Goal: Feedback & Contribution: Contribute content

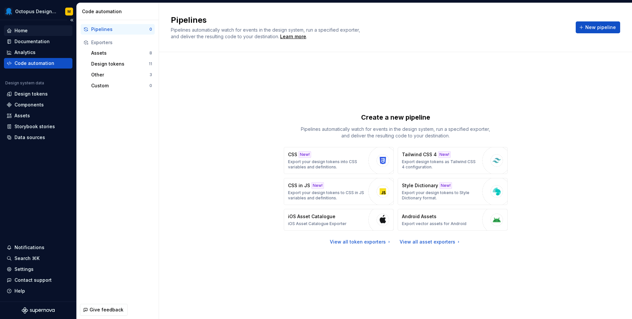
click at [24, 32] on div "Home" at bounding box center [20, 30] width 13 height 7
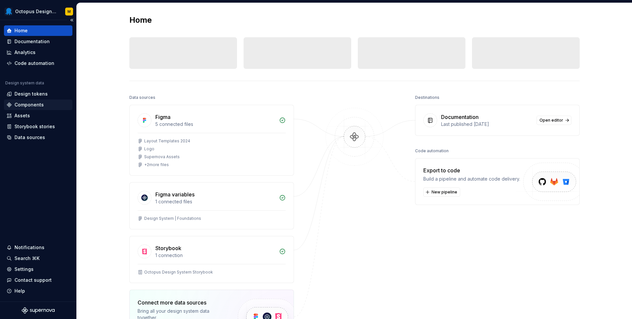
click at [23, 104] on div "Components" at bounding box center [28, 104] width 29 height 7
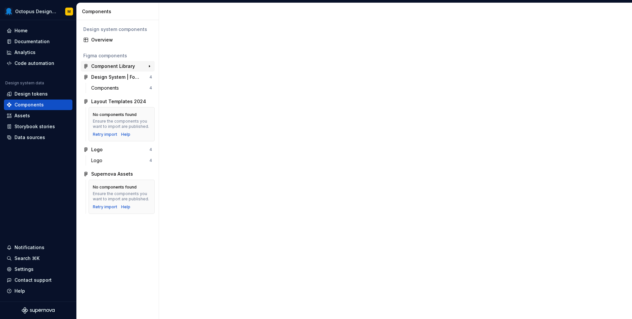
click at [109, 64] on div "Component Library" at bounding box center [113, 66] width 44 height 7
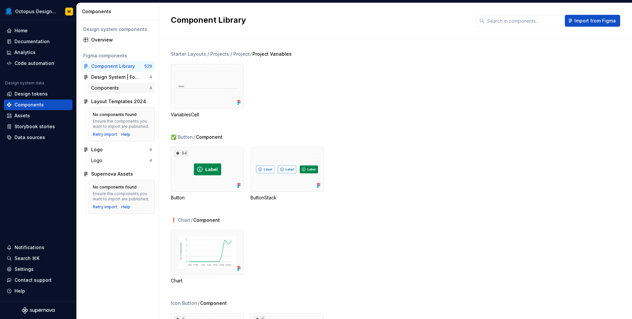
click at [102, 87] on div "Components" at bounding box center [106, 88] width 30 height 7
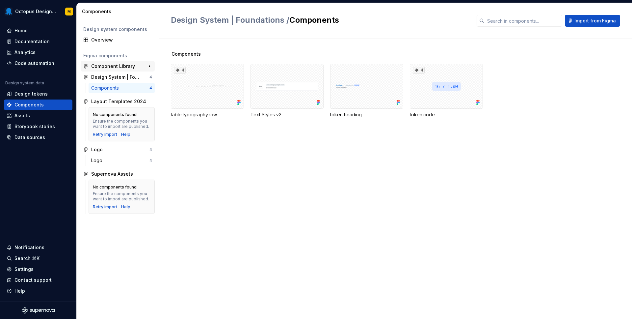
click at [103, 65] on div "Component Library" at bounding box center [113, 66] width 44 height 7
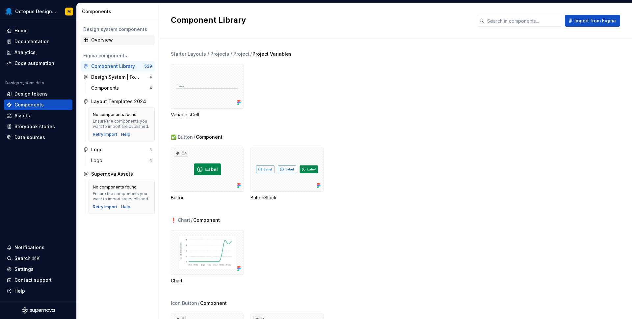
click at [103, 38] on div "Overview" at bounding box center [121, 40] width 61 height 7
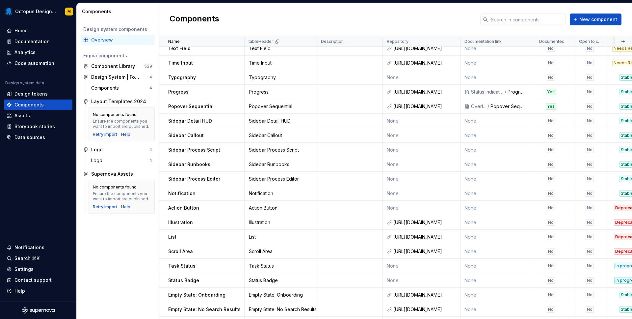
scroll to position [756, 0]
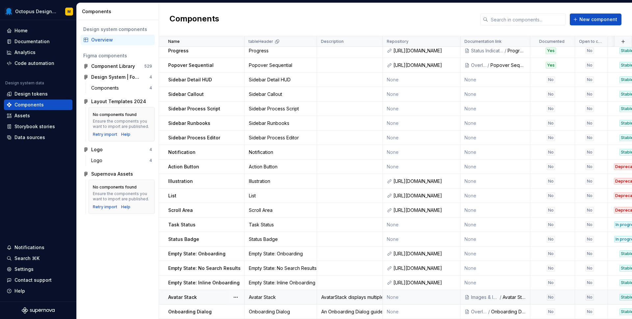
click at [412, 296] on td "None" at bounding box center [422, 297] width 78 height 14
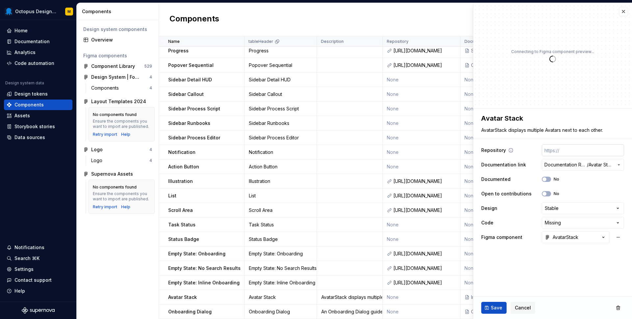
type textarea "*"
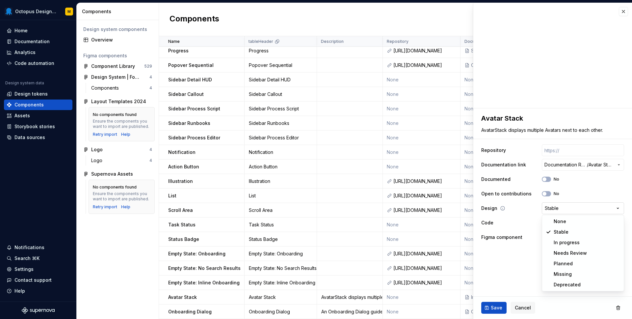
click at [559, 207] on html "Octopus Design System M Home Documentation Analytics Code automation Design sys…" at bounding box center [316, 159] width 632 height 319
click at [561, 221] on html "Octopus Design System M Home Documentation Analytics Code automation Design sys…" at bounding box center [316, 159] width 632 height 319
select select "**********"
click at [496, 310] on span "Save" at bounding box center [497, 307] width 12 height 7
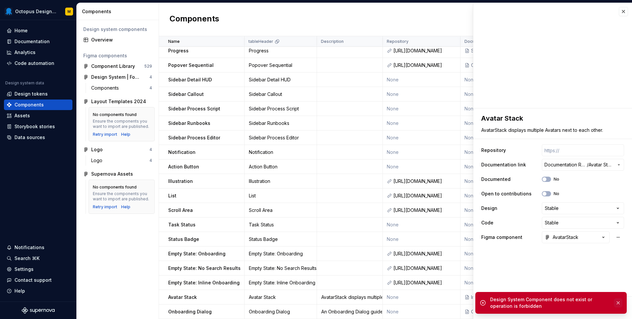
click at [621, 302] on button "button" at bounding box center [618, 302] width 9 height 9
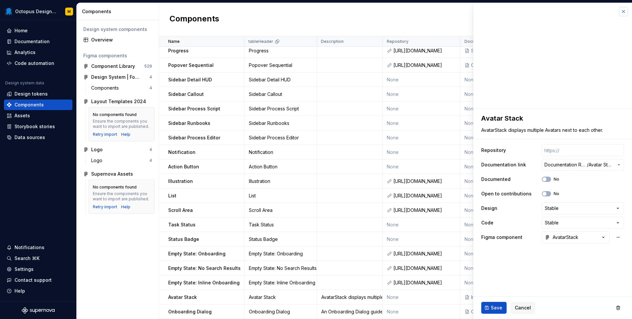
click at [623, 13] on button "button" at bounding box center [623, 11] width 9 height 9
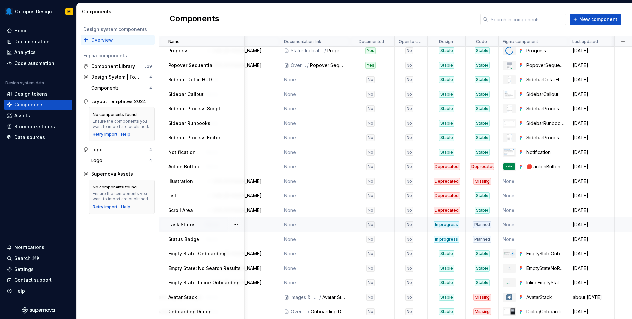
scroll to position [756, 180]
click at [490, 297] on div "Missing" at bounding box center [482, 297] width 18 height 7
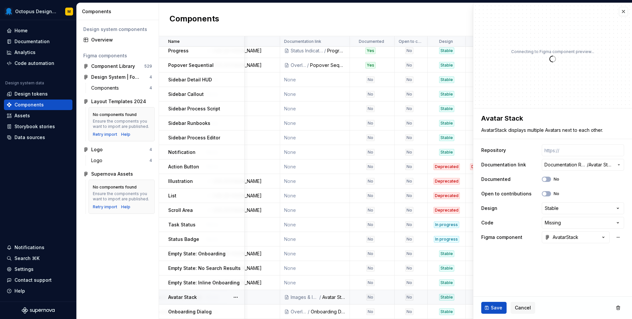
click at [482, 297] on div "Save Cancel" at bounding box center [552, 307] width 159 height 22
click at [546, 179] on span "button" at bounding box center [544, 179] width 4 height 4
type textarea "*"
click at [577, 220] on html "Octopus Design System M Home Documentation Analytics Code automation Design sys…" at bounding box center [316, 159] width 632 height 319
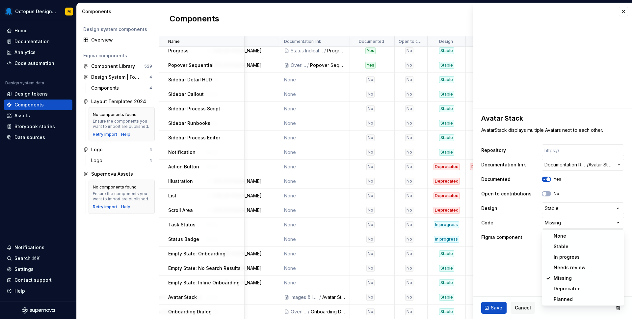
select select "**********"
click at [488, 308] on button "Save" at bounding box center [493, 308] width 25 height 12
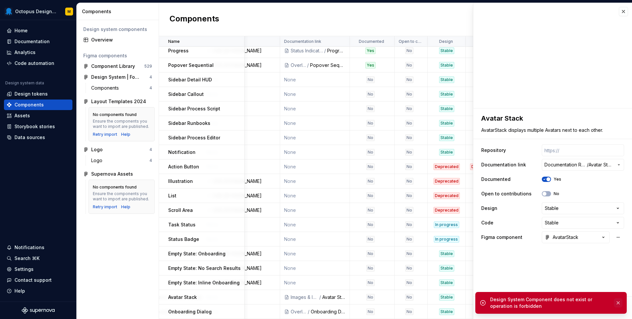
click at [617, 304] on button "button" at bounding box center [618, 302] width 9 height 9
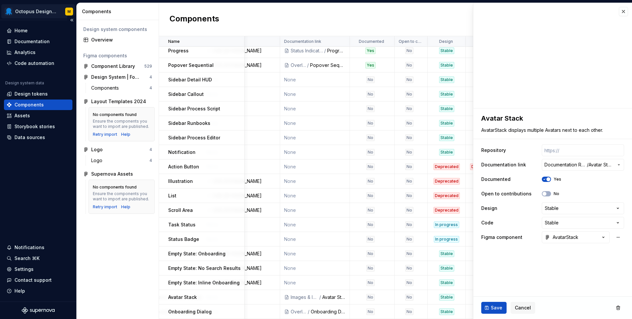
click at [42, 9] on html "Octopus Design System M Home Documentation Analytics Code automation Design sys…" at bounding box center [316, 159] width 632 height 319
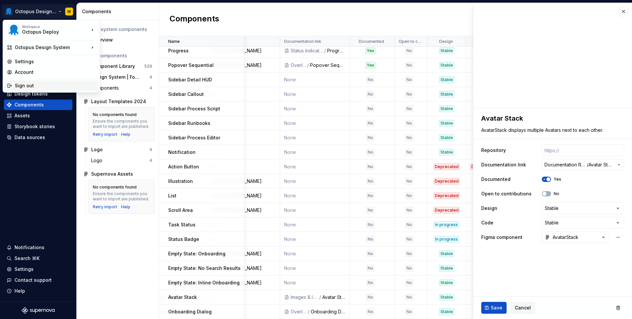
click at [22, 87] on div "Sign out" at bounding box center [55, 85] width 81 height 7
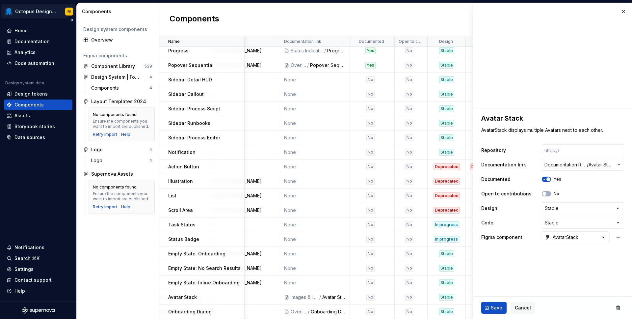
type textarea "*"
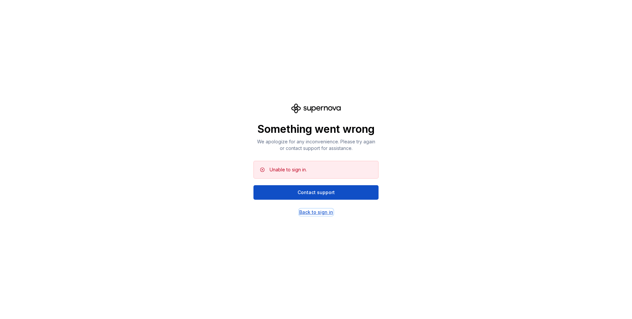
click at [311, 212] on div "Back to sign in" at bounding box center [316, 212] width 34 height 7
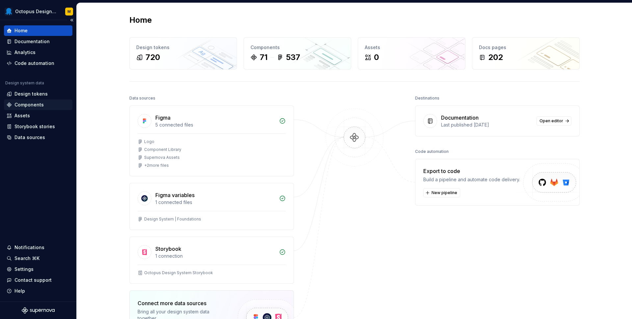
click at [32, 106] on div "Components" at bounding box center [28, 104] width 29 height 7
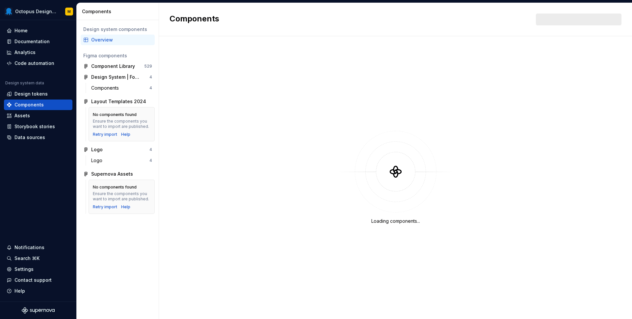
click at [111, 41] on div "Overview" at bounding box center [121, 40] width 61 height 7
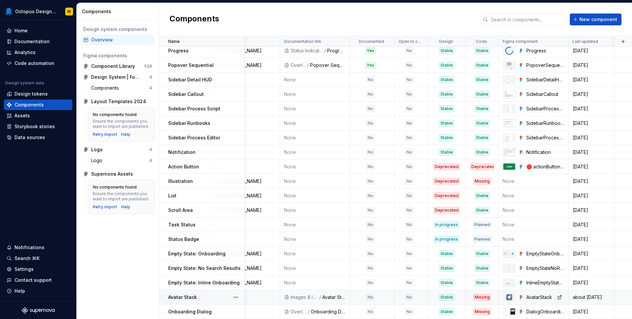
scroll to position [756, 180]
click at [474, 295] on div "Missing" at bounding box center [482, 297] width 18 height 7
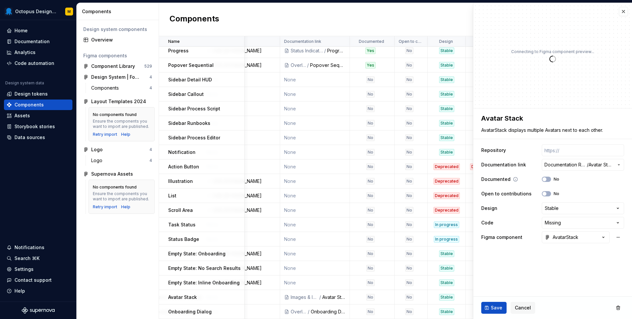
click at [550, 181] on div "No" at bounding box center [550, 178] width 17 height 5
click at [547, 178] on button "No" at bounding box center [546, 178] width 9 height 5
type textarea "*"
click at [558, 206] on html "Octopus Design System M Home Documentation Analytics Code automation Design sys…" at bounding box center [316, 159] width 632 height 319
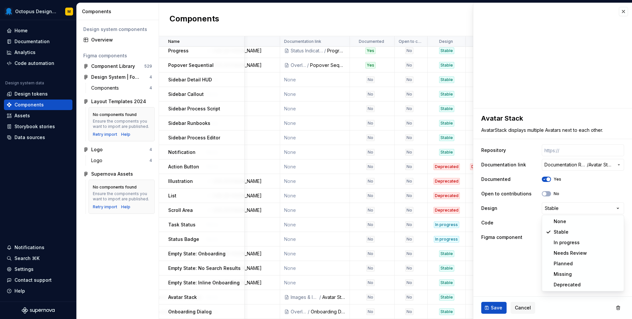
click at [508, 198] on html "Octopus Design System M Home Documentation Analytics Code automation Design sys…" at bounding box center [316, 159] width 632 height 319
click at [552, 222] on html "Octopus Design System M Home Documentation Analytics Code automation Design sys…" at bounding box center [316, 159] width 632 height 319
select select "**********"
click at [490, 307] on button "Save" at bounding box center [493, 308] width 25 height 12
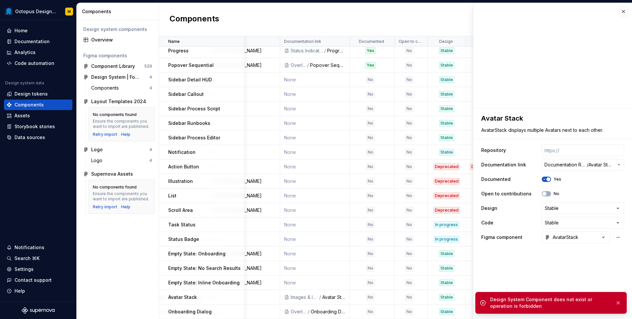
click at [492, 305] on div "Design System Component does not exist or operation is forbidden" at bounding box center [550, 302] width 120 height 13
click at [544, 303] on div "Design System Component does not exist or operation is forbidden" at bounding box center [550, 302] width 120 height 13
click at [25, 290] on div "Help" at bounding box center [38, 290] width 63 height 7
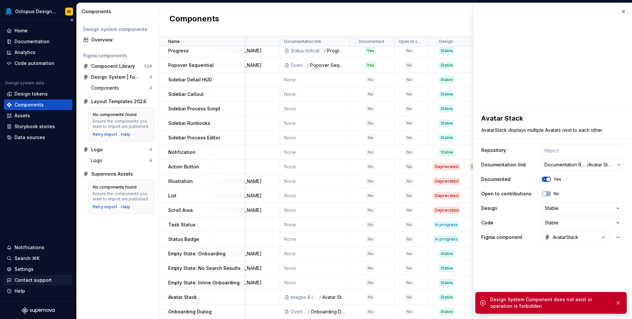
click at [38, 281] on div "Contact support" at bounding box center [32, 280] width 37 height 7
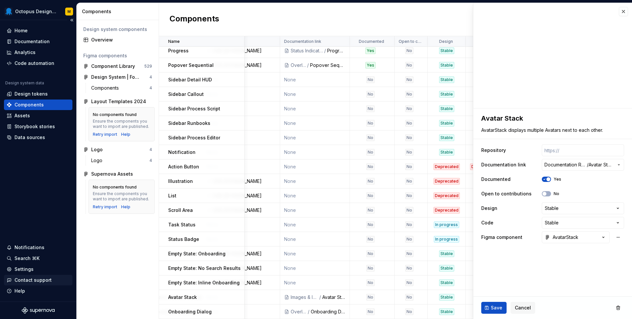
type textarea "*"
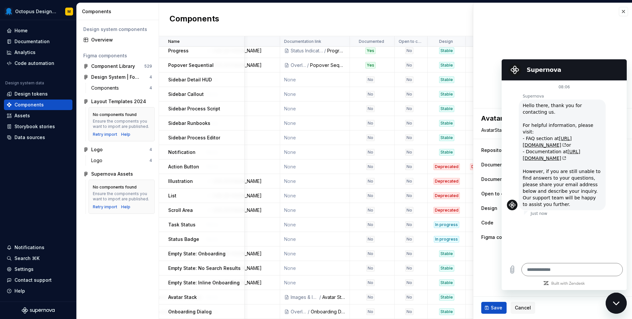
type textarea "*"
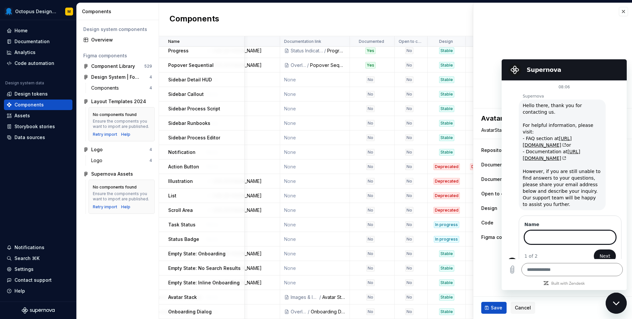
scroll to position [3, 0]
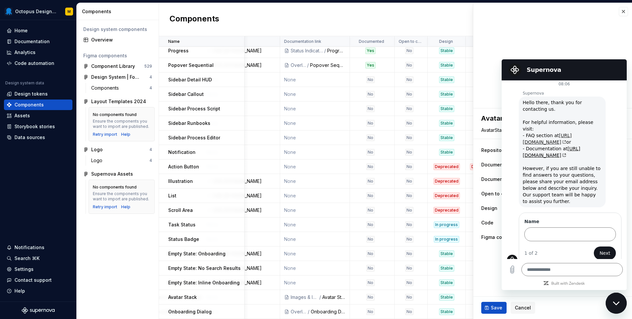
click at [550, 135] on link "[URL][DOMAIN_NAME]" at bounding box center [547, 139] width 49 height 12
click at [29, 41] on div "Documentation" at bounding box center [31, 41] width 35 height 7
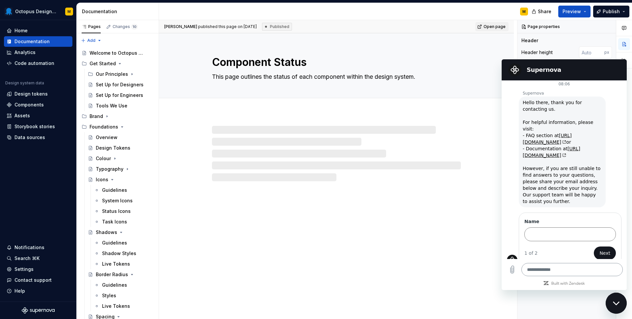
type textarea "*"
click at [615, 303] on icon "Close messaging window" at bounding box center [616, 303] width 7 height 4
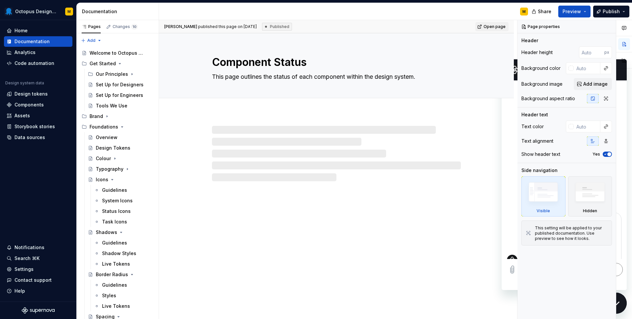
type textarea "*"
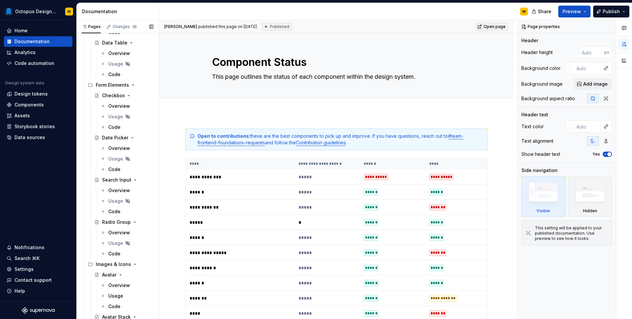
scroll to position [599, 0]
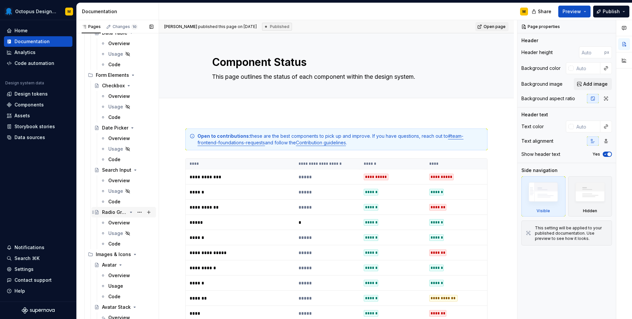
click at [111, 213] on div "Radio Group" at bounding box center [114, 212] width 25 height 7
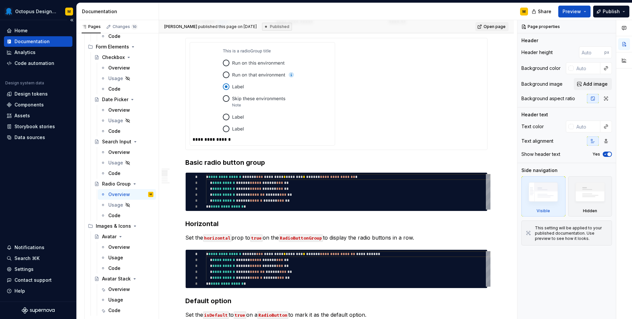
scroll to position [630, 0]
click at [106, 212] on div "Code" at bounding box center [126, 213] width 53 height 9
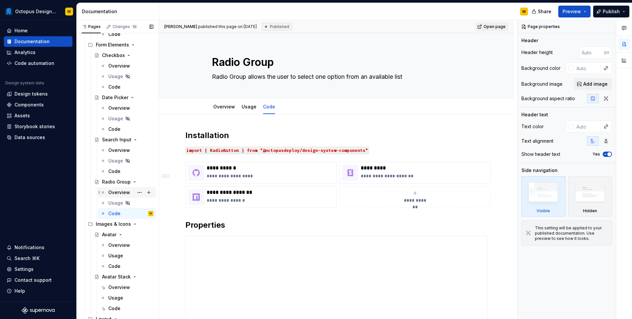
click at [110, 192] on div "Overview" at bounding box center [119, 192] width 22 height 7
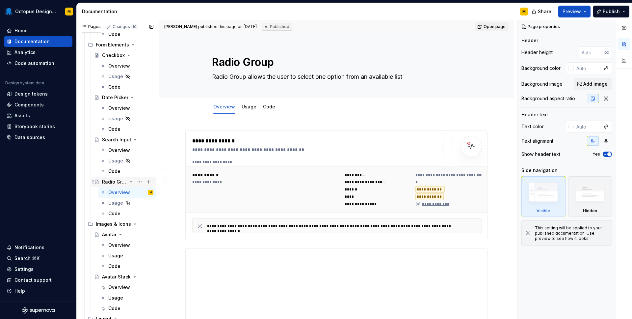
click at [107, 179] on div "Radio Group" at bounding box center [114, 181] width 25 height 7
click at [150, 43] on button "Page tree" at bounding box center [148, 44] width 9 height 9
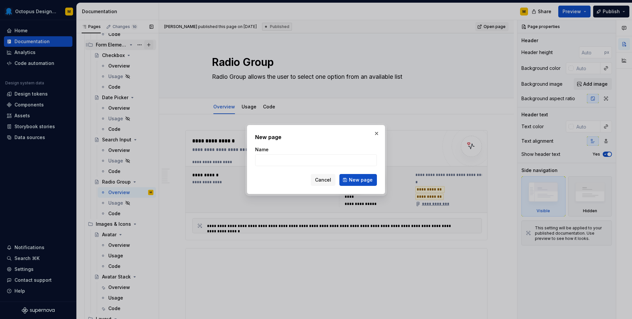
type textarea "*"
type input "Radio Group"
click at [376, 132] on button "button" at bounding box center [376, 133] width 9 height 9
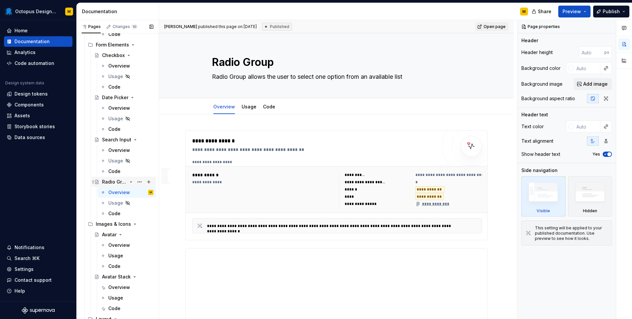
click at [117, 181] on div "Radio Group" at bounding box center [114, 181] width 25 height 7
click at [132, 181] on icon "Page tree" at bounding box center [130, 181] width 5 height 5
click at [142, 182] on button "Page tree" at bounding box center [139, 181] width 9 height 9
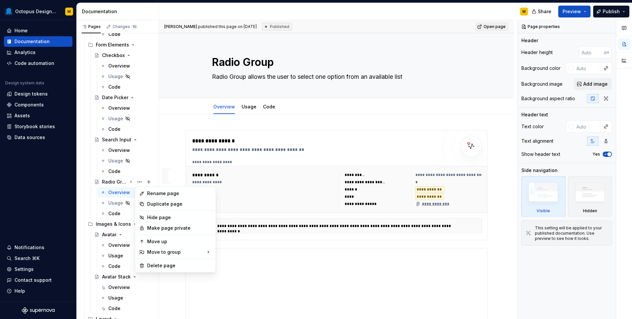
type textarea "*"
click at [166, 189] on div "Rename page" at bounding box center [176, 193] width 78 height 11
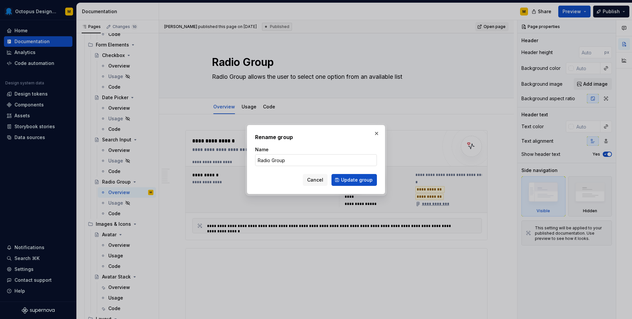
click at [297, 159] on input "Radio Group" at bounding box center [316, 160] width 122 height 12
type input "Radio Group (Deprecated)"
click at [347, 178] on span "Update group" at bounding box center [357, 179] width 32 height 7
type textarea "*"
type textarea "Radio Group (Deprecated)"
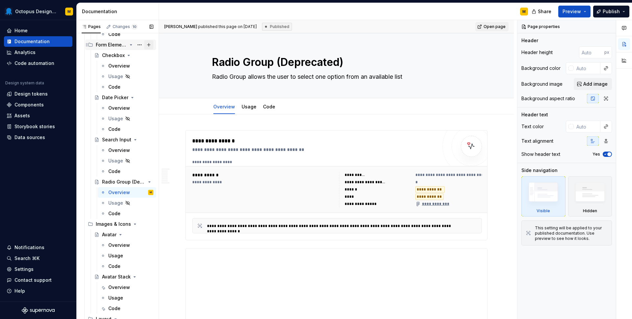
click at [149, 45] on button "Page tree" at bounding box center [148, 44] width 9 height 9
type textarea "*"
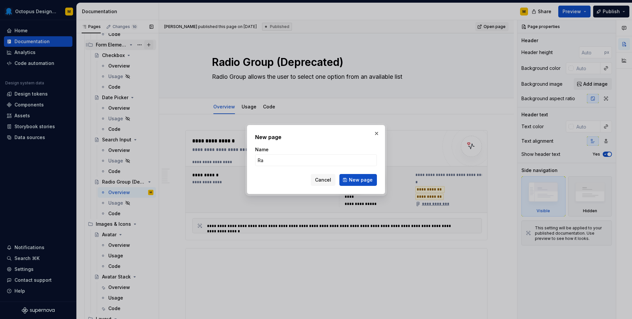
type input "Rad"
type textarea "*"
type input "Radi"
type textarea "*"
type input "Radio Group"
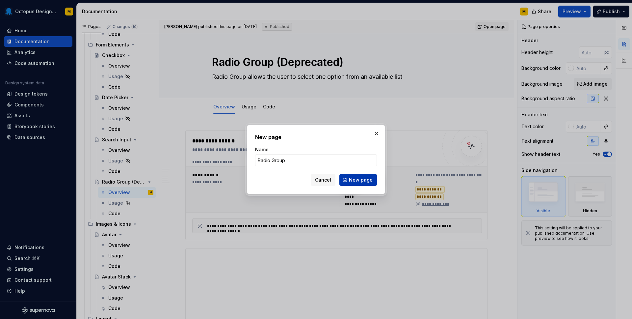
click at [357, 180] on span "New page" at bounding box center [361, 179] width 24 height 7
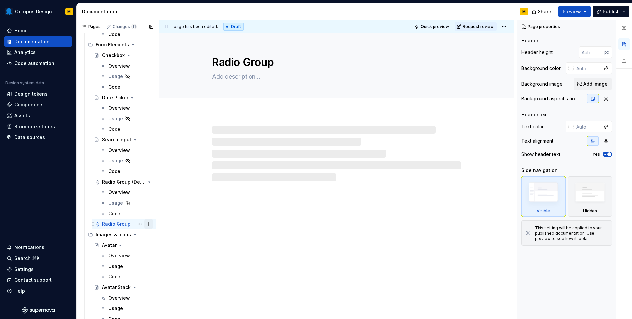
click at [147, 224] on button "Page tree" at bounding box center [148, 223] width 9 height 9
type textarea "*"
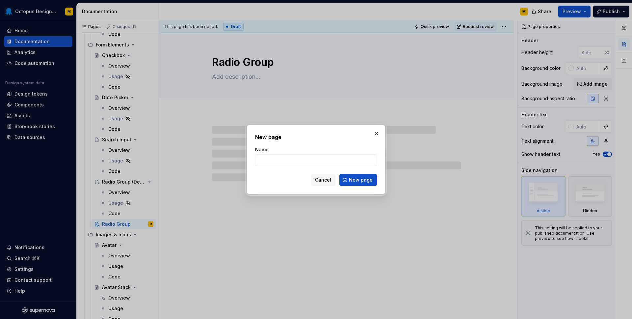
type input "O"
type textarea "*"
type input "Overview"
type textarea "*"
type input "Overview"
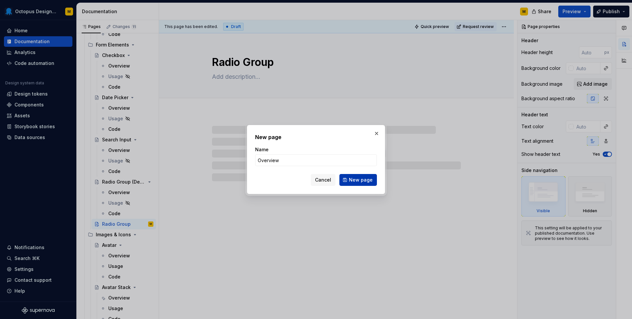
click at [358, 181] on span "New page" at bounding box center [361, 179] width 24 height 7
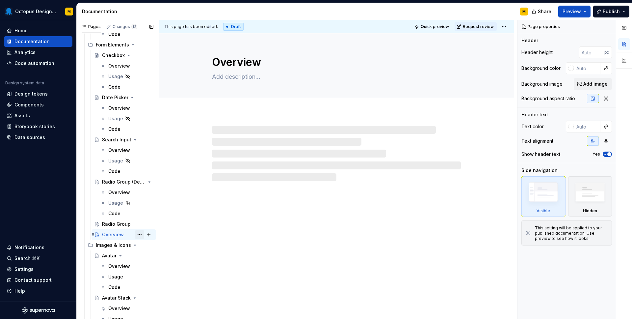
click at [139, 232] on button "Page tree" at bounding box center [139, 234] width 9 height 9
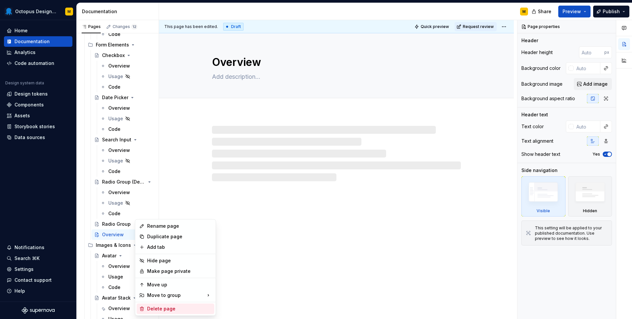
click at [162, 311] on div "Delete page" at bounding box center [179, 308] width 65 height 7
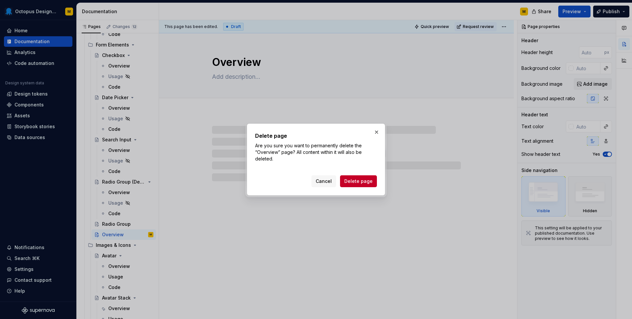
click at [361, 179] on span "Delete page" at bounding box center [358, 181] width 28 height 7
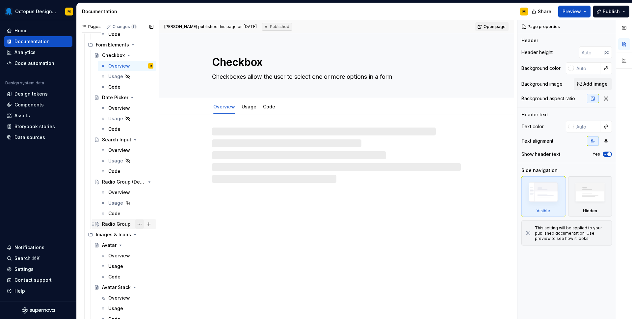
click at [140, 224] on button "Page tree" at bounding box center [139, 223] width 9 height 9
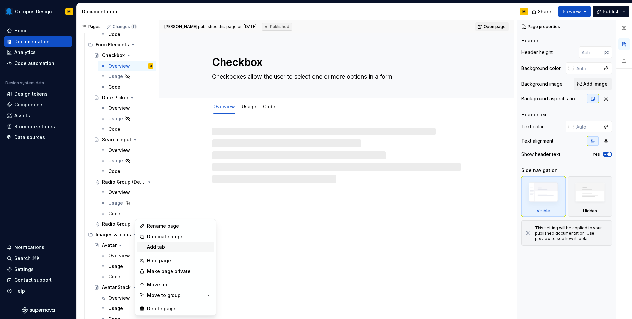
click at [155, 248] on div "Add tab" at bounding box center [179, 247] width 65 height 7
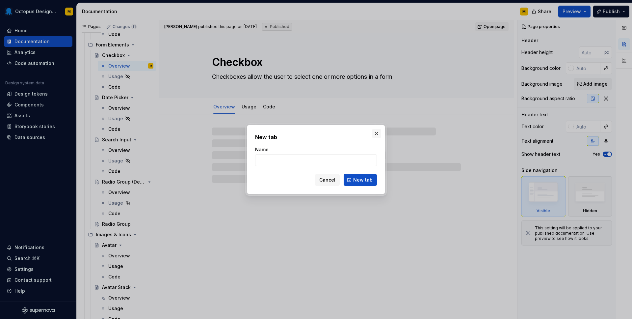
click at [374, 132] on button "button" at bounding box center [376, 133] width 9 height 9
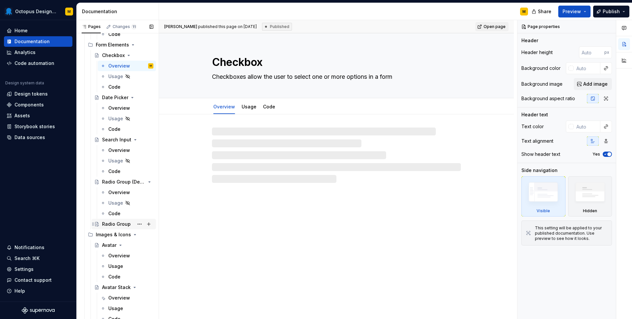
click at [110, 223] on div "Radio Group" at bounding box center [116, 224] width 29 height 7
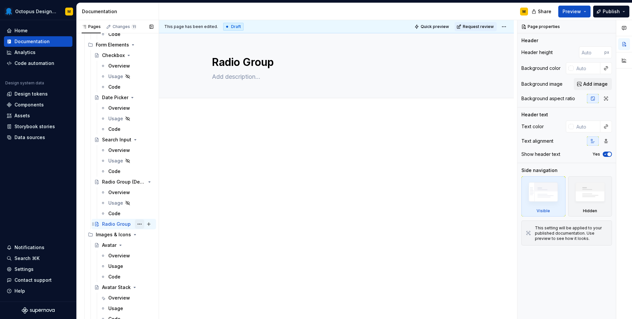
click at [138, 225] on button "Page tree" at bounding box center [139, 223] width 9 height 9
type textarea "*"
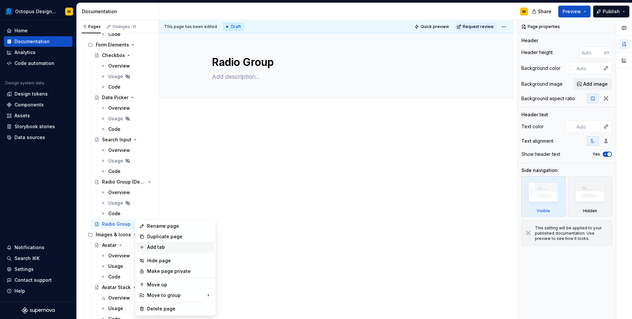
click at [146, 248] on div "Add tab" at bounding box center [176, 247] width 78 height 11
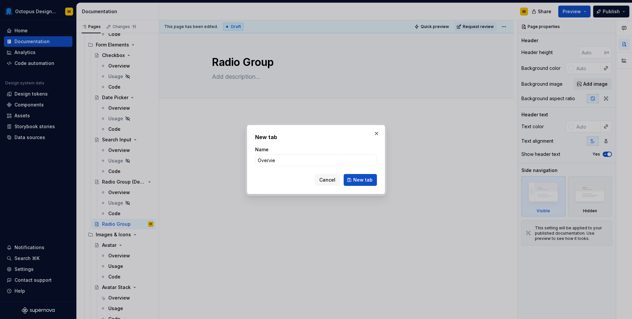
type input "Overview"
click button "New tab" at bounding box center [360, 180] width 33 height 12
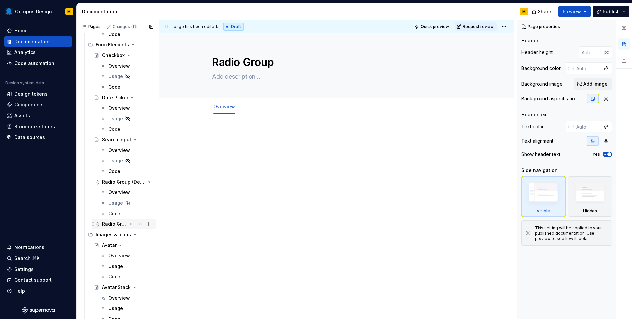
click at [131, 225] on icon "Page tree" at bounding box center [130, 223] width 5 height 5
click at [141, 224] on button "Page tree" at bounding box center [139, 223] width 9 height 9
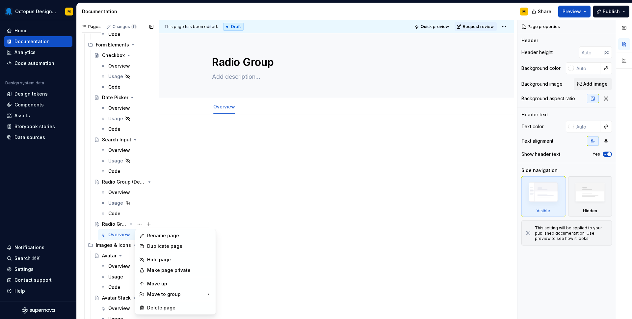
click at [149, 222] on div "Pages Changes 11 Add Accessibility guide for tree Page tree. Navigate the tree …" at bounding box center [117, 171] width 82 height 302
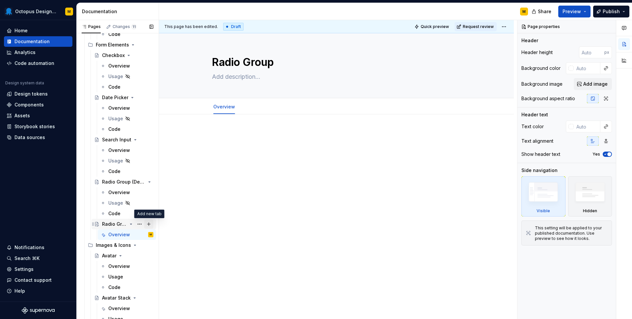
click at [150, 223] on button "Page tree" at bounding box center [148, 223] width 9 height 9
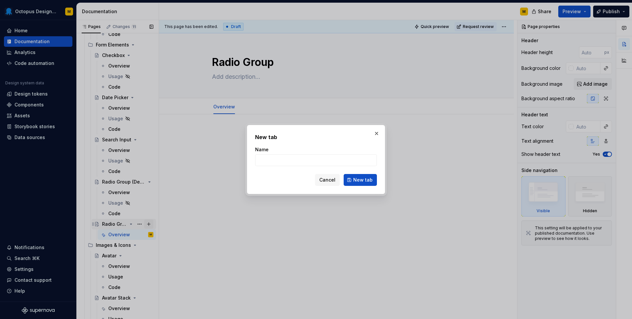
type textarea "*"
type input "A"
type input "Usage"
click at [359, 183] on span "New tab" at bounding box center [362, 179] width 19 height 7
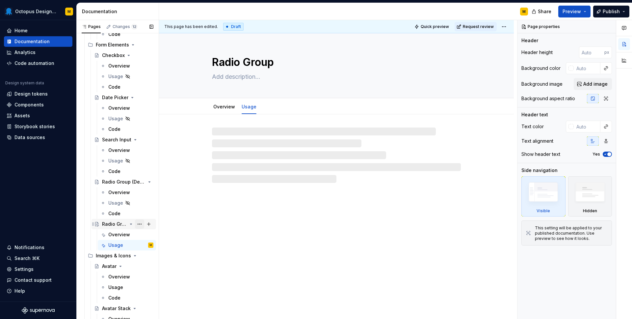
click at [140, 224] on button "Page tree" at bounding box center [139, 223] width 9 height 9
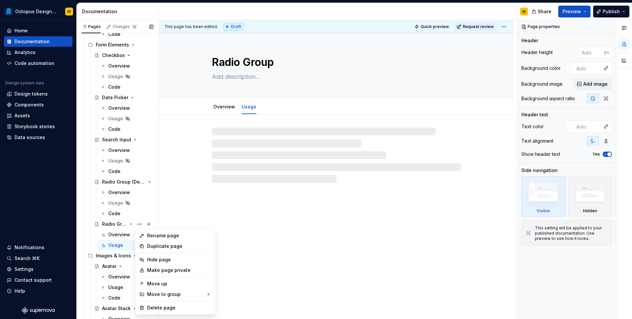
click at [138, 225] on div "Pages Changes 12 Add Accessibility guide for tree Page tree. Navigate the tree …" at bounding box center [117, 171] width 82 height 302
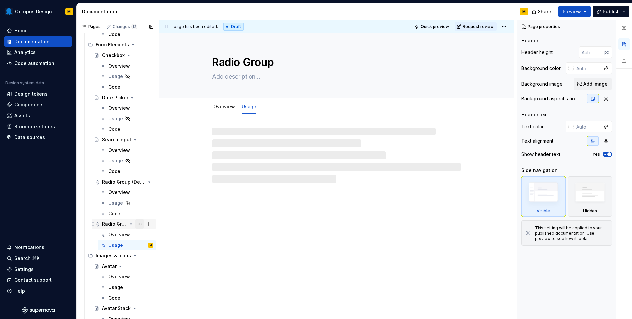
click at [140, 222] on button "Page tree" at bounding box center [139, 223] width 9 height 9
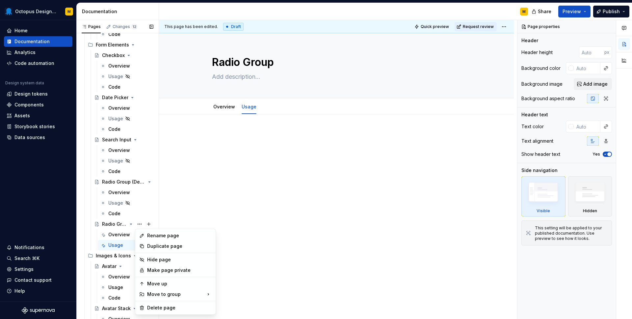
click at [113, 224] on div "Pages Changes 12 Add Accessibility guide for tree Page tree. Navigate the tree …" at bounding box center [117, 171] width 82 height 302
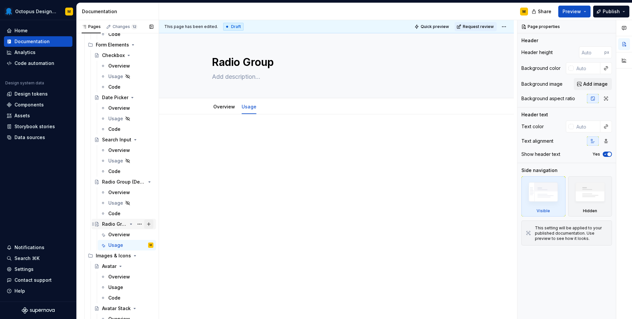
click at [150, 224] on button "Page tree" at bounding box center [148, 223] width 9 height 9
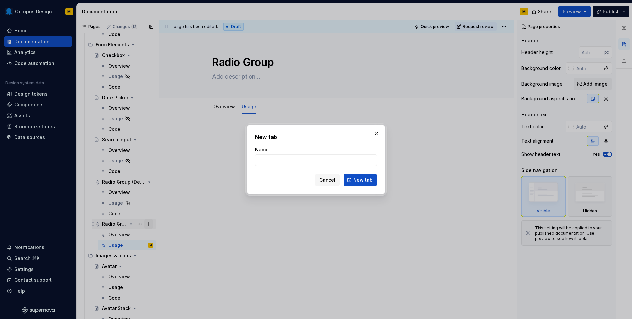
type textarea "*"
type input "Code"
click button "New tab" at bounding box center [360, 180] width 33 height 12
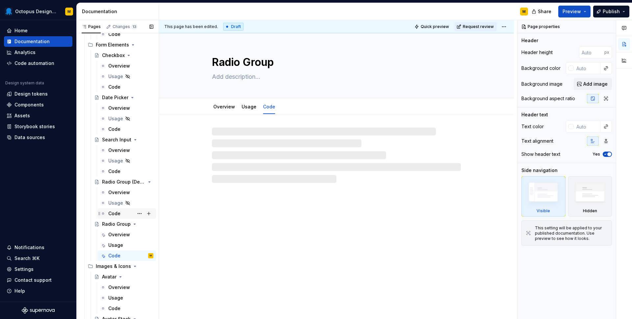
click at [118, 213] on div "Code" at bounding box center [114, 213] width 12 height 7
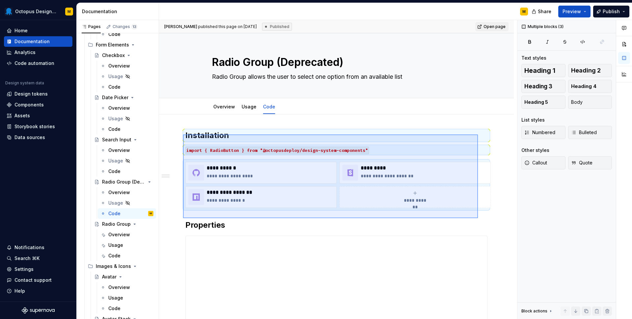
drag, startPoint x: 183, startPoint y: 134, endPoint x: 477, endPoint y: 218, distance: 306.0
click at [477, 218] on div "**********" at bounding box center [338, 169] width 358 height 299
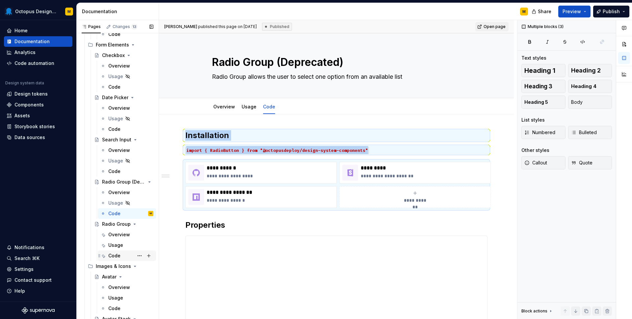
click at [114, 254] on div "Code" at bounding box center [114, 255] width 12 height 7
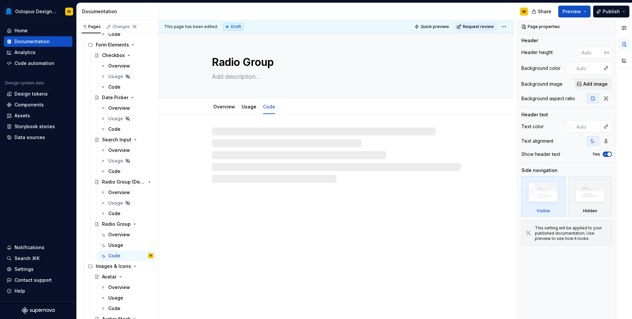
click at [233, 136] on div at bounding box center [336, 154] width 249 height 55
click at [230, 132] on div at bounding box center [336, 154] width 249 height 55
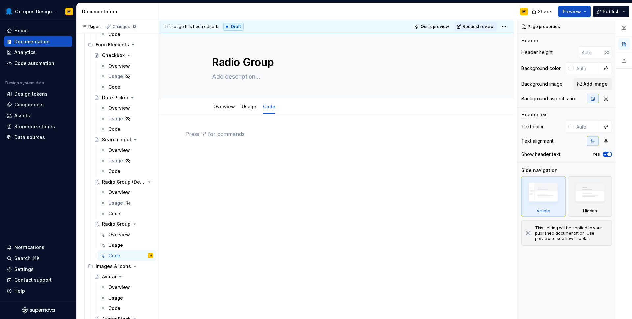
click at [230, 131] on p at bounding box center [336, 134] width 302 height 8
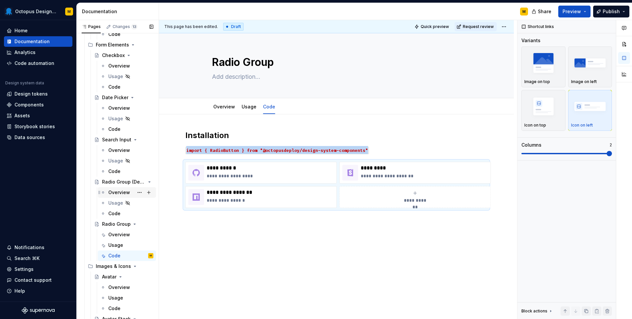
click at [117, 190] on div "Overview" at bounding box center [119, 192] width 22 height 7
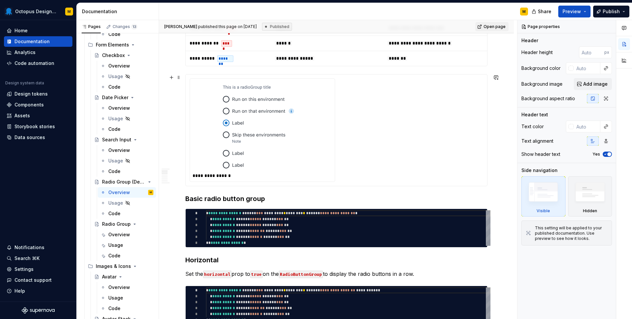
scroll to position [425, 0]
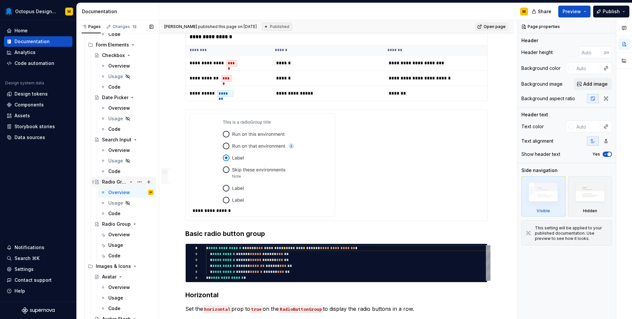
click at [118, 181] on div "Radio Group (Deprecated)" at bounding box center [114, 181] width 25 height 7
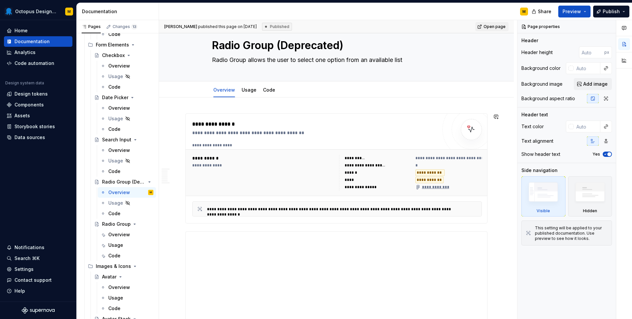
scroll to position [0, 0]
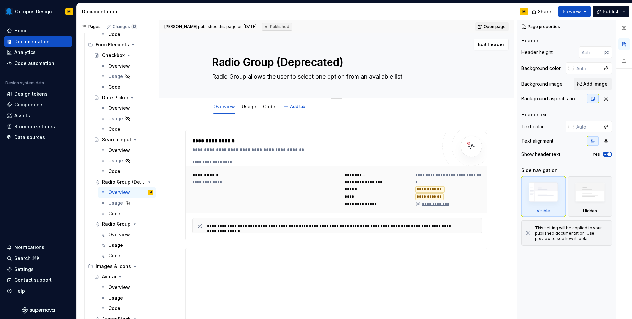
click at [255, 64] on textarea "Radio Group (Deprecated)" at bounding box center [335, 62] width 249 height 16
click at [264, 59] on textarea "Radio Group (Deprecated)" at bounding box center [335, 62] width 249 height 16
type textarea "*"
type textarea "Radio B (Deprecated)"
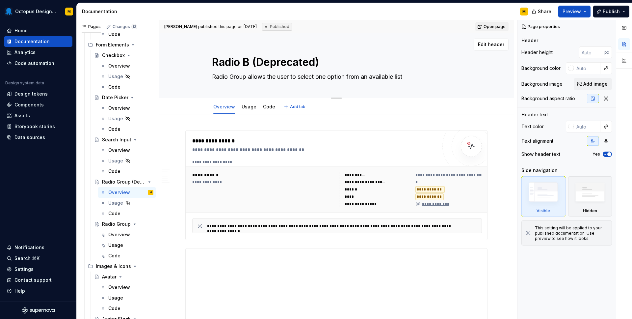
type textarea "*"
type textarea "Radio Bu (Deprecated)"
type textarea "*"
type textarea "Radio But (Deprecated)"
type textarea "*"
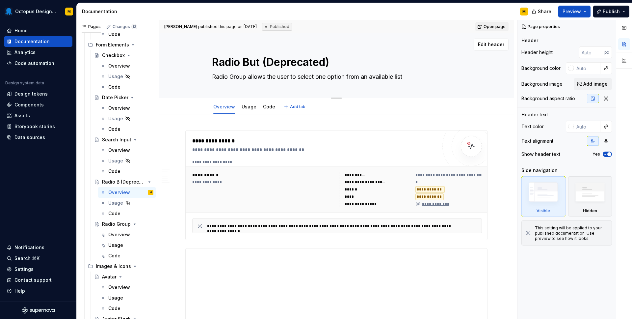
type textarea "Radio Butt (Deprecated)"
type textarea "*"
type textarea "Radio Butto (Deprecated)"
type textarea "*"
type textarea "Radio Button (Deprecated)"
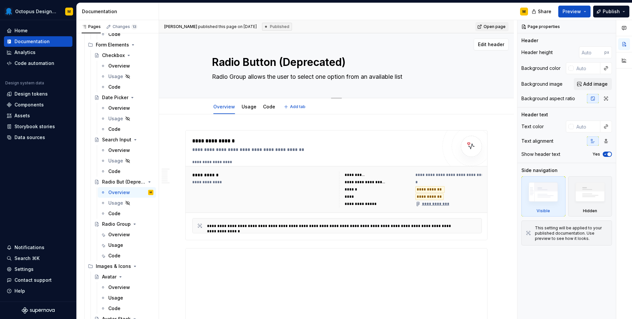
type textarea "*"
type textarea "Radio Button (Deprecated)"
click at [242, 78] on textarea "Radio Group allows the user to select one option from an available list" at bounding box center [335, 76] width 249 height 11
click at [250, 79] on textarea "Radio Group allows the user to select one option from an available list" at bounding box center [335, 76] width 249 height 11
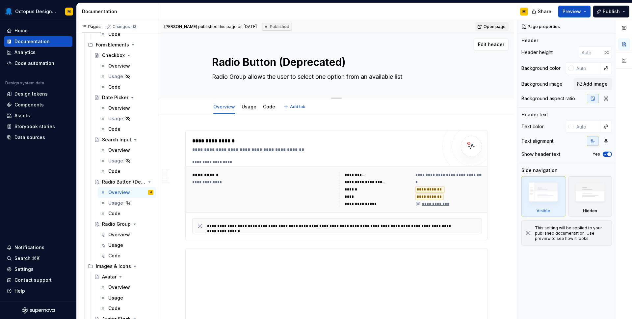
click at [241, 78] on textarea "Radio Group allows the user to select one option from an available list" at bounding box center [335, 76] width 249 height 11
drag, startPoint x: 248, startPoint y: 78, endPoint x: 232, endPoint y: 78, distance: 15.1
click at [232, 78] on textarea "Radio Group allows the user to select one option from an available list" at bounding box center [335, 76] width 249 height 11
type textarea "*"
type textarea "Radio B allows the user to select one option from an available list"
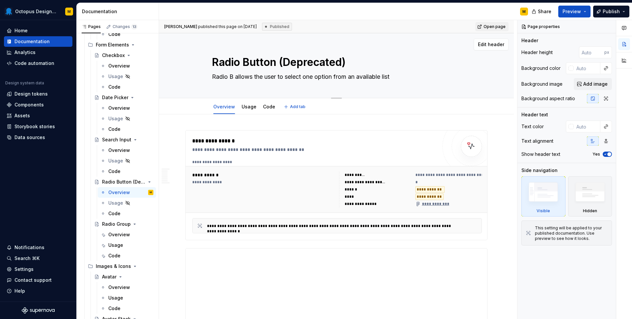
type textarea "*"
type textarea "Radio Bu allows the user to select one option from an available list"
type textarea "*"
type textarea "Radio But allows the user to select one option from an available list"
type textarea "*"
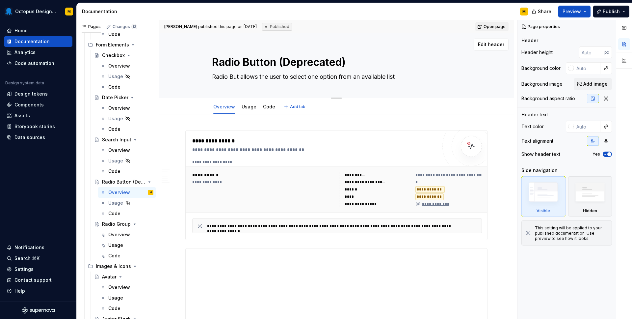
type textarea "Radio Butt allows the user to select one option from an available list"
type textarea "*"
type textarea "Radio Butto allows the user to select one option from an available list"
type textarea "*"
type textarea "Radio Button allows the user to select one option from an available list"
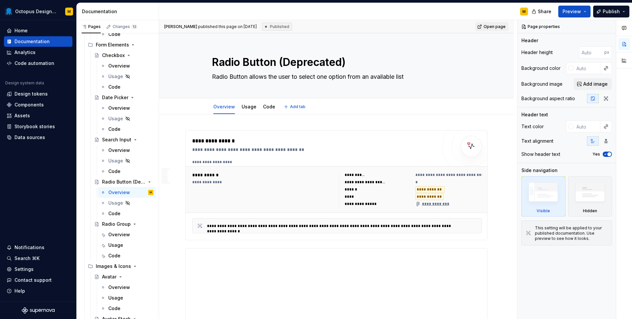
type textarea "*"
type textarea "Radio Button allows the user to select one option from an available list"
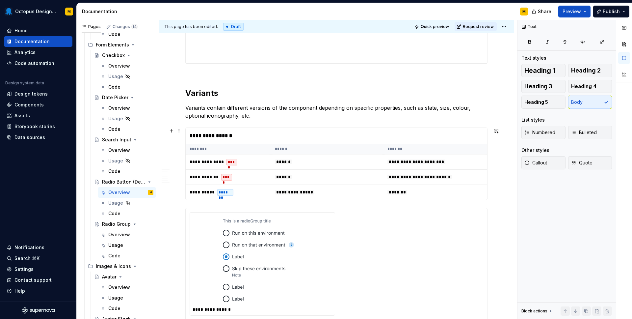
scroll to position [410, 0]
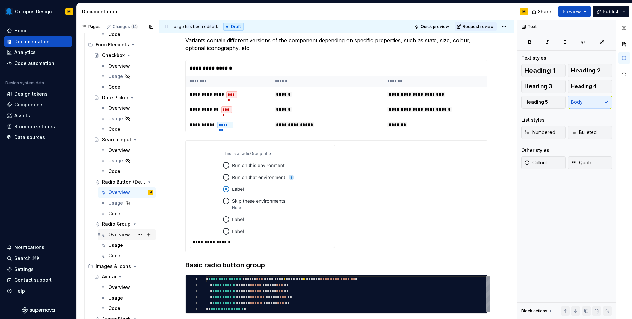
click at [121, 234] on div "Overview" at bounding box center [119, 234] width 22 height 7
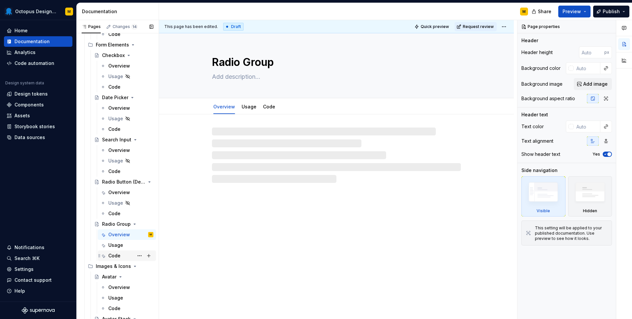
click at [117, 255] on div "Code" at bounding box center [114, 255] width 12 height 7
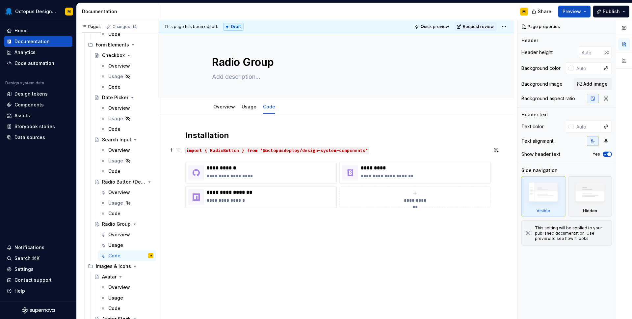
click at [226, 149] on code "import { RadioButton } from "@octopusdeploy/design-system-components"" at bounding box center [277, 150] width 184 height 8
type textarea "*"
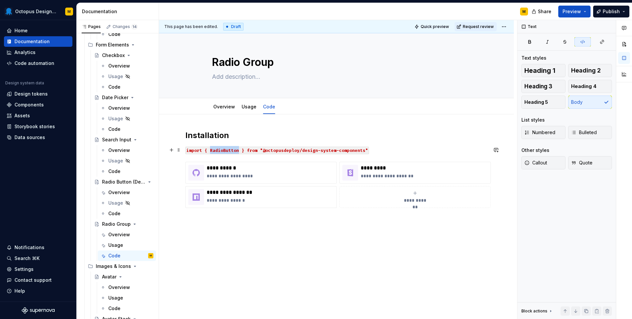
click at [226, 149] on code "import { RadioButton } from "@octopusdeploy/design-system-components"" at bounding box center [277, 150] width 184 height 8
click at [242, 177] on p "**********" at bounding box center [270, 175] width 127 height 7
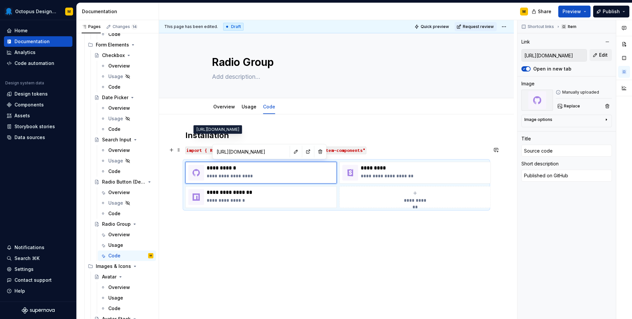
click at [250, 149] on input "[URL][DOMAIN_NAME]" at bounding box center [251, 151] width 74 height 12
click at [303, 151] on button "button" at bounding box center [307, 151] width 9 height 9
click at [253, 151] on input "[URL][DOMAIN_NAME]" at bounding box center [251, 151] width 74 height 12
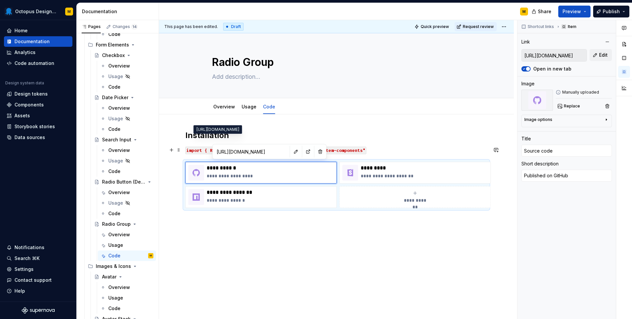
click at [253, 151] on input "[URL][DOMAIN_NAME]" at bounding box center [251, 151] width 74 height 12
click at [555, 54] on input "[URL][DOMAIN_NAME]" at bounding box center [554, 55] width 65 height 12
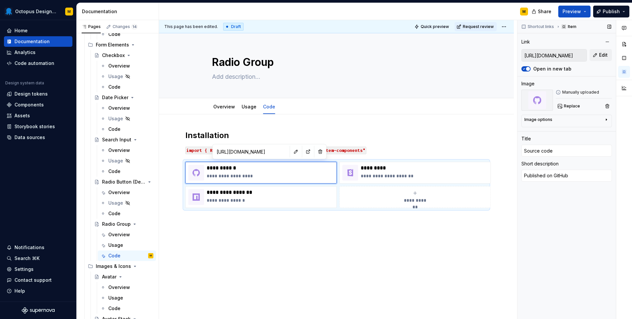
click at [572, 57] on input "[URL][DOMAIN_NAME]" at bounding box center [554, 55] width 65 height 12
drag, startPoint x: 569, startPoint y: 56, endPoint x: 632, endPoint y: 52, distance: 62.6
click at [632, 52] on div "Comments Open comments No comments yet Select ‘Comment’ from the block context …" at bounding box center [574, 169] width 115 height 299
click at [598, 53] on button "Edit" at bounding box center [601, 55] width 22 height 12
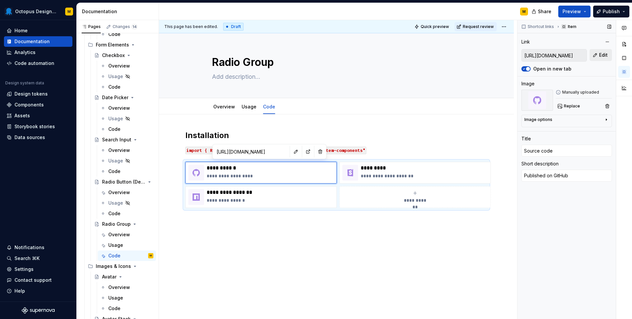
scroll to position [0, 0]
type textarea "*"
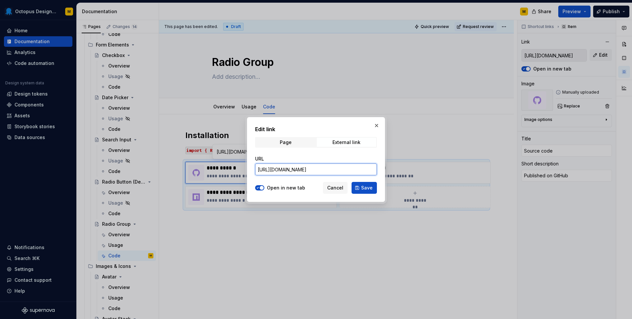
click at [321, 164] on input "[URL][DOMAIN_NAME]" at bounding box center [316, 169] width 122 height 12
paste input "Group"
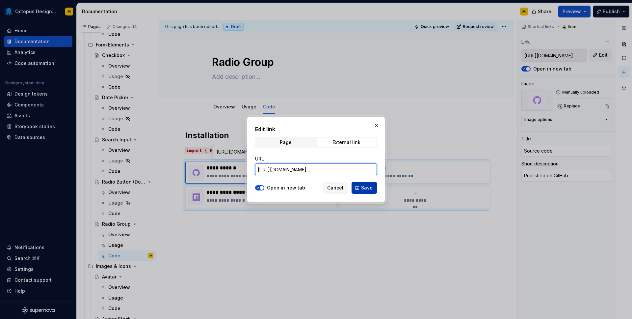
type input "[URL][DOMAIN_NAME]"
click at [367, 187] on span "Save" at bounding box center [367, 187] width 12 height 7
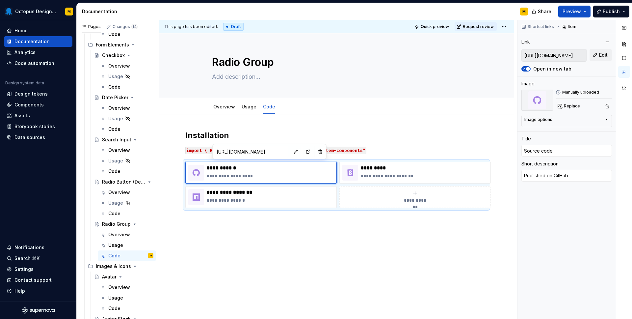
type textarea "*"
type input "[URL][DOMAIN_NAME]"
type textarea "*"
type input "[URL][DOMAIN_NAME]"
click at [406, 142] on div "**********" at bounding box center [336, 169] width 302 height 78
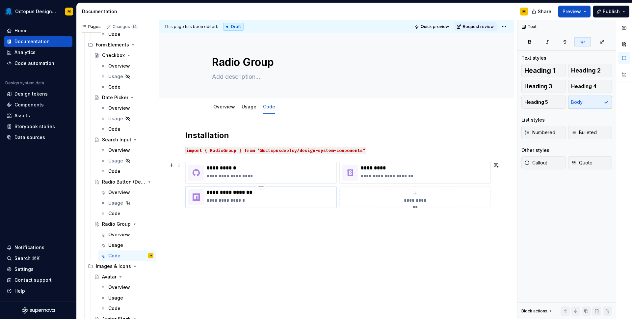
click at [261, 198] on p "**********" at bounding box center [270, 200] width 127 height 7
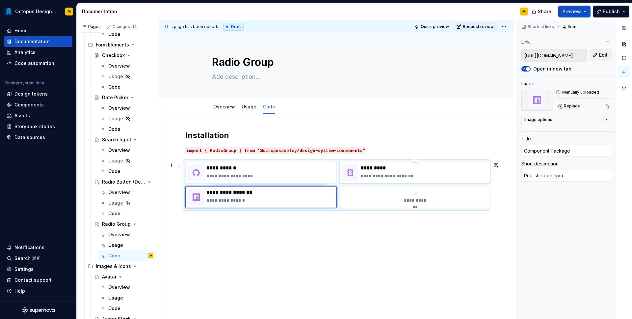
click at [395, 173] on p "**********" at bounding box center [424, 175] width 127 height 7
type textarea "*"
type input "[URL][DOMAIN_NAME]"
type input "Live demo"
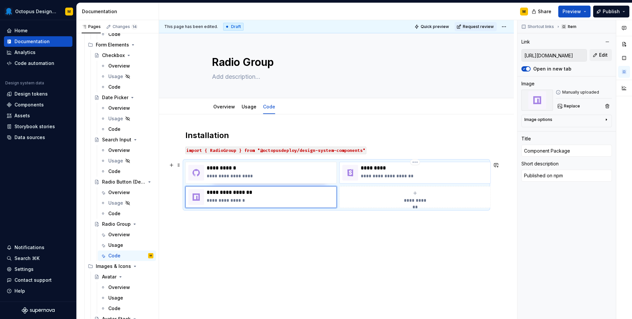
type textarea "Published on Storybook"
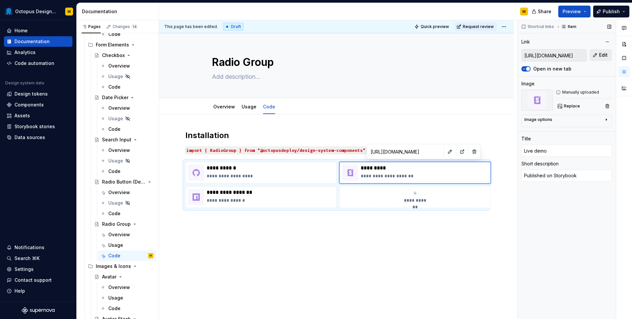
click at [597, 57] on button "Edit" at bounding box center [601, 55] width 22 height 12
type textarea "*"
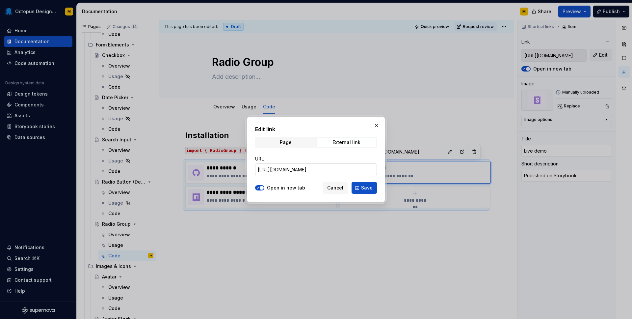
click at [290, 170] on input "[URL][DOMAIN_NAME]" at bounding box center [316, 169] width 122 height 12
paste input "group"
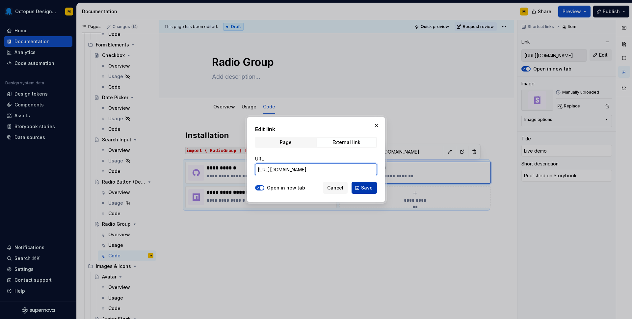
type input "[URL][DOMAIN_NAME]"
click at [363, 188] on span "Save" at bounding box center [367, 187] width 12 height 7
type textarea "*"
type input "[URL][DOMAIN_NAME]"
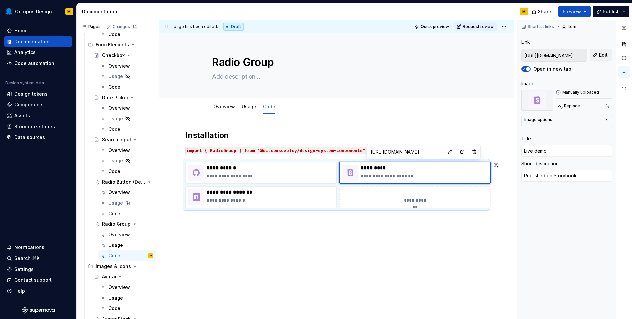
click at [270, 272] on div "**********" at bounding box center [336, 212] width 355 height 197
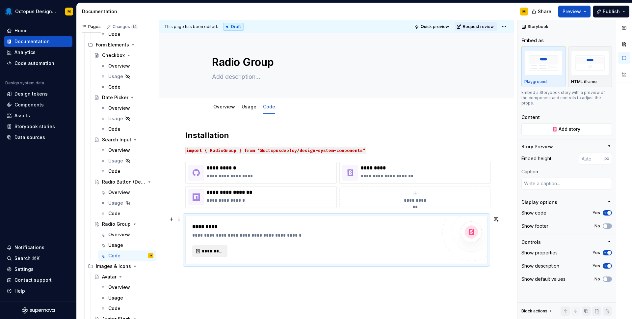
click at [198, 251] on button "*********" at bounding box center [209, 251] width 35 height 12
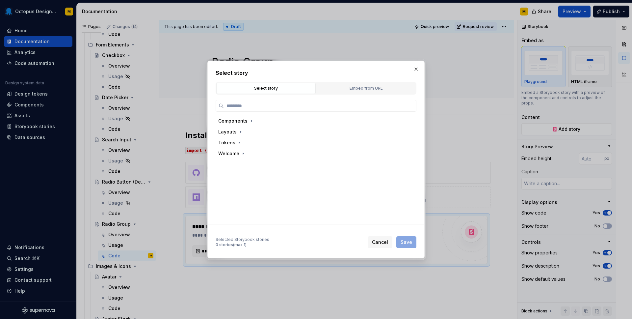
type textarea "*"
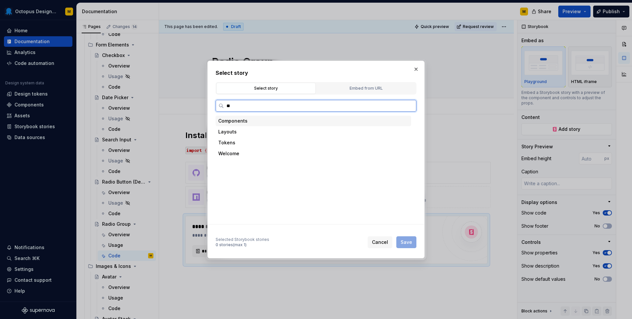
type input "***"
type textarea "*"
type input "**********"
click at [244, 142] on div "Docs" at bounding box center [245, 142] width 12 height 7
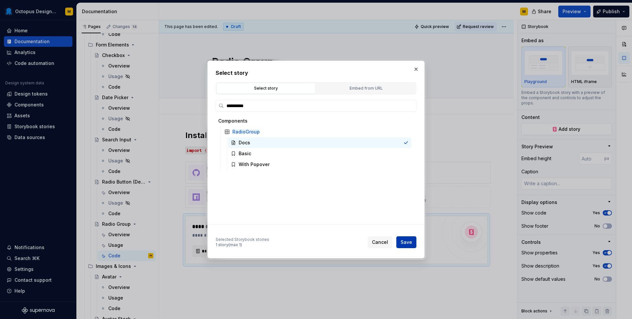
click at [404, 241] on span "Save" at bounding box center [407, 242] width 12 height 7
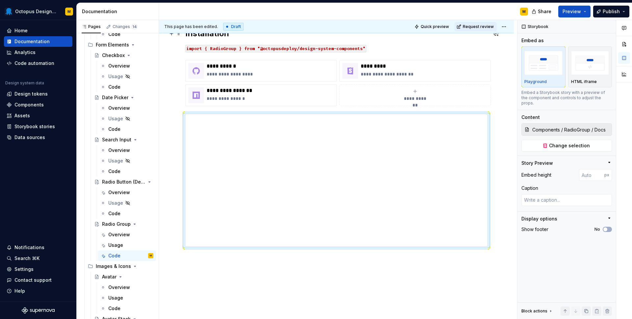
scroll to position [133, 0]
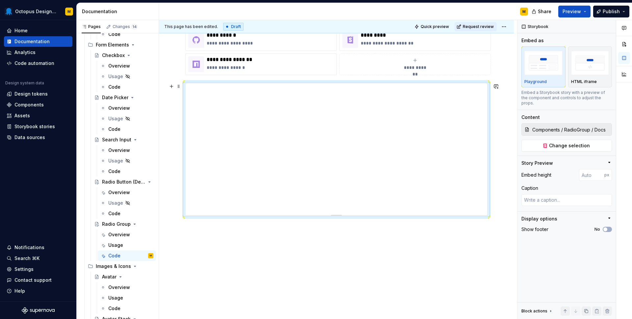
click at [338, 214] on div at bounding box center [336, 214] width 46 height 1
type textarea "*"
type input "416"
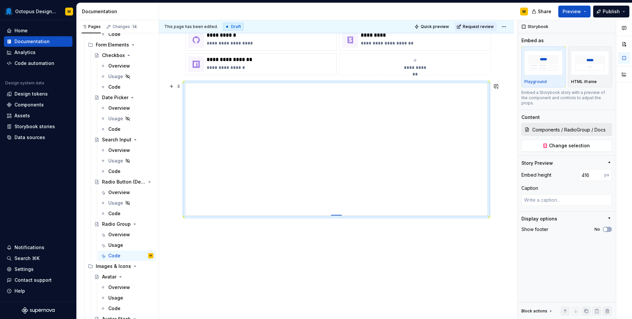
type textarea "*"
type input "433"
type textarea "*"
type input "460"
type textarea "*"
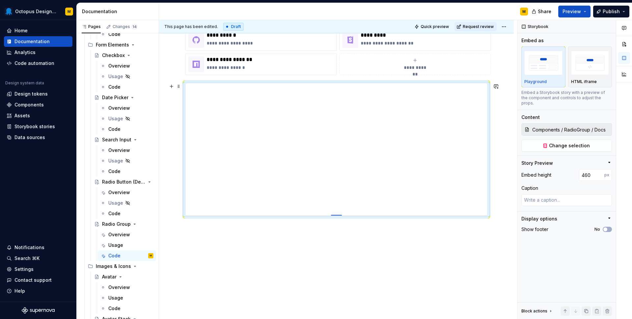
type input "481"
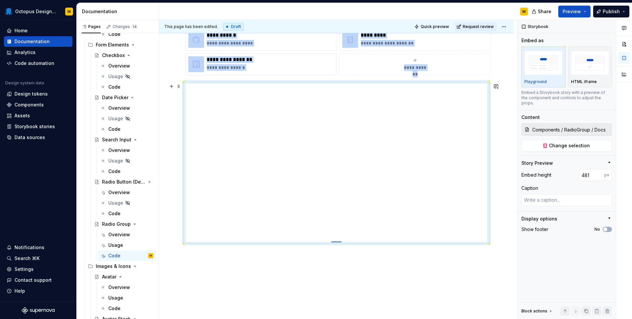
type textarea "*"
type input "508"
type textarea "*"
type input "538"
type textarea "*"
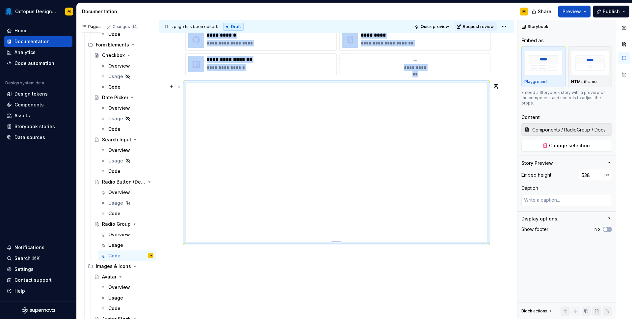
type input "564"
type textarea "*"
type input "578"
type textarea "*"
type input "600"
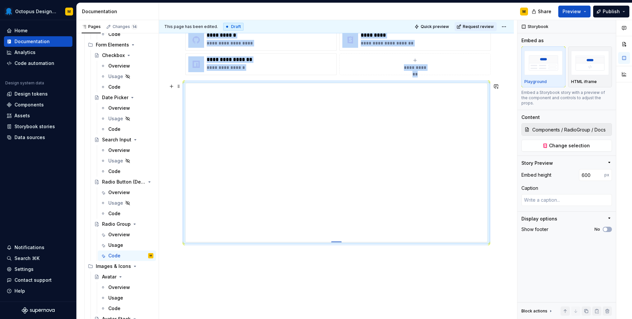
type textarea "*"
type input "618"
type textarea "*"
type input "631"
type textarea "*"
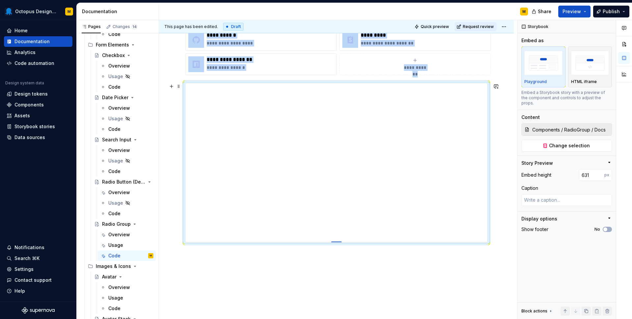
type input "635"
type textarea "*"
type input "643"
type textarea "*"
type input "650"
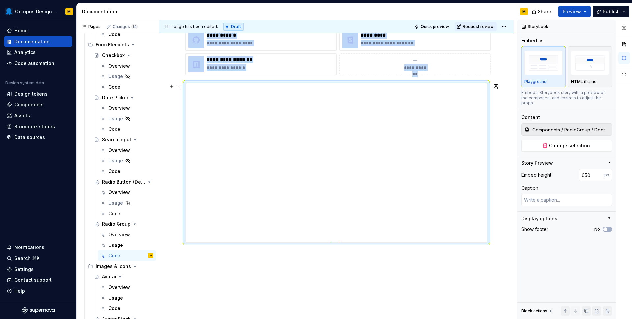
type textarea "*"
type input "658"
type textarea "*"
type input "669"
type textarea "*"
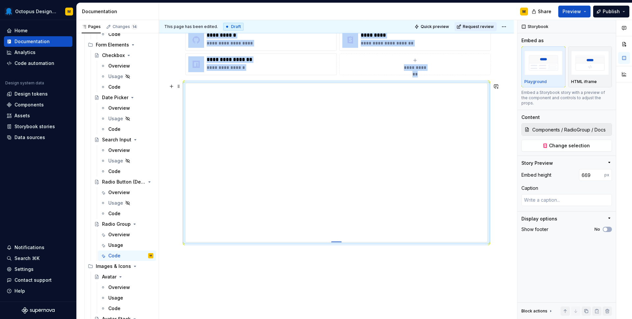
type input "680"
type textarea "*"
type input "690"
type textarea "*"
type input "695"
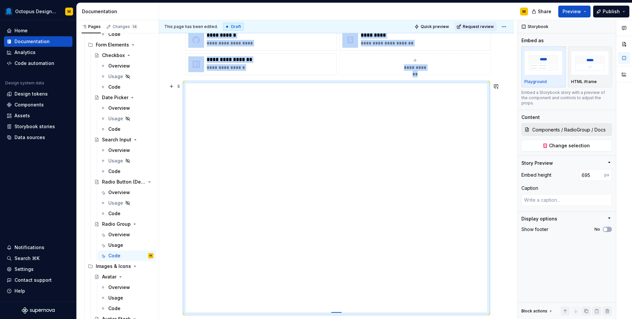
type textarea "*"
type input "700"
type textarea "*"
type input "703"
type textarea "*"
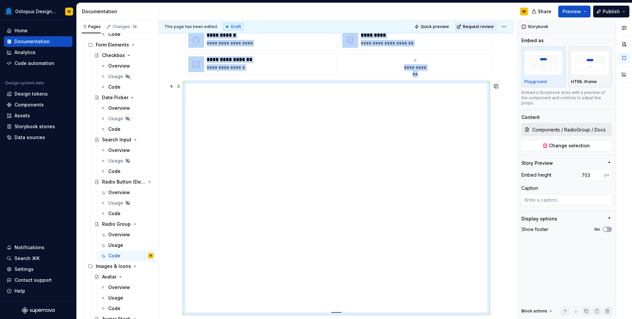
type input "705"
type textarea "*"
type input "709"
type textarea "*"
type input "714"
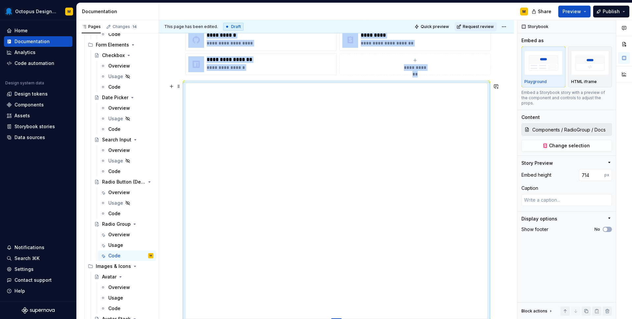
drag, startPoint x: 338, startPoint y: 214, endPoint x: 337, endPoint y: 318, distance: 104.0
type textarea "*"
click at [587, 169] on input "714" at bounding box center [591, 175] width 25 height 12
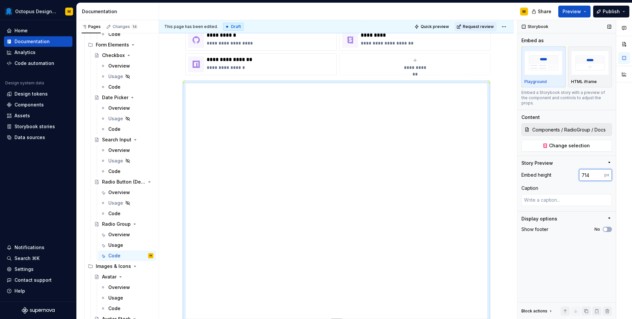
click at [587, 169] on input "714" at bounding box center [591, 175] width 25 height 12
type input "1500"
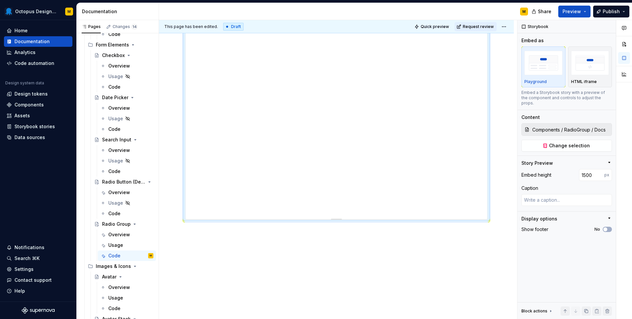
scroll to position [495, 0]
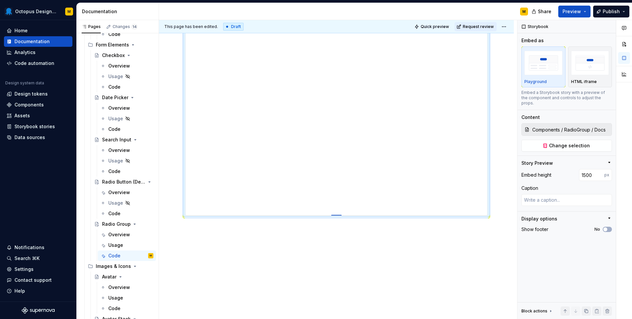
type textarea "*"
type input "1510"
type textarea "*"
type input "1516"
type textarea "*"
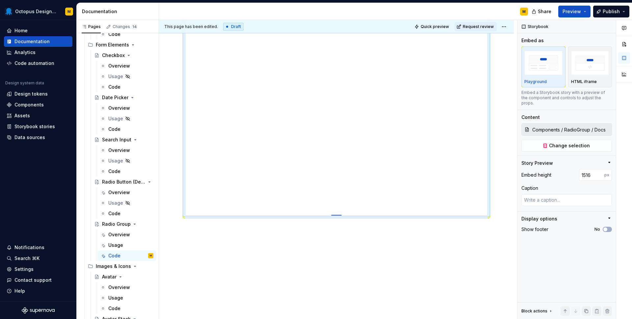
type input "1519"
type textarea "*"
type input "1522"
type textarea "*"
type input "1525"
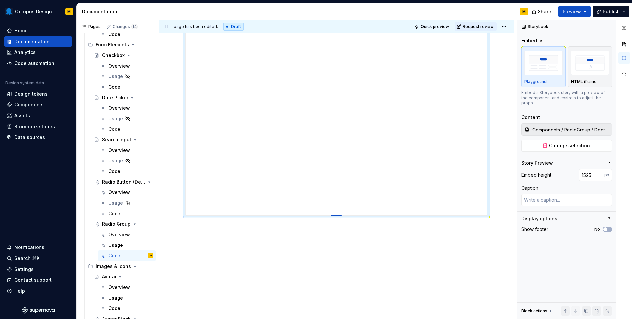
type textarea "*"
type input "1526"
type textarea "*"
type input "1527"
type textarea "*"
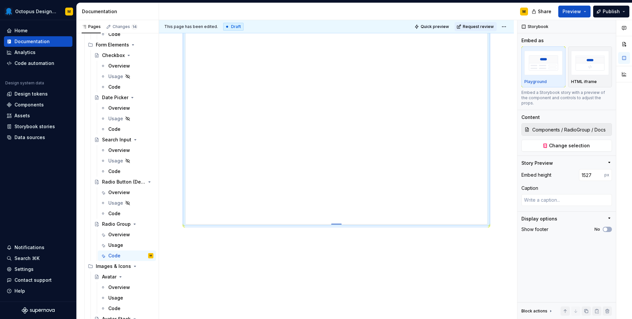
type input "1528"
type textarea "*"
type input "1529"
type textarea "*"
type input "1531"
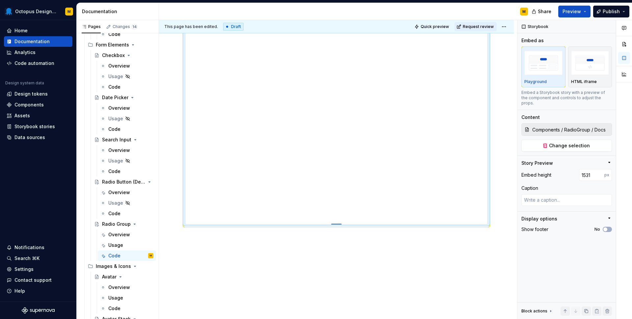
type textarea "*"
type input "1532"
type textarea "*"
type input "1534"
type textarea "*"
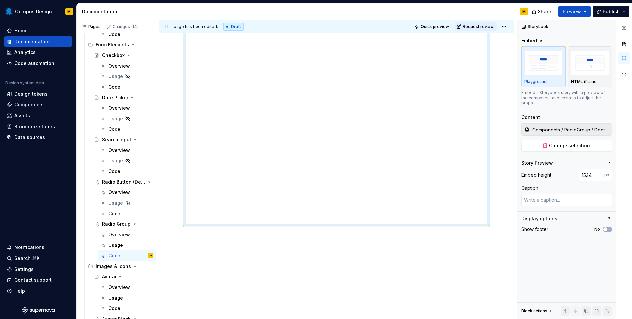
type input "1536"
type textarea "*"
type input "1537"
type textarea "*"
type input "1538"
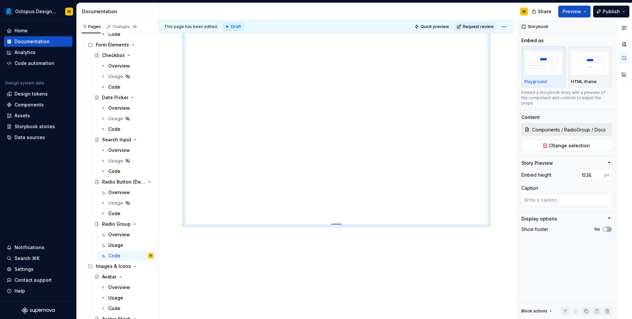
type textarea "*"
type input "1539"
type textarea "*"
type input "1540"
type textarea "*"
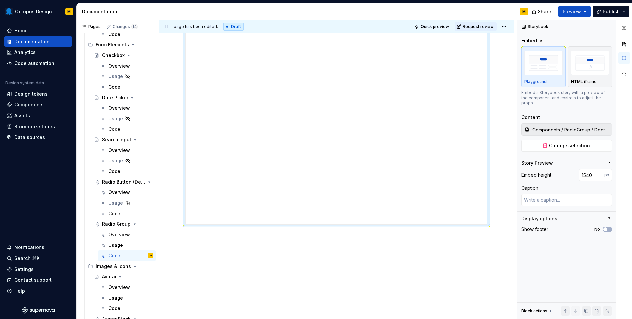
type input "1541"
type textarea "*"
type input "1542"
type textarea "*"
type input "1545"
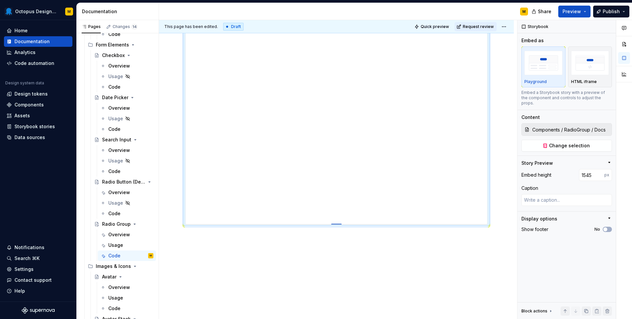
type textarea "*"
type input "1547"
type textarea "*"
type input "1550"
type textarea "*"
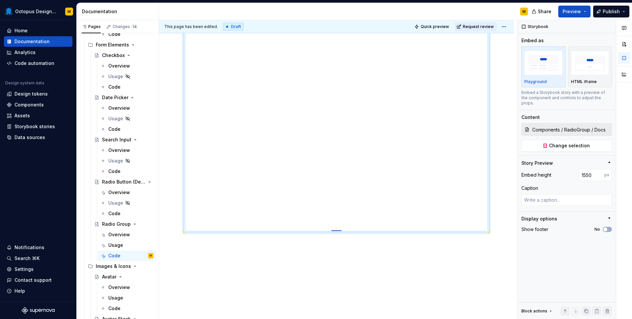
type input "1556"
type textarea "*"
type input "1563"
type textarea "*"
type input "1574"
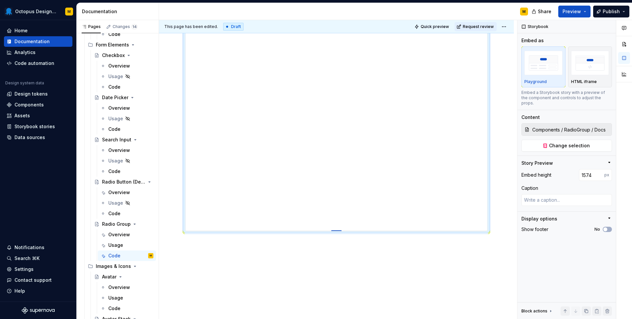
type textarea "*"
type input "1586"
type textarea "*"
type input "1599"
type textarea "*"
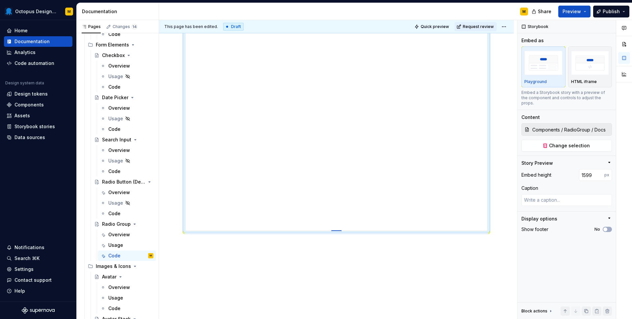
type input "1612"
type textarea "*"
type input "1626"
type textarea "*"
type input "1639"
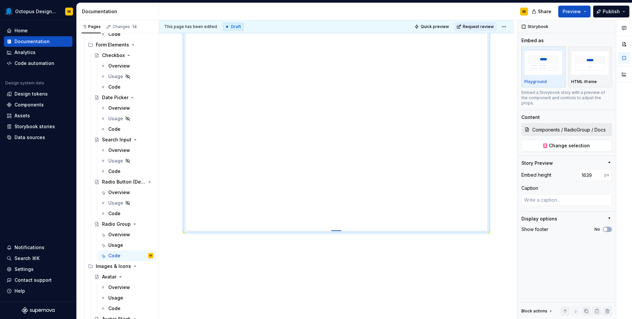
type textarea "*"
type input "1652"
type textarea "*"
type input "1661"
type textarea "*"
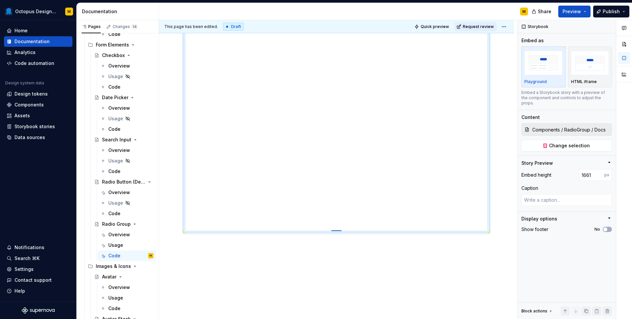
type input "1666"
type textarea "*"
type input "1673"
type textarea "*"
type input "1678"
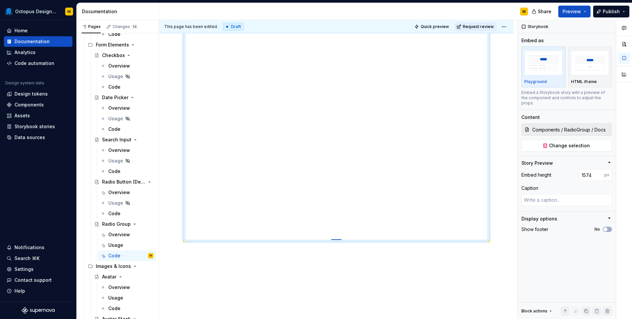
drag, startPoint x: 337, startPoint y: 215, endPoint x: 340, endPoint y: 239, distance: 24.5
click at [340, 239] on div at bounding box center [336, 239] width 11 height 1
click at [606, 227] on span "button" at bounding box center [605, 229] width 4 height 4
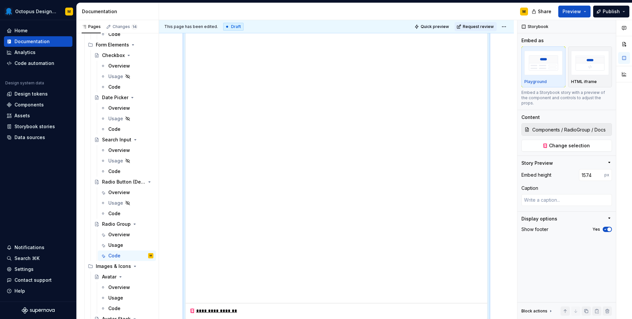
click at [505, 247] on div "**********" at bounding box center [336, 53] width 355 height 740
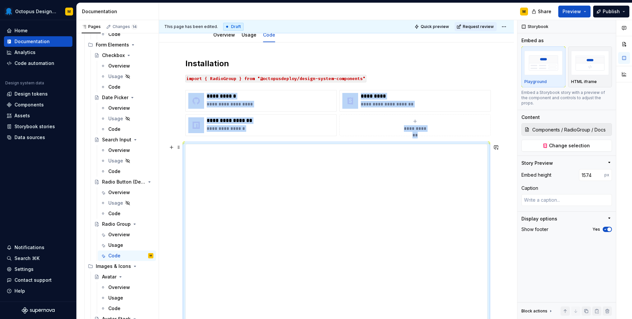
scroll to position [0, 0]
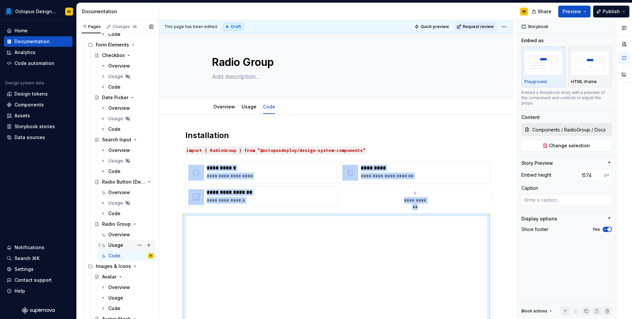
click at [111, 245] on div "Usage" at bounding box center [115, 245] width 15 height 7
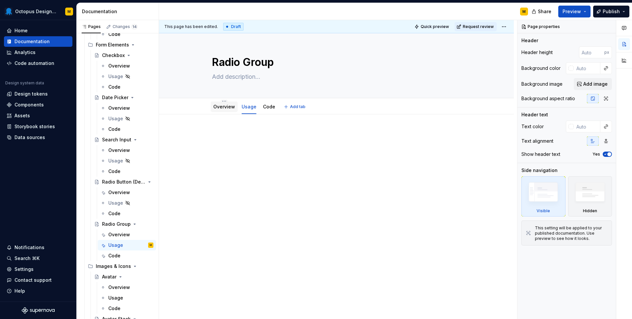
click at [224, 107] on link "Overview" at bounding box center [224, 107] width 22 height 6
click at [242, 77] on textarea at bounding box center [335, 76] width 249 height 11
paste textarea "Radio Group allows the user to select one option from an available list"
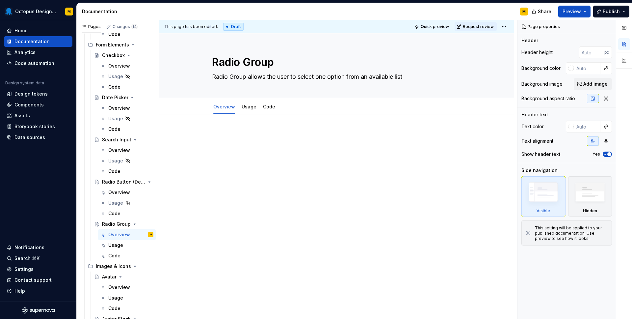
click at [239, 147] on div at bounding box center [336, 142] width 302 height 25
click at [232, 134] on p at bounding box center [336, 134] width 302 height 8
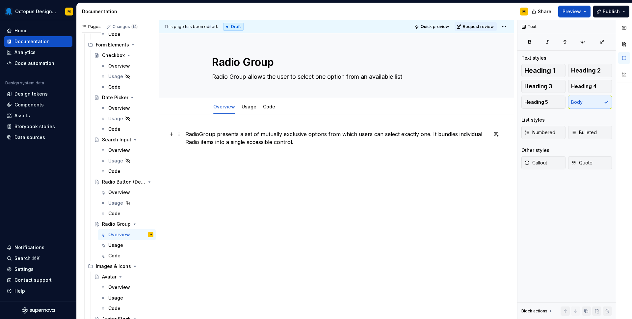
click at [404, 131] on p "RadioGroup presents a set of mutually exclusive options from which users can se…" at bounding box center [336, 138] width 302 height 16
click at [225, 181] on div "This page has been edited. Draft Quick preview Request review Radio Group Radio…" at bounding box center [338, 169] width 358 height 299
click at [314, 145] on p "RadioGroup presents a set of mutually exclusive options from which users can se…" at bounding box center [336, 138] width 302 height 16
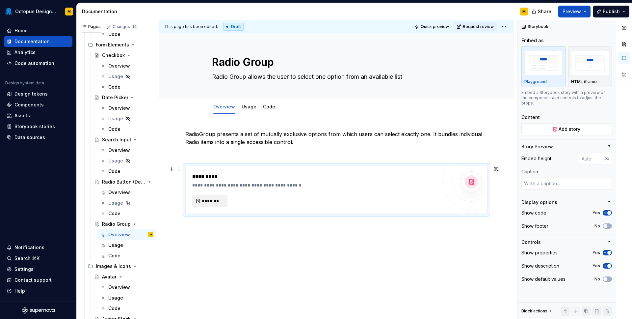
click at [210, 199] on span "*********" at bounding box center [212, 201] width 21 height 7
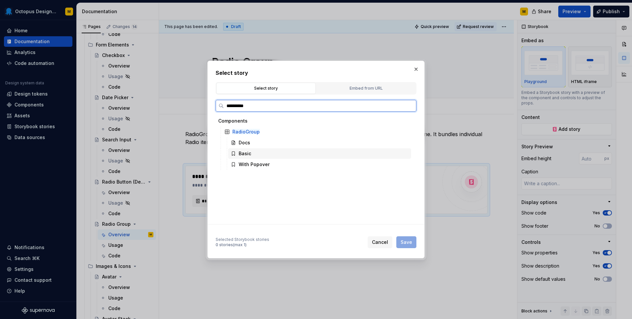
click at [245, 156] on div "Basic" at bounding box center [245, 153] width 13 height 7
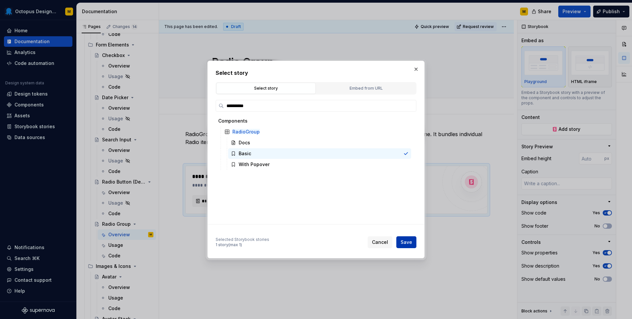
click at [406, 241] on span "Save" at bounding box center [407, 242] width 12 height 7
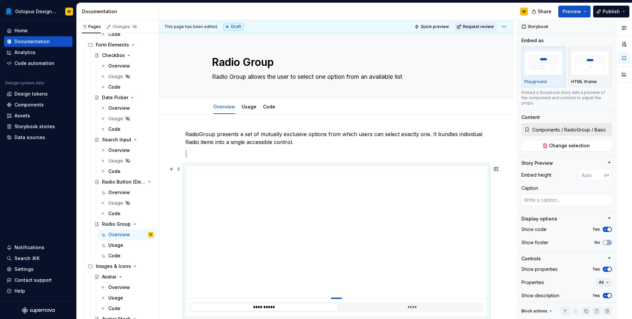
click at [337, 297] on div at bounding box center [336, 297] width 11 height 1
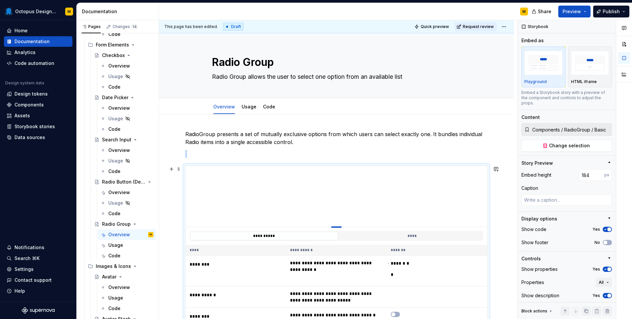
drag, startPoint x: 337, startPoint y: 297, endPoint x: 332, endPoint y: 226, distance: 70.6
click at [332, 226] on div at bounding box center [336, 226] width 11 height 1
click at [607, 267] on icon "button" at bounding box center [605, 269] width 5 height 4
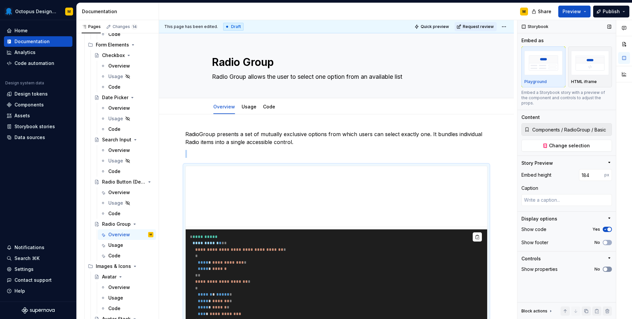
scroll to position [145, 0]
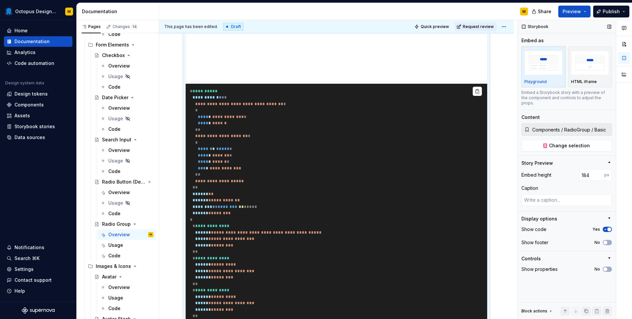
click at [606, 227] on icon "button" at bounding box center [605, 229] width 5 height 4
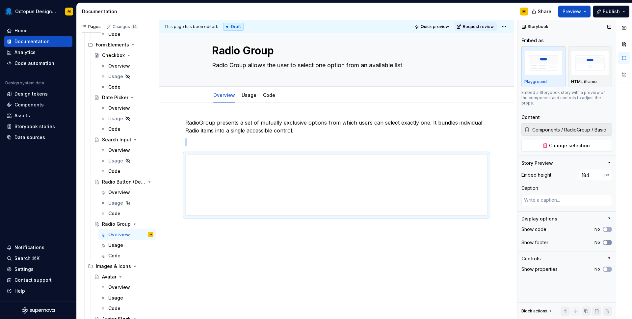
click at [606, 240] on span "button" at bounding box center [605, 242] width 4 height 4
click at [446, 291] on div "**********" at bounding box center [336, 219] width 355 height 232
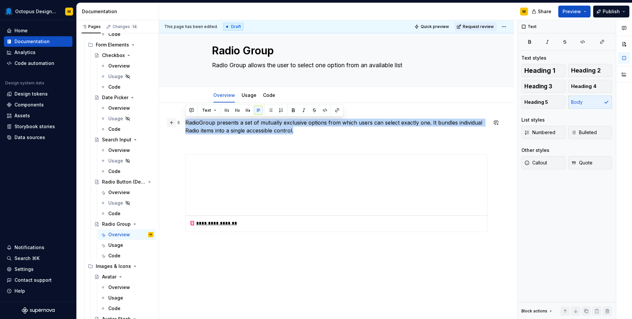
drag, startPoint x: 302, startPoint y: 133, endPoint x: 172, endPoint y: 123, distance: 129.4
click at [185, 123] on div "**********" at bounding box center [336, 179] width 302 height 121
copy p "RadioGroup presents a set of mutually exclusive options from which users can se…"
click at [380, 125] on p "RadioGroup presents a set of mutually exclusive options from which users can se…" at bounding box center [336, 127] width 302 height 16
drag, startPoint x: 316, startPoint y: 127, endPoint x: 215, endPoint y: 123, distance: 101.2
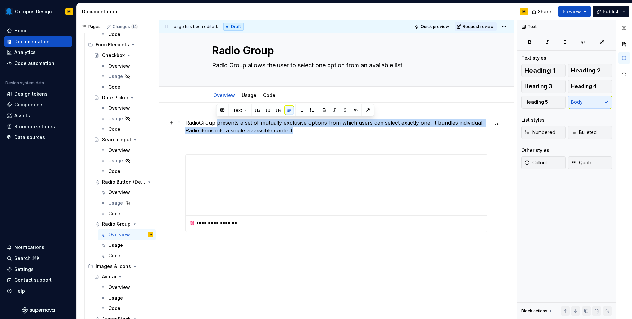
click at [215, 123] on p "RadioGroup presents a set of mutually exclusive options from which users can se…" at bounding box center [336, 127] width 302 height 16
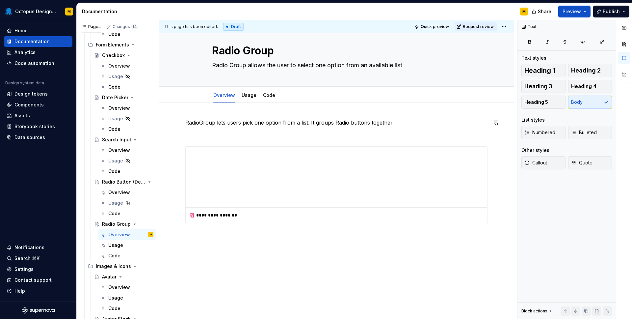
click at [381, 118] on div "**********" at bounding box center [336, 215] width 355 height 224
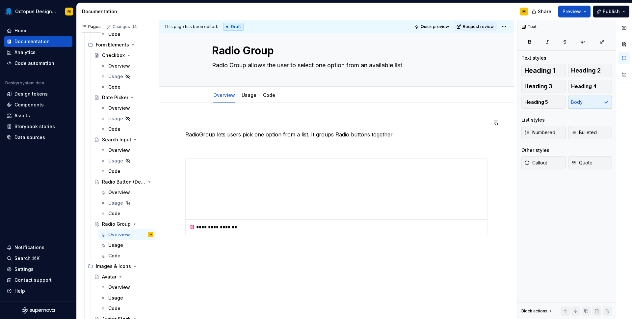
drag, startPoint x: 395, startPoint y: 129, endPoint x: 336, endPoint y: 127, distance: 59.0
click at [336, 127] on div "**********" at bounding box center [336, 177] width 302 height 117
drag, startPoint x: 315, startPoint y: 134, endPoint x: 421, endPoint y: 134, distance: 106.7
click at [421, 134] on p "RadioGroup lets users pick one option from a list. It groups Radio buttons toge…" at bounding box center [336, 134] width 302 height 8
click at [224, 120] on p at bounding box center [336, 123] width 302 height 8
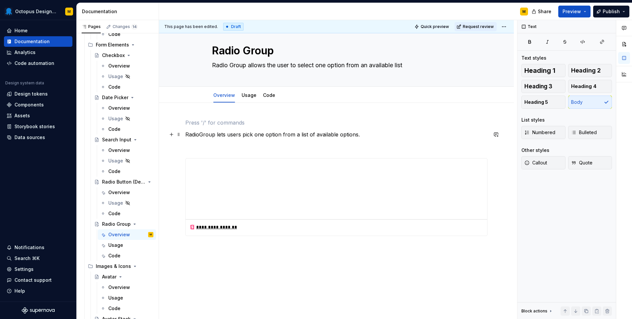
click at [185, 134] on p "RadioGroup lets users pick one option from a list of available options." at bounding box center [336, 134] width 302 height 8
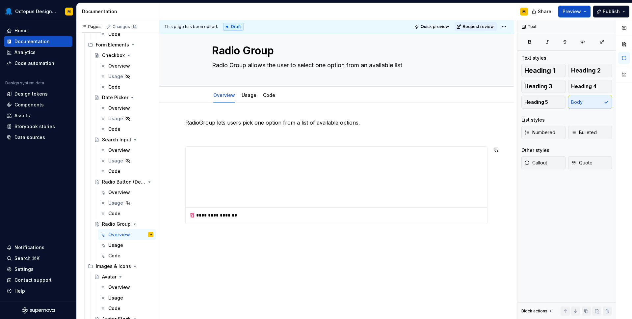
click at [212, 136] on p at bounding box center [336, 134] width 302 height 8
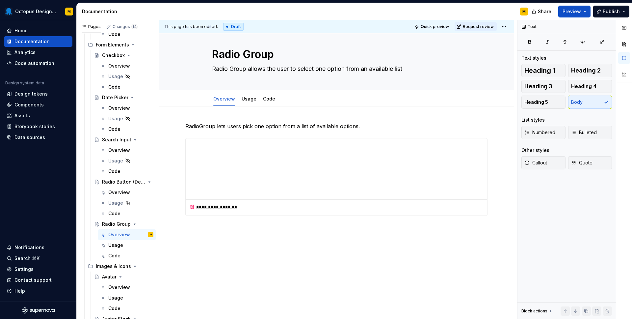
scroll to position [8, 0]
click at [208, 234] on div "**********" at bounding box center [338, 169] width 358 height 299
click at [496, 214] on div "**********" at bounding box center [338, 169] width 358 height 299
click at [384, 260] on div "**********" at bounding box center [336, 213] width 355 height 213
click at [372, 260] on div "**********" at bounding box center [338, 169] width 358 height 299
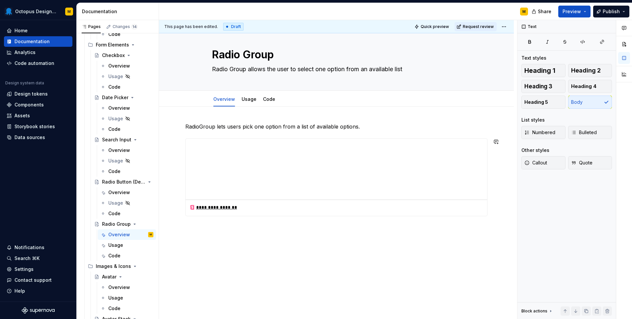
click at [372, 259] on div "**********" at bounding box center [336, 221] width 355 height 228
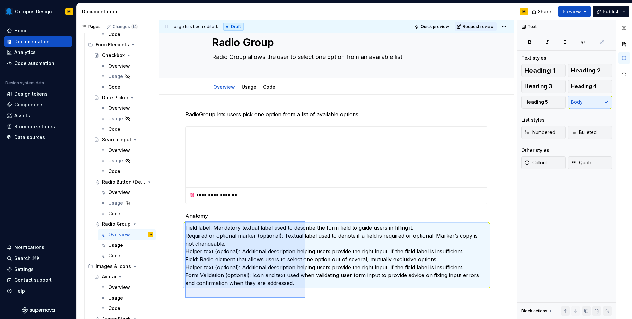
drag, startPoint x: 185, startPoint y: 239, endPoint x: 305, endPoint y: 297, distance: 134.0
click at [305, 297] on div "**********" at bounding box center [338, 169] width 358 height 299
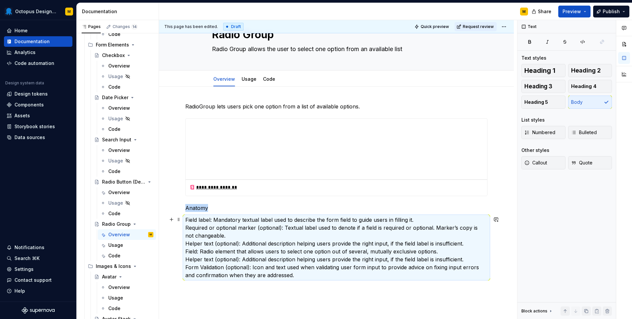
click at [285, 274] on p "Field label: Mandatory textual label used to describe the form field to guide u…" at bounding box center [336, 247] width 302 height 63
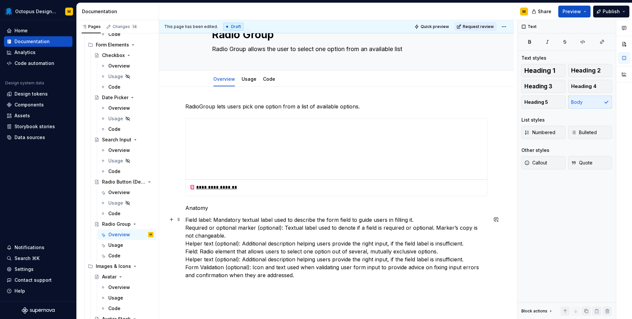
click at [285, 274] on p "Field label: Mandatory textual label used to describe the form field to guide u…" at bounding box center [336, 247] width 302 height 63
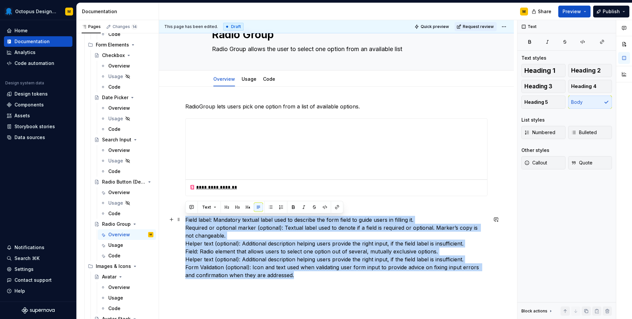
drag, startPoint x: 285, startPoint y: 274, endPoint x: 196, endPoint y: 219, distance: 104.5
click at [196, 219] on p "Field label: Mandatory textual label used to describe the form field to guide u…" at bounding box center [336, 247] width 302 height 63
click at [269, 207] on button "button" at bounding box center [270, 206] width 9 height 9
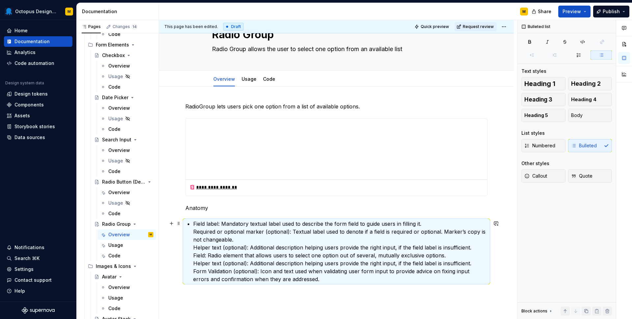
click at [191, 227] on div "**********" at bounding box center [336, 192] width 302 height 180
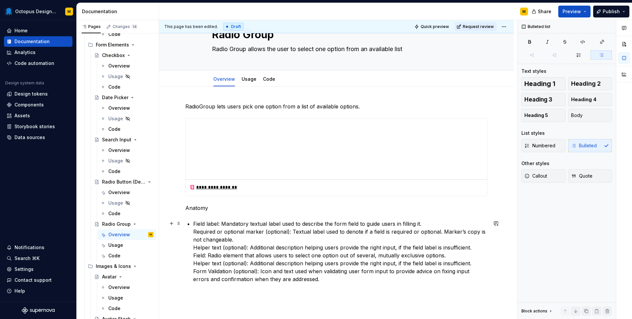
click at [194, 227] on p "Field label: Mandatory textual label used to describe the form field to guide u…" at bounding box center [340, 251] width 294 height 63
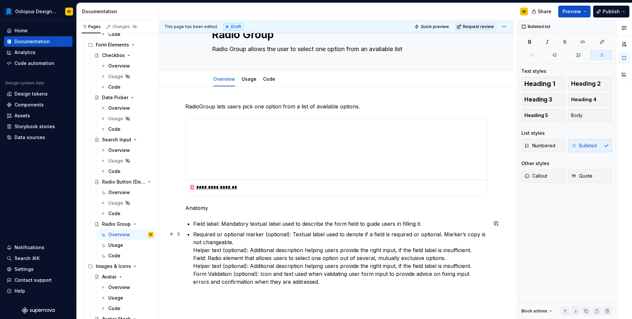
click at [193, 250] on div "**********" at bounding box center [336, 193] width 302 height 183
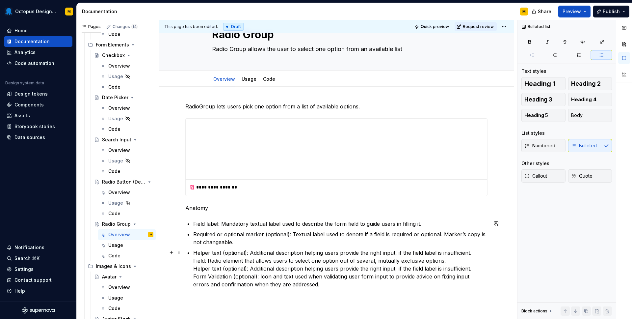
click at [193, 259] on div "**********" at bounding box center [336, 195] width 302 height 186
click at [191, 270] on div "**********" at bounding box center [336, 196] width 302 height 188
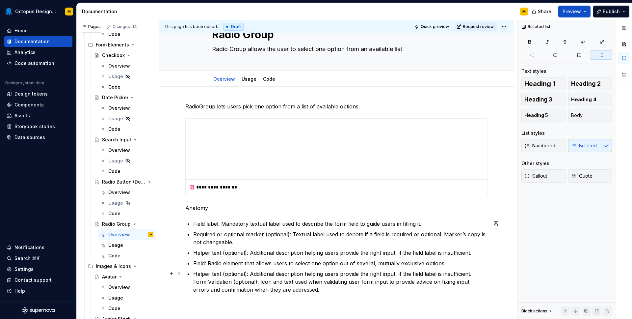
click at [191, 280] on div "**********" at bounding box center [336, 197] width 302 height 191
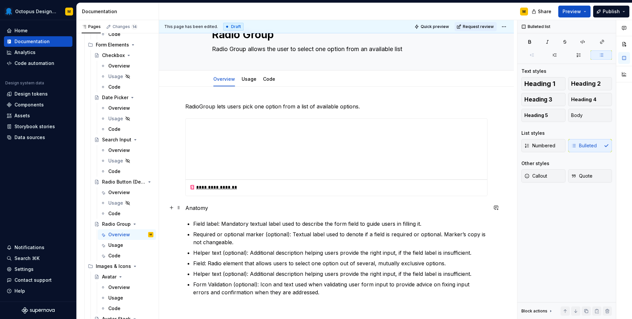
click at [200, 204] on p "Anatomy" at bounding box center [336, 208] width 302 height 8
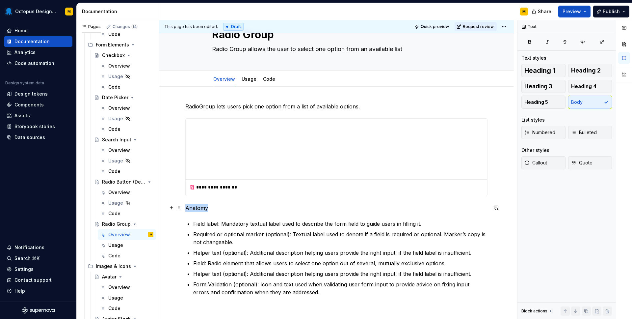
click at [200, 204] on p "Anatomy" at bounding box center [336, 208] width 302 height 8
click at [227, 197] on button "button" at bounding box center [226, 195] width 9 height 9
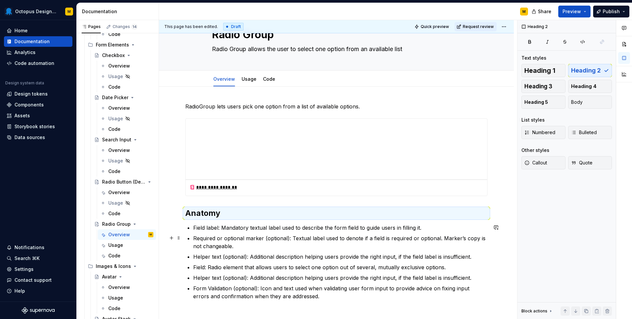
click at [225, 231] on ul "Field label: Mandatory textual label used to describe the form field to guide u…" at bounding box center [340, 262] width 294 height 76
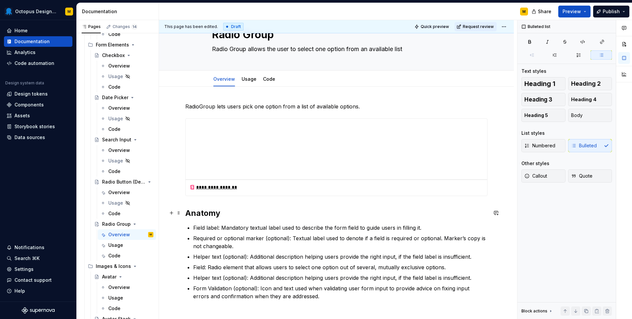
click at [224, 209] on h2 "Anatomy" at bounding box center [336, 213] width 302 height 11
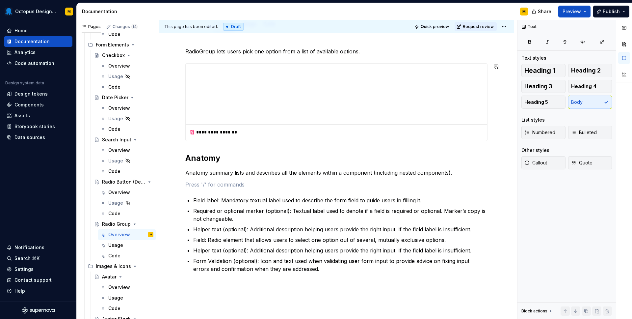
scroll to position [139, 0]
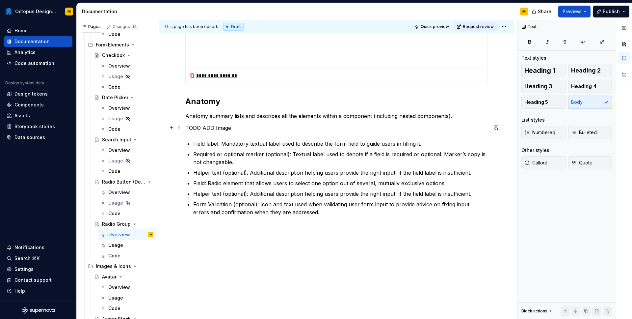
click at [187, 128] on p "TODO ADD Image" at bounding box center [336, 128] width 302 height 8
click at [293, 114] on button "button" at bounding box center [293, 115] width 9 height 9
click at [202, 114] on span "Text" at bounding box center [206, 115] width 9 height 5
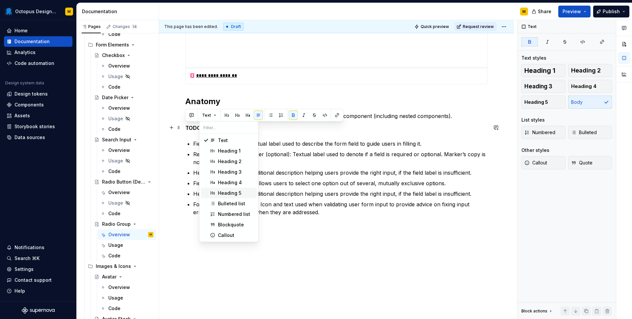
click at [284, 131] on div "**********" at bounding box center [336, 103] width 302 height 225
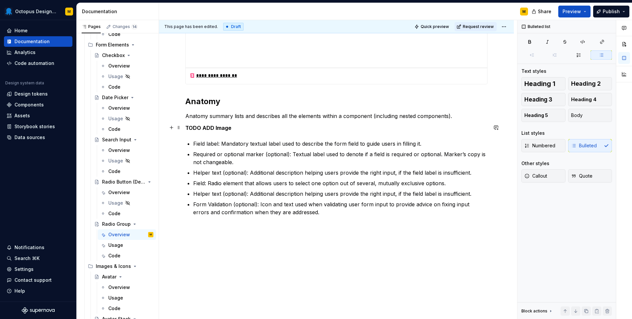
click at [184, 127] on div "**********" at bounding box center [336, 147] width 355 height 344
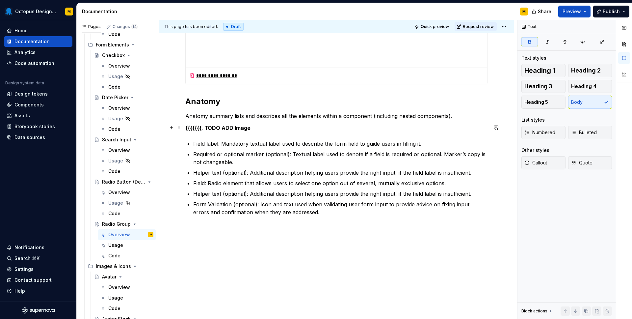
click at [262, 127] on p "{{{{{{{. TODO ADD Image" at bounding box center [336, 128] width 302 height 8
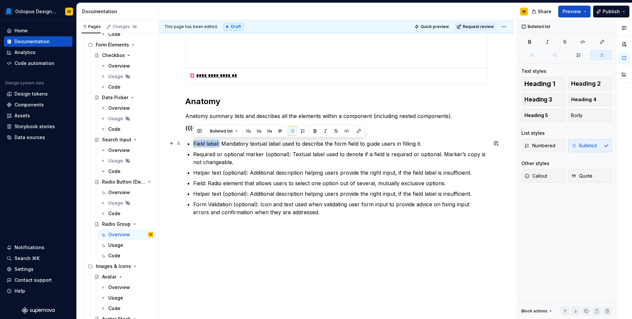
drag, startPoint x: 220, startPoint y: 144, endPoint x: 193, endPoint y: 144, distance: 26.7
click at [193, 144] on p "Field label: Mandatory textual label used to describe the form field to guide u…" at bounding box center [340, 144] width 294 height 8
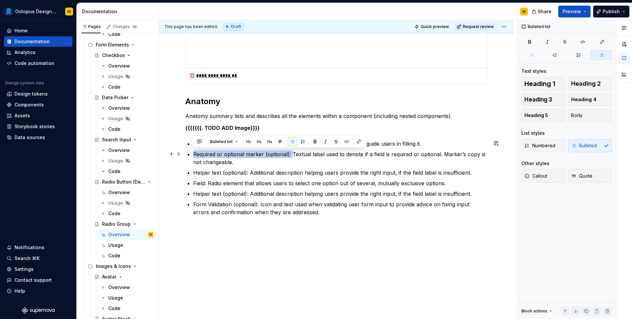
drag, startPoint x: 209, startPoint y: 154, endPoint x: 291, endPoint y: 153, distance: 81.3
click at [291, 153] on div "**********" at bounding box center [336, 103] width 302 height 225
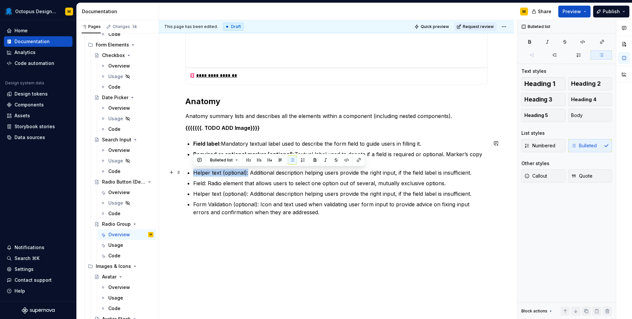
drag, startPoint x: 194, startPoint y: 172, endPoint x: 247, endPoint y: 172, distance: 53.3
click at [247, 172] on p "Helper text (optional): Additional description helping users provide the right …" at bounding box center [340, 173] width 294 height 8
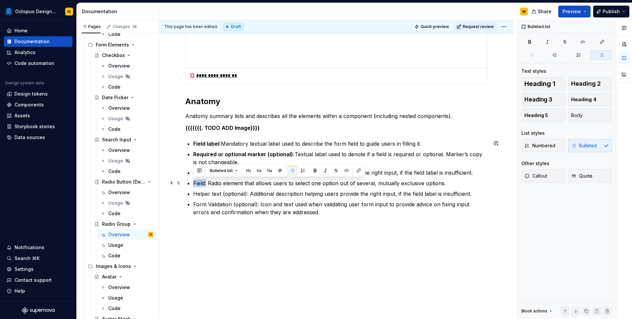
drag, startPoint x: 194, startPoint y: 182, endPoint x: 206, endPoint y: 182, distance: 12.8
click at [206, 182] on p "Field: Radio element that allows users to select one option out of several, mut…" at bounding box center [340, 183] width 294 height 8
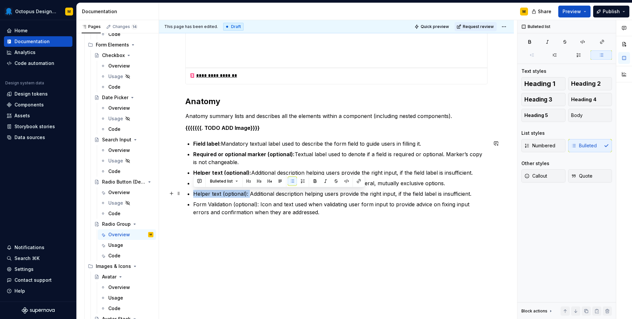
drag, startPoint x: 193, startPoint y: 194, endPoint x: 248, endPoint y: 194, distance: 55.3
click at [248, 194] on p "Helper text (optional): Additional description helping users provide the right …" at bounding box center [340, 194] width 294 height 8
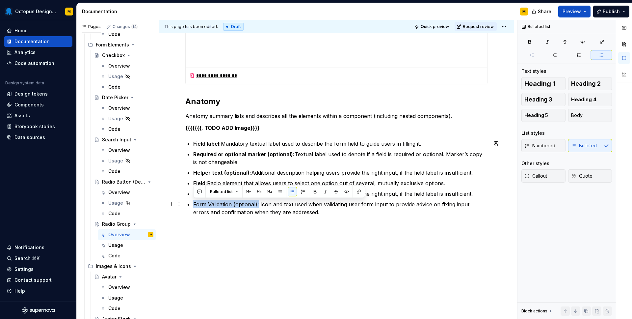
drag, startPoint x: 193, startPoint y: 204, endPoint x: 258, endPoint y: 203, distance: 64.5
click at [258, 203] on div "**********" at bounding box center [336, 103] width 302 height 225
click at [285, 231] on div "**********" at bounding box center [336, 147] width 355 height 344
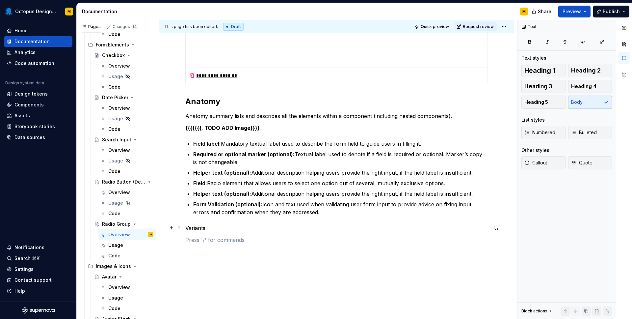
click at [195, 226] on p "Variants" at bounding box center [336, 228] width 302 height 8
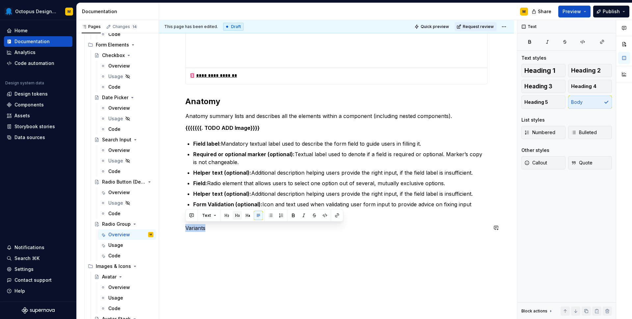
click at [236, 217] on button "button" at bounding box center [237, 215] width 9 height 9
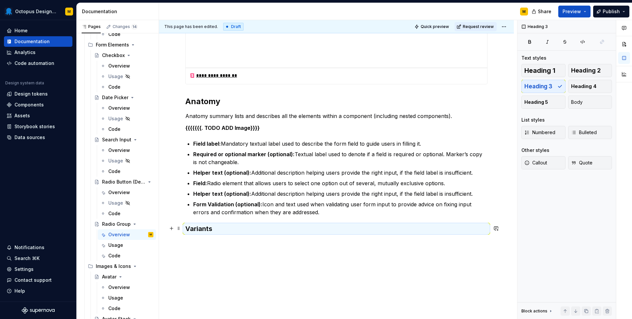
click at [205, 231] on h3 "Variants" at bounding box center [336, 228] width 302 height 9
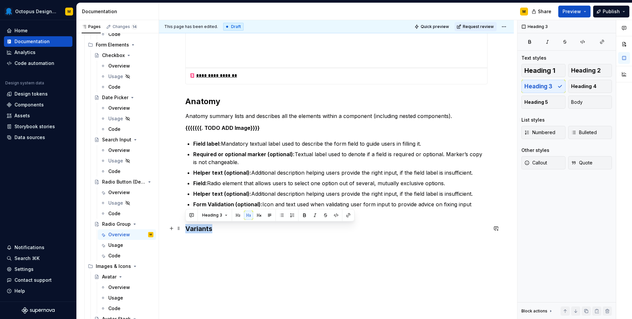
click at [205, 231] on h3 "Variants" at bounding box center [336, 228] width 302 height 9
click at [244, 216] on button "button" at bounding box center [248, 214] width 9 height 9
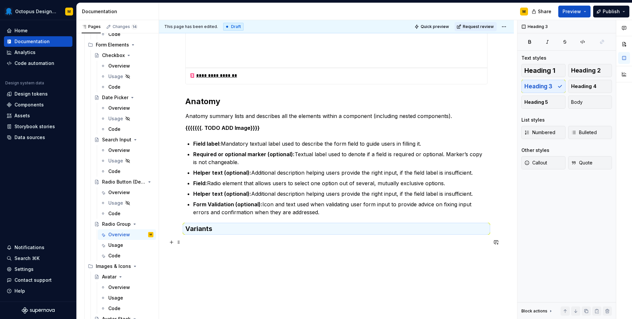
click at [201, 247] on div "**********" at bounding box center [336, 122] width 302 height 263
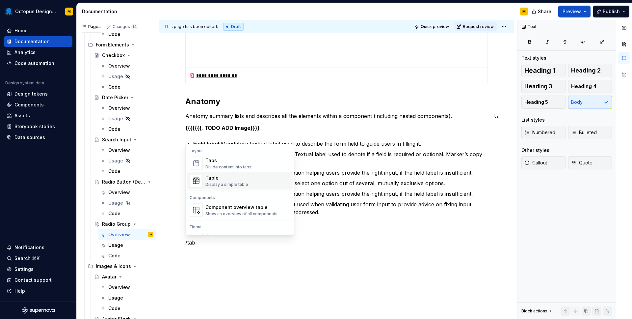
click at [206, 182] on div "Display a simple table" at bounding box center [226, 184] width 43 height 5
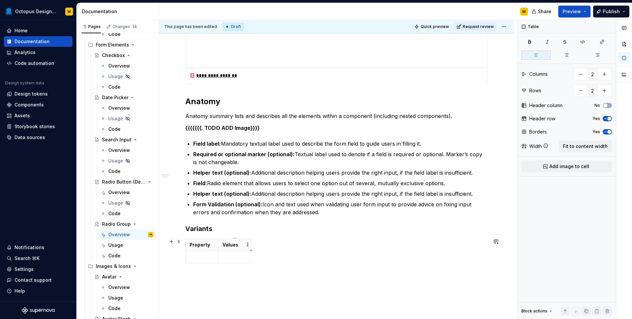
click at [247, 242] on html "Octopus Design System M Home Documentation Analytics Code automation Design sys…" at bounding box center [316, 159] width 632 height 319
click at [260, 238] on html "Octopus Design System M Home Documentation Analytics Code automation Design sys…" at bounding box center [316, 159] width 632 height 319
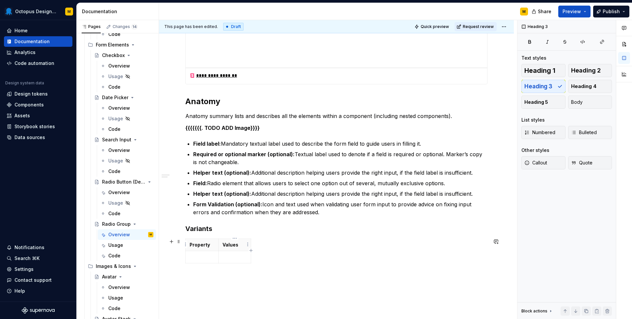
click at [238, 240] on html "Octopus Design System M Home Documentation Analytics Code automation Design sys…" at bounding box center [316, 159] width 632 height 319
click at [225, 225] on html "Octopus Design System M Home Documentation Analytics Code automation Design sys…" at bounding box center [316, 159] width 632 height 319
click at [228, 245] on p "Values" at bounding box center [235, 244] width 25 height 7
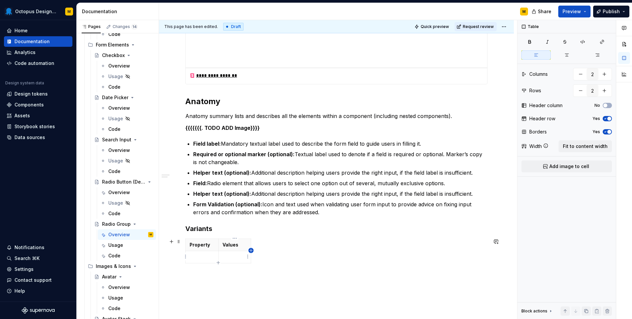
click at [251, 251] on icon "button" at bounding box center [251, 250] width 5 height 5
drag, startPoint x: 275, startPoint y: 258, endPoint x: 288, endPoint y: 252, distance: 14.3
click at [179, 241] on span at bounding box center [178, 241] width 5 height 9
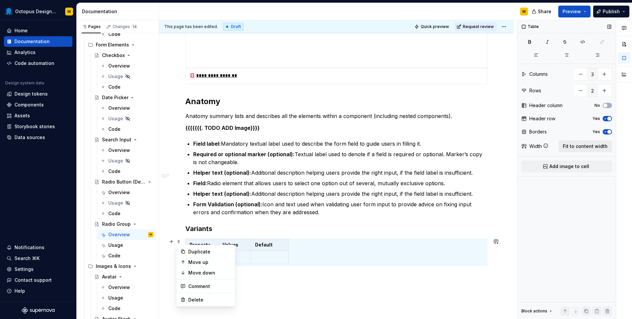
click at [577, 147] on span "Fit to content width" at bounding box center [585, 146] width 45 height 7
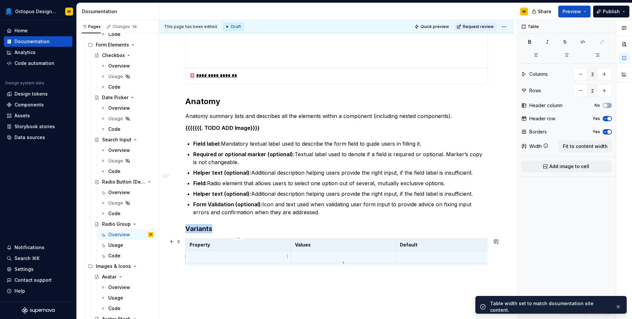
click at [221, 251] on td at bounding box center [238, 257] width 105 height 12
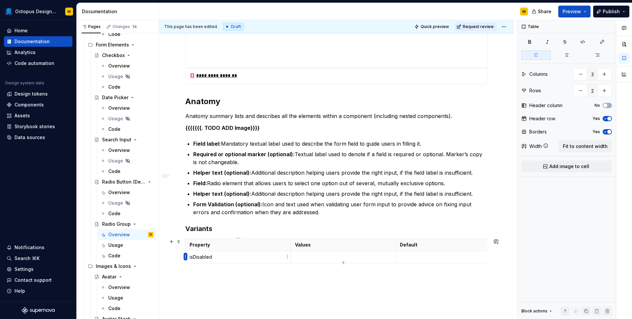
click at [187, 257] on html "Octopus Design System M Home Documentation Analytics Code automation Design sys…" at bounding box center [316, 159] width 632 height 319
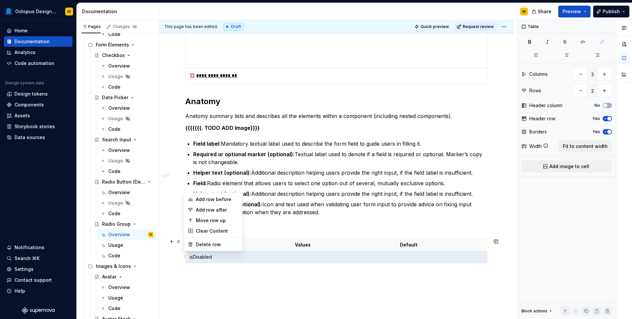
click at [188, 257] on html "Octopus Design System M Home Documentation Analytics Code automation Design sys…" at bounding box center [316, 159] width 632 height 319
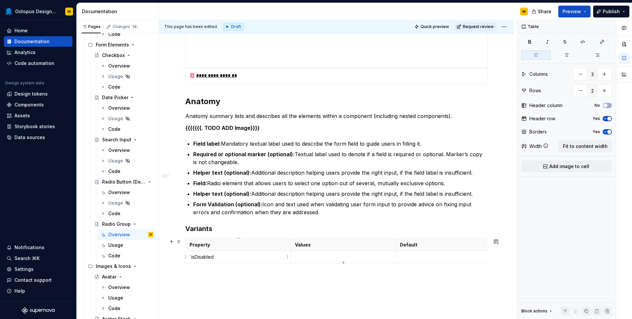
click at [227, 257] on p "`isDisabled" at bounding box center [238, 256] width 97 height 7
click at [380, 261] on td at bounding box center [343, 257] width 105 height 12
click at [342, 263] on icon "button" at bounding box center [343, 262] width 5 height 5
click at [342, 263] on td at bounding box center [343, 269] width 105 height 12
click at [342, 274] on icon "button" at bounding box center [343, 274] width 5 height 5
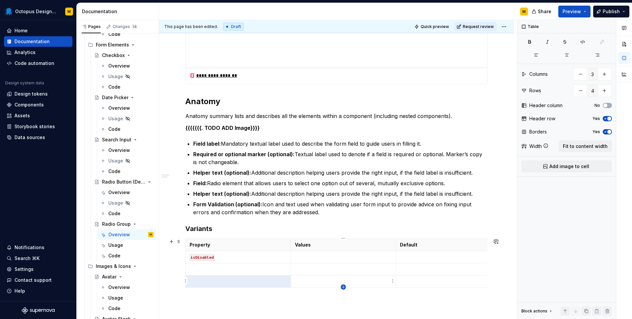
click at [344, 287] on icon "button" at bounding box center [343, 286] width 5 height 5
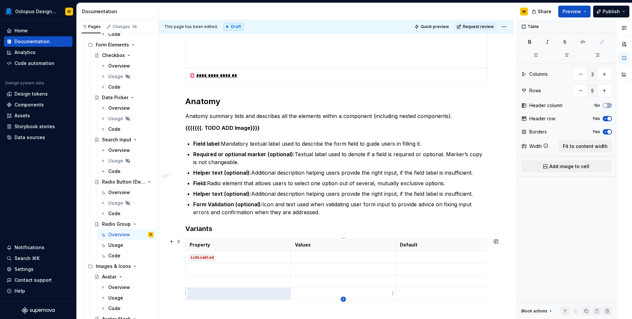
click at [344, 299] on icon "button" at bounding box center [343, 298] width 5 height 5
click at [222, 270] on p at bounding box center [238, 269] width 97 height 7
click at [189, 269] on td "fieldLabel" at bounding box center [238, 269] width 105 height 12
click at [231, 253] on p "isDisabled" at bounding box center [238, 256] width 97 height 7
click at [224, 261] on td "isDisabled" at bounding box center [238, 257] width 105 height 12
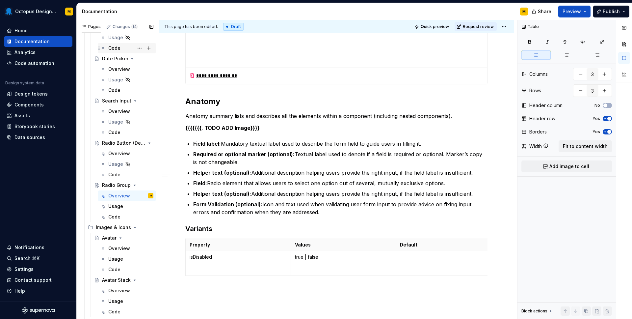
scroll to position [691, 0]
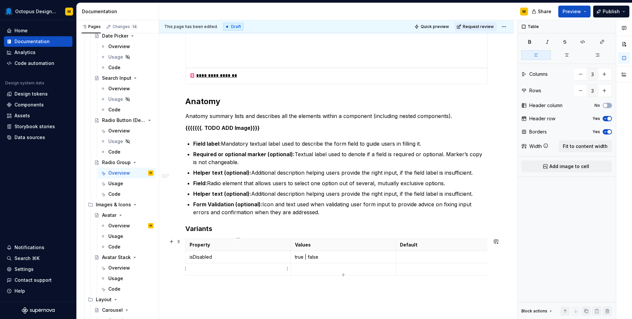
click at [216, 251] on td "isDisabled" at bounding box center [238, 257] width 105 height 12
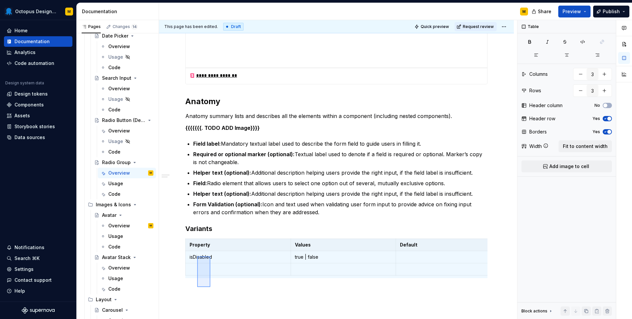
scroll to position [140, 0]
drag, startPoint x: 210, startPoint y: 287, endPoint x: 189, endPoint y: 239, distance: 52.6
click at [189, 239] on div "**********" at bounding box center [338, 169] width 358 height 299
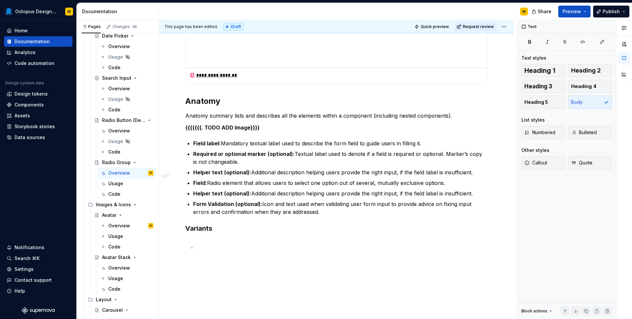
click at [191, 247] on div "**********" at bounding box center [338, 169] width 358 height 299
click at [191, 247] on div "**********" at bounding box center [336, 155] width 355 height 361
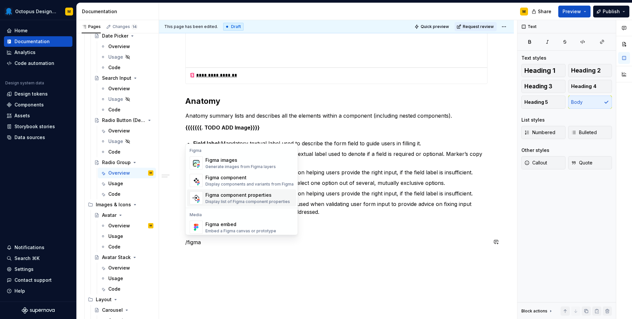
click at [244, 196] on div "Figma component properties" at bounding box center [247, 195] width 85 height 7
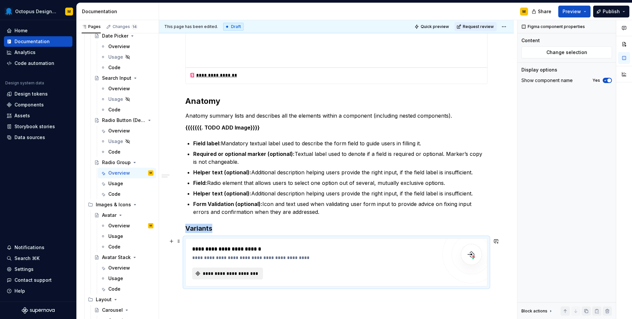
click at [224, 272] on span "**********" at bounding box center [230, 273] width 57 height 7
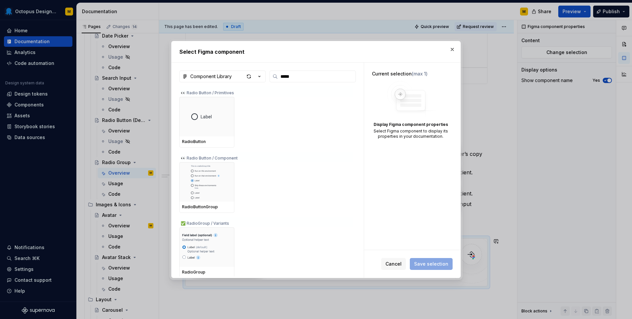
scroll to position [2, 0]
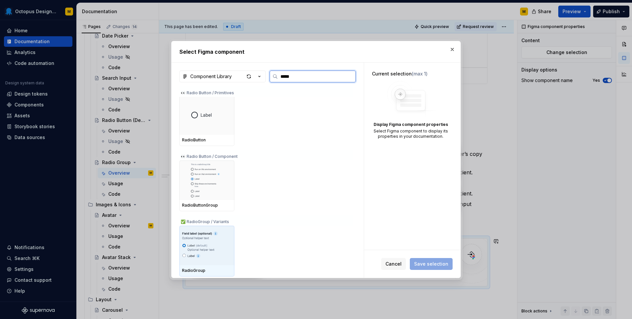
click at [217, 243] on img at bounding box center [207, 245] width 50 height 34
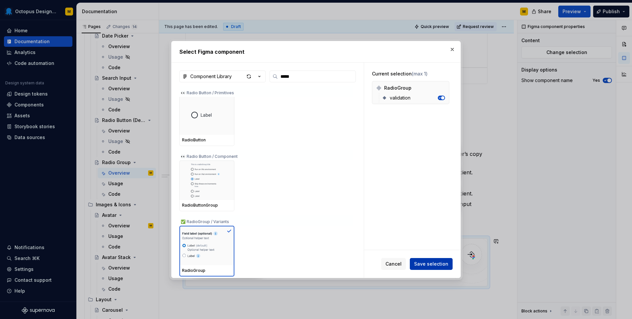
click at [429, 262] on span "Save selection" at bounding box center [431, 263] width 34 height 7
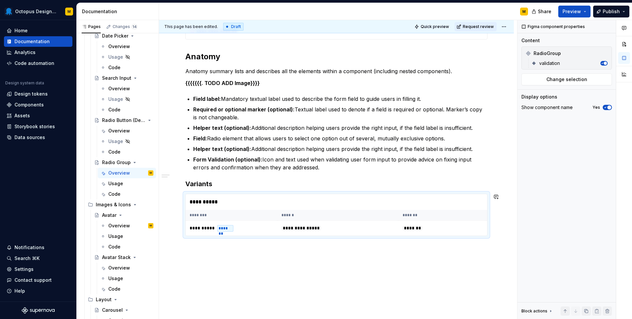
scroll to position [188, 0]
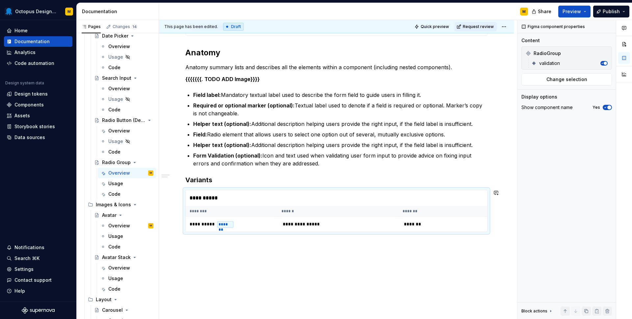
click at [281, 269] on div "**********" at bounding box center [336, 130] width 355 height 409
click at [249, 207] on th "********" at bounding box center [232, 211] width 92 height 11
click at [229, 243] on div "**********" at bounding box center [336, 130] width 355 height 409
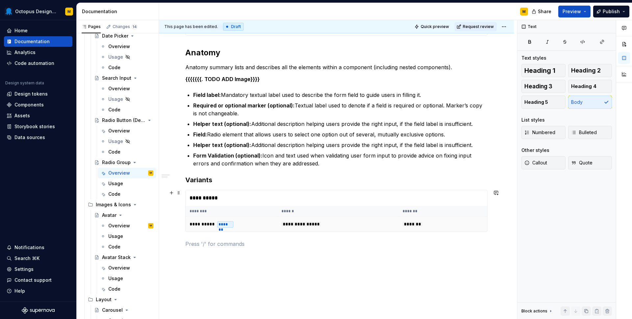
click at [254, 225] on td "**********" at bounding box center [232, 224] width 92 height 15
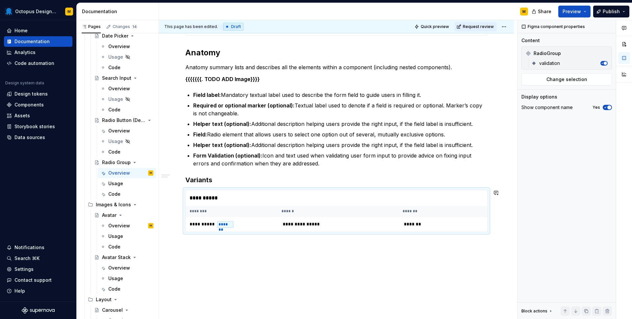
click at [270, 276] on div "**********" at bounding box center [336, 138] width 355 height 425
click at [208, 257] on div "**********" at bounding box center [336, 138] width 355 height 425
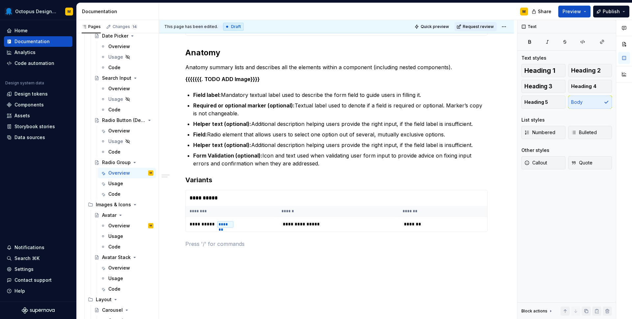
click at [208, 257] on div "**********" at bounding box center [336, 138] width 355 height 425
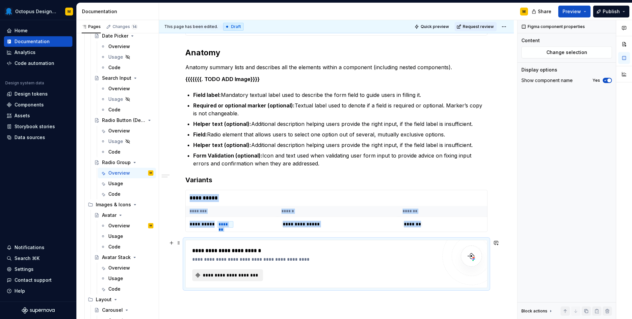
click at [213, 273] on span "**********" at bounding box center [230, 275] width 57 height 7
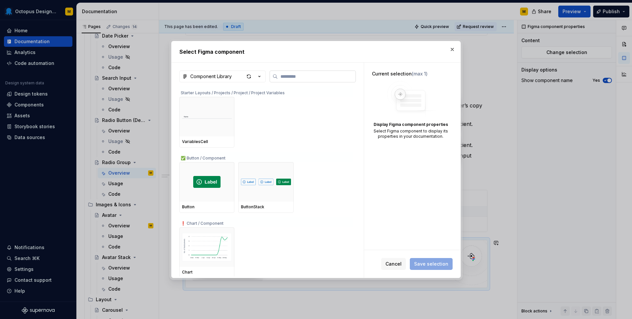
click at [287, 72] on label at bounding box center [313, 76] width 86 height 12
click at [287, 73] on input "search" at bounding box center [317, 76] width 78 height 7
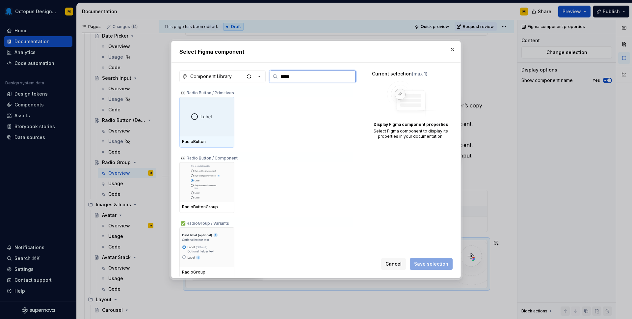
click at [284, 75] on input "*****" at bounding box center [317, 76] width 78 height 7
click at [195, 140] on div "RadioButton" at bounding box center [207, 141] width 50 height 5
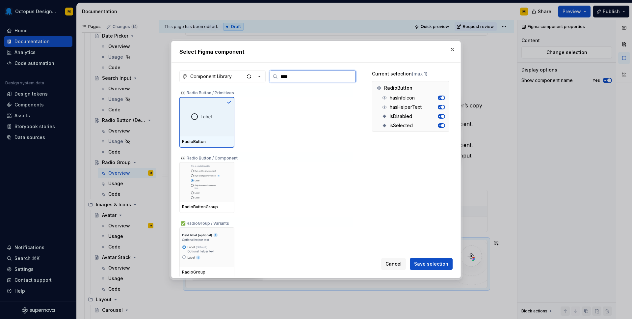
click at [218, 135] on div at bounding box center [206, 117] width 55 height 40
click at [229, 100] on icon at bounding box center [228, 101] width 5 height 5
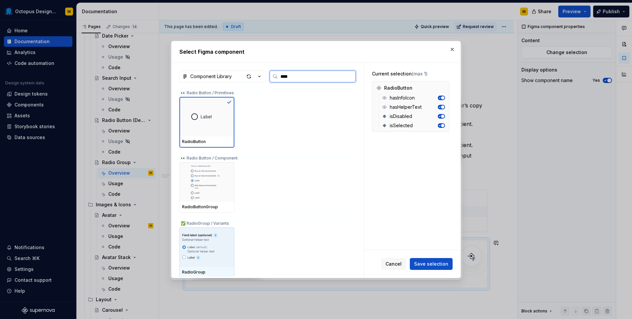
click at [216, 239] on img at bounding box center [207, 247] width 50 height 34
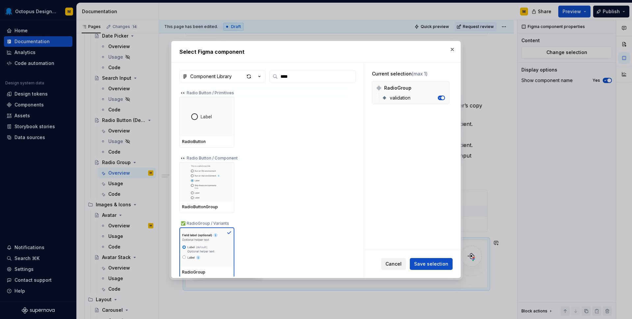
click at [393, 262] on span "Cancel" at bounding box center [393, 263] width 16 height 7
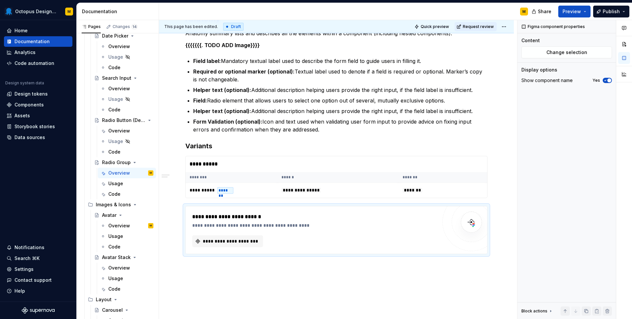
scroll to position [224, 0]
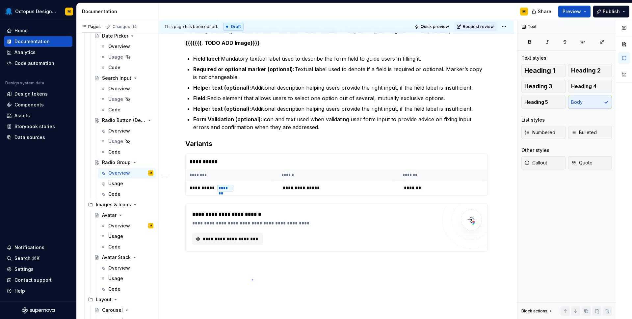
click at [252, 279] on div "**********" at bounding box center [338, 169] width 358 height 299
click at [496, 243] on div "**********" at bounding box center [338, 169] width 358 height 299
click at [496, 243] on div "**********" at bounding box center [336, 122] width 355 height 465
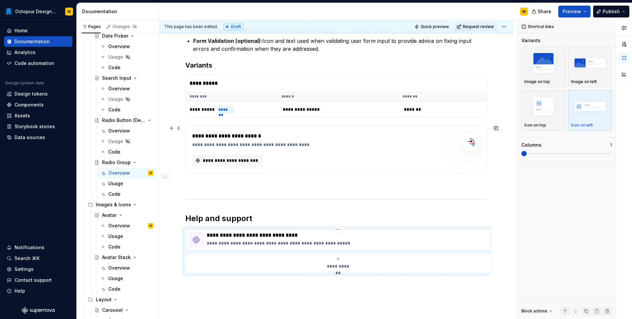
scroll to position [304, 0]
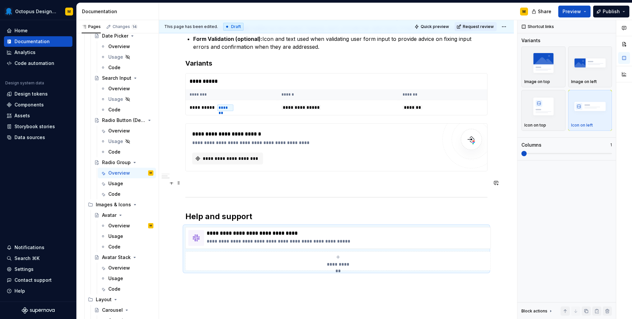
click at [253, 185] on p at bounding box center [336, 183] width 302 height 8
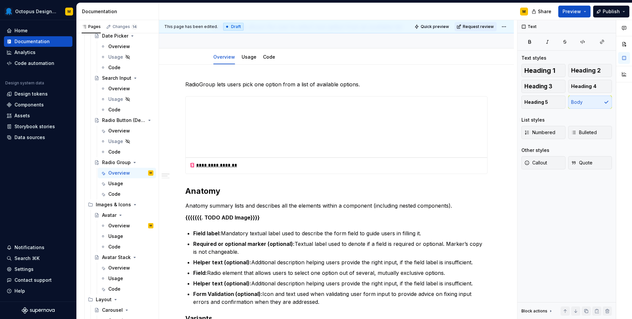
scroll to position [0, 0]
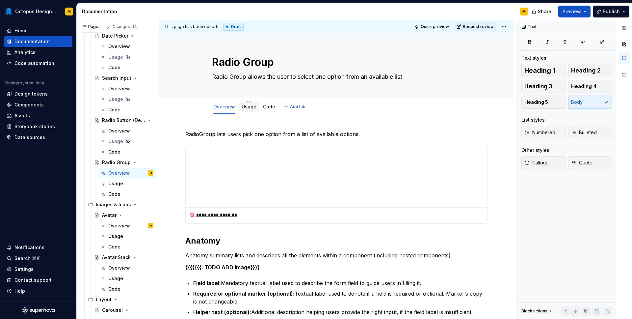
click at [250, 110] on div "Usage" at bounding box center [249, 107] width 15 height 8
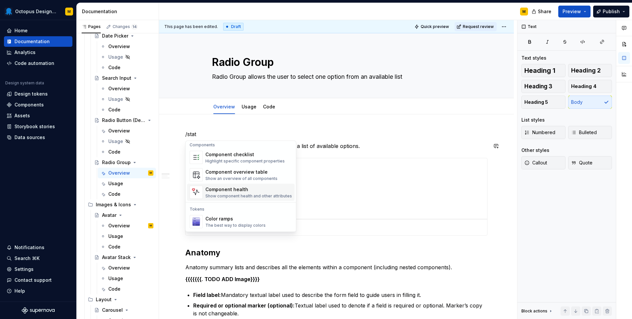
scroll to position [3, 0]
click at [222, 188] on div "Component health" at bounding box center [248, 188] width 87 height 7
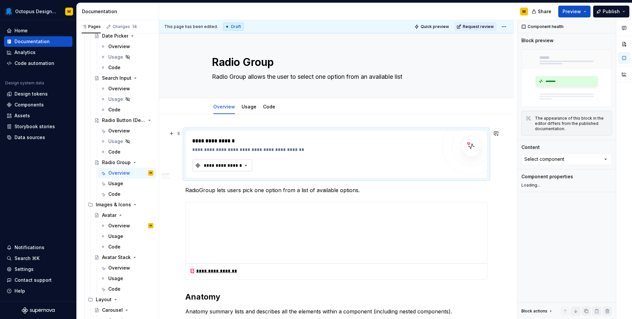
click at [211, 167] on div "**********" at bounding box center [223, 165] width 40 height 7
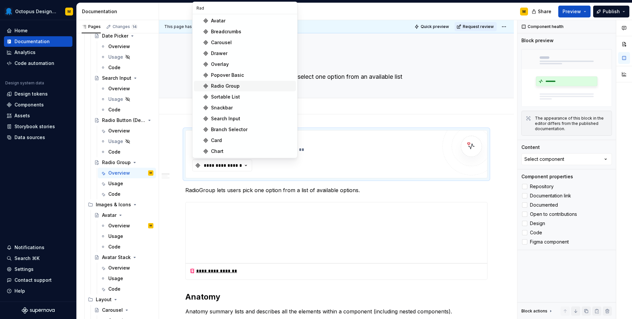
click at [225, 86] on div "Radio Group" at bounding box center [225, 86] width 29 height 7
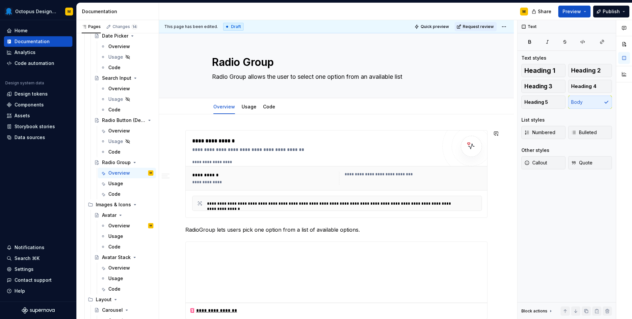
click at [389, 166] on div "**********" at bounding box center [337, 178] width 303 height 24
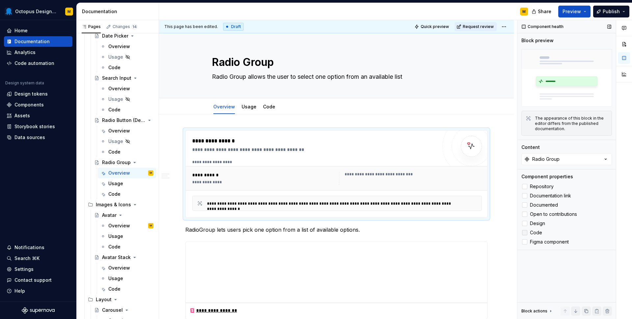
click at [533, 233] on span "Code" at bounding box center [536, 232] width 12 height 5
click at [533, 222] on span "Design" at bounding box center [537, 223] width 15 height 5
click at [400, 228] on p "RadioGroup lets users pick one option from a list of available options." at bounding box center [336, 230] width 302 height 8
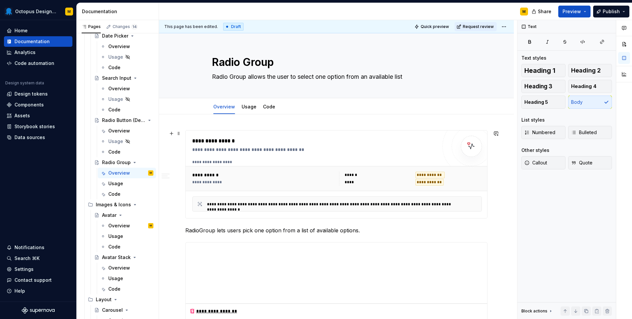
click at [324, 153] on div "**********" at bounding box center [314, 174] width 245 height 74
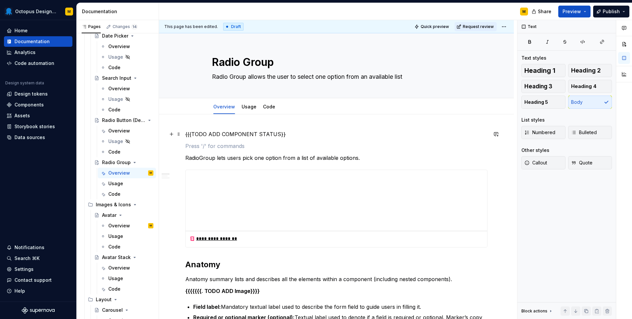
click at [258, 130] on p "{{{TODO ADD COMPONENT STATUS}}" at bounding box center [336, 134] width 302 height 8
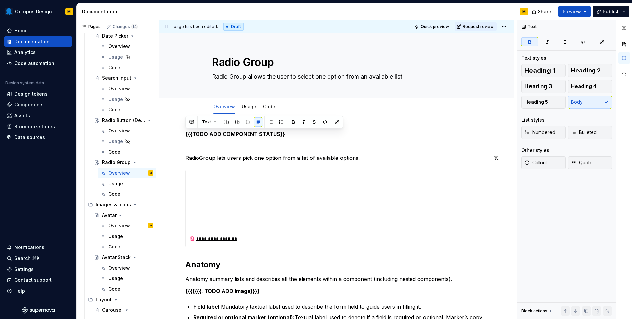
click at [288, 145] on p at bounding box center [336, 146] width 302 height 8
click at [251, 107] on link "Usage" at bounding box center [249, 107] width 15 height 6
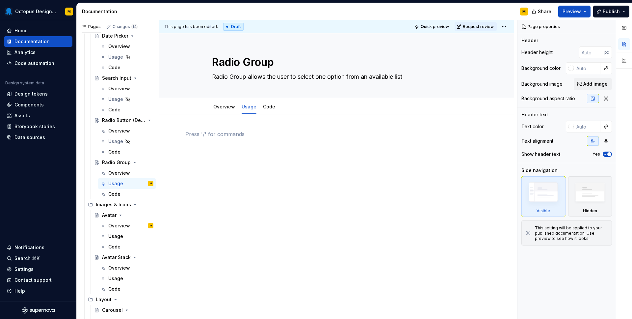
click at [234, 132] on p at bounding box center [336, 134] width 302 height 8
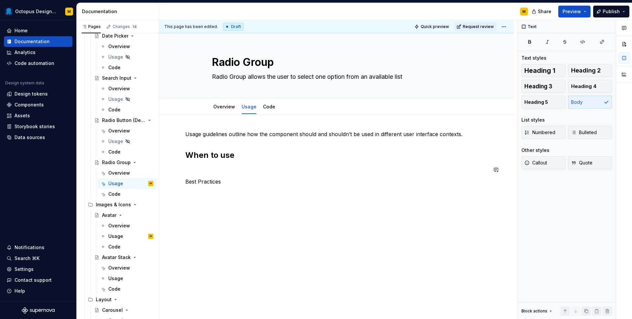
click at [206, 180] on p "Best Practices" at bounding box center [336, 181] width 302 height 8
click at [227, 171] on button "button" at bounding box center [226, 169] width 9 height 9
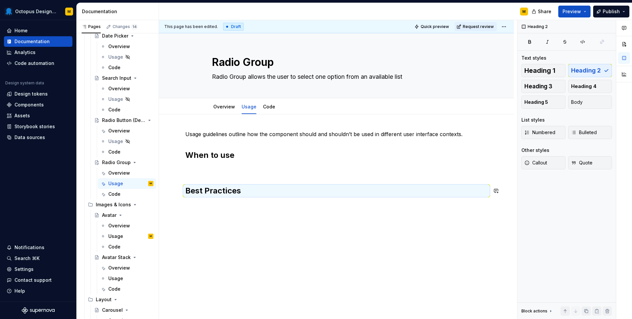
click at [234, 208] on div "Usage guidelines outline how the component should and shouldn’t be used in diff…" at bounding box center [336, 206] width 355 height 185
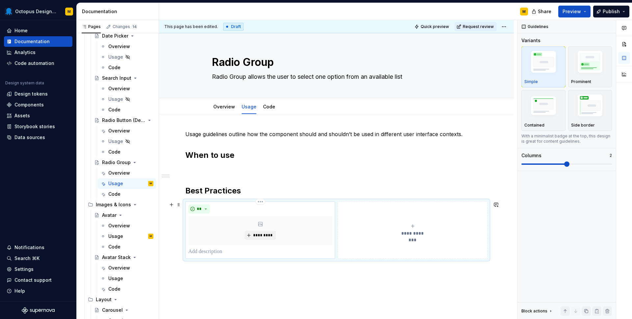
click at [217, 251] on p at bounding box center [260, 252] width 144 height 8
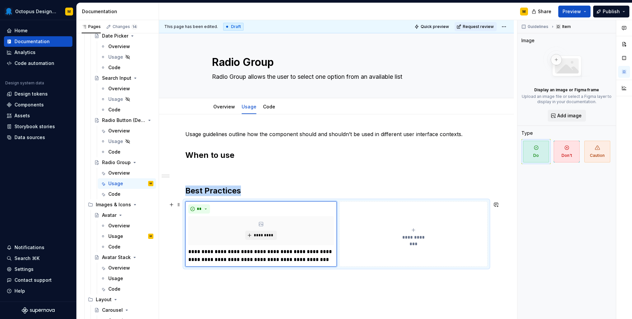
click at [413, 232] on icon "submit" at bounding box center [413, 229] width 5 height 5
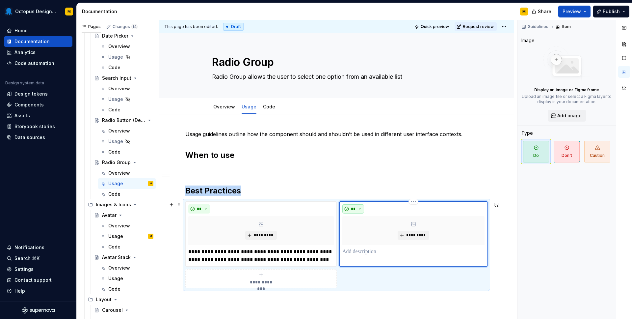
click at [358, 209] on button "**" at bounding box center [353, 208] width 22 height 9
click at [360, 232] on span "Don't" at bounding box center [372, 232] width 56 height 11
click at [354, 252] on p at bounding box center [413, 252] width 142 height 8
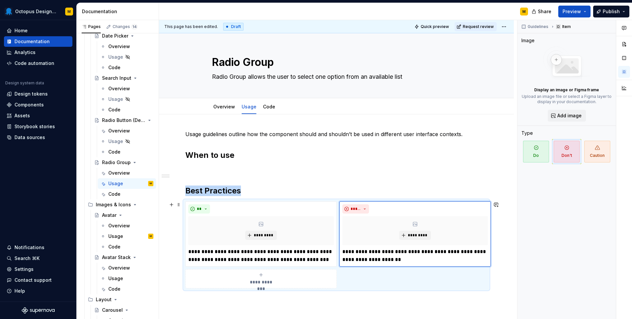
click at [262, 272] on icon "submit" at bounding box center [260, 274] width 5 height 5
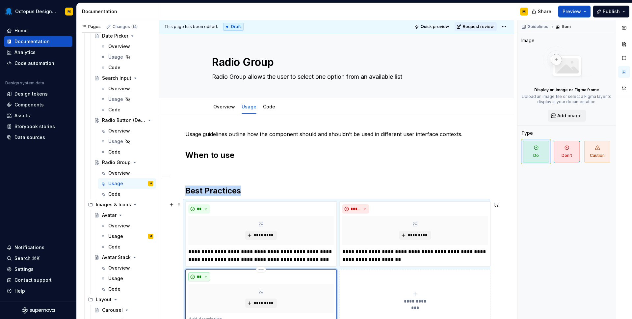
click at [202, 274] on button "**" at bounding box center [199, 276] width 22 height 9
click at [599, 146] on icon "button" at bounding box center [597, 147] width 5 height 5
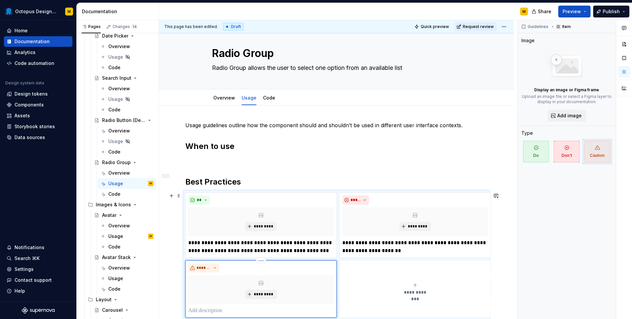
click at [216, 307] on p at bounding box center [260, 310] width 145 height 8
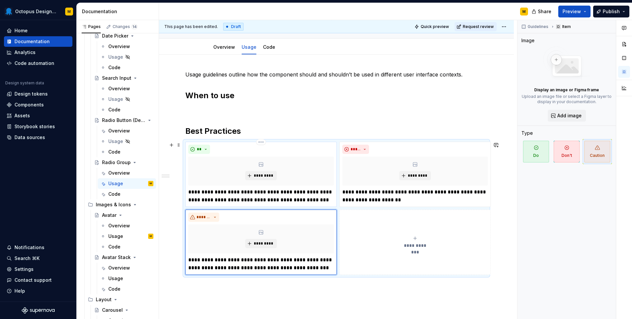
scroll to position [74, 0]
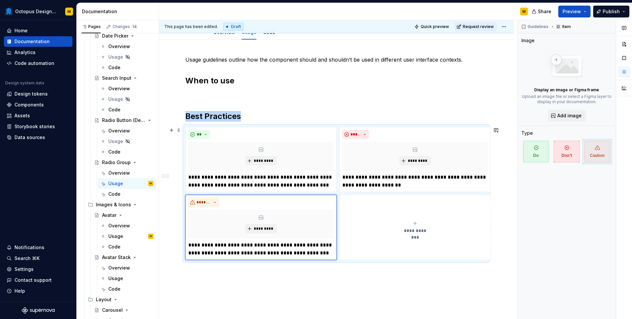
click at [411, 218] on button "**********" at bounding box center [414, 227] width 151 height 65
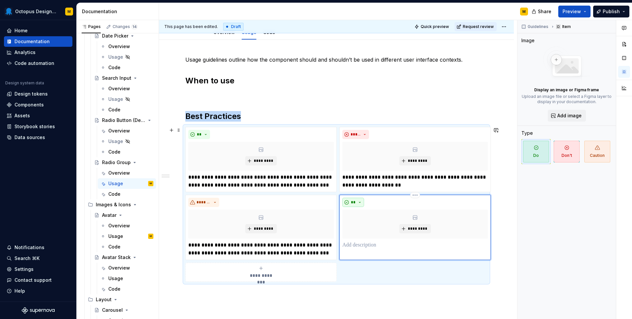
click at [356, 200] on button "**" at bounding box center [353, 202] width 22 height 9
click at [359, 225] on div "Suggestions" at bounding box center [357, 225] width 5 height 5
click at [365, 249] on div "***** *********" at bounding box center [414, 227] width 151 height 65
click at [363, 246] on p at bounding box center [414, 245] width 145 height 8
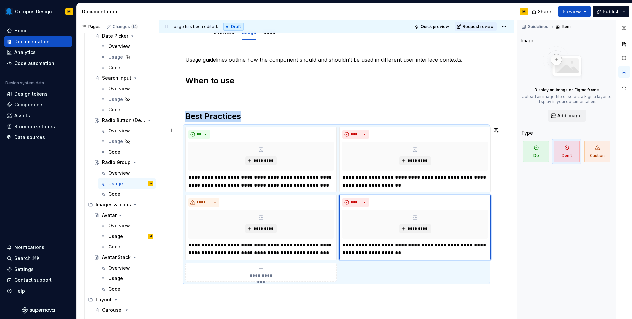
click at [400, 276] on div "**********" at bounding box center [336, 204] width 302 height 155
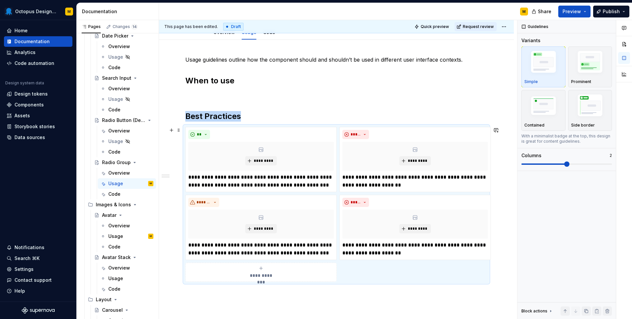
click at [268, 271] on div "**********" at bounding box center [260, 271] width 145 height 13
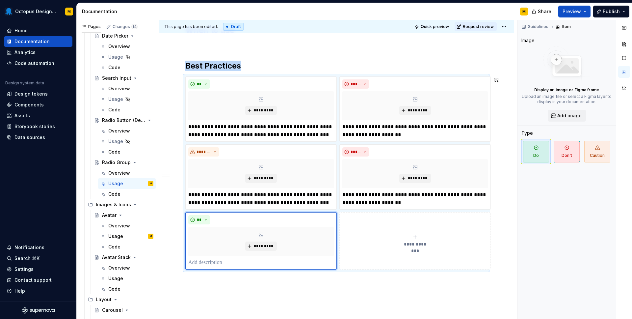
scroll to position [129, 0]
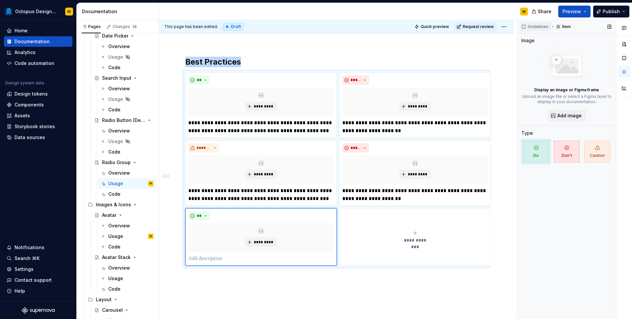
click at [540, 27] on span "Guidelines" at bounding box center [538, 26] width 21 height 5
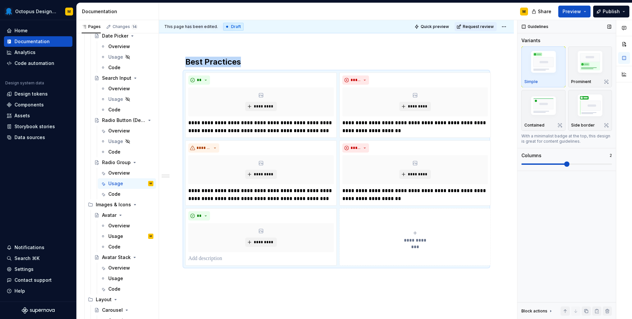
click at [569, 162] on span at bounding box center [566, 163] width 5 height 5
click at [575, 165] on span at bounding box center [566, 163] width 91 height 5
click at [569, 164] on span at bounding box center [566, 163] width 5 height 5
click at [579, 164] on span at bounding box center [566, 163] width 91 height 1
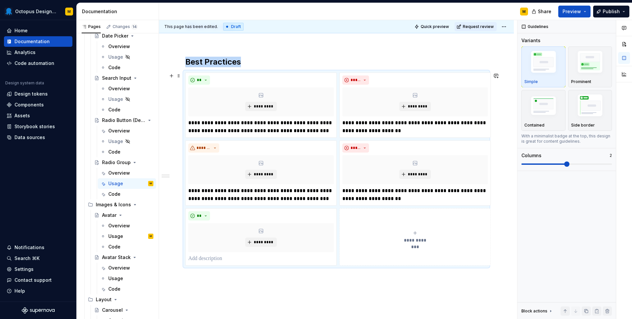
click at [368, 72] on div "**********" at bounding box center [336, 168] width 302 height 193
click at [612, 155] on p "2" at bounding box center [611, 155] width 2 height 5
click at [414, 73] on html "Octopus Design System M Home Documentation Analytics Code automation Design sys…" at bounding box center [316, 159] width 632 height 319
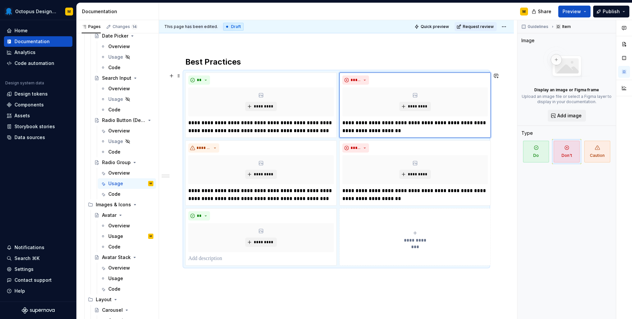
click at [415, 239] on html "Octopus Design System M Home Documentation Analytics Code automation Design sys…" at bounding box center [316, 159] width 632 height 319
click at [415, 233] on icon "submit" at bounding box center [414, 232] width 5 height 5
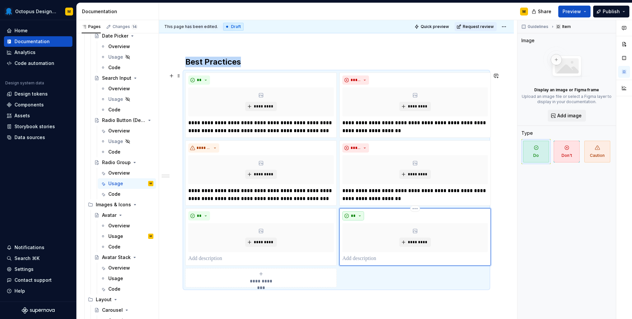
click at [359, 212] on button "**" at bounding box center [353, 215] width 22 height 9
click at [366, 238] on div "Don't" at bounding box center [368, 239] width 12 height 7
click at [202, 216] on button "**" at bounding box center [199, 215] width 22 height 9
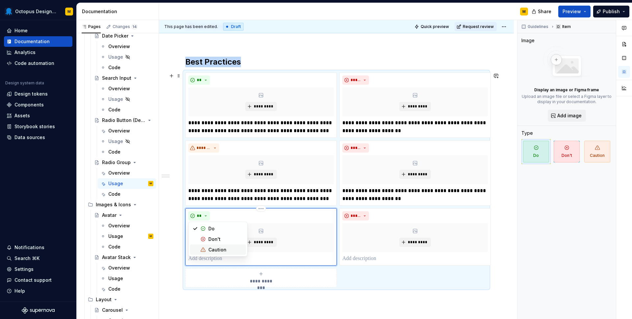
click at [280, 251] on div "*********" at bounding box center [260, 237] width 145 height 29
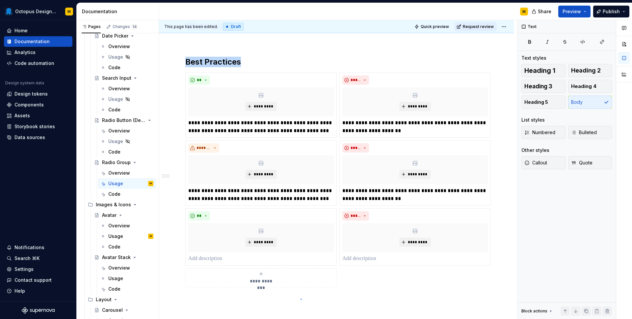
click at [301, 299] on div "**********" at bounding box center [338, 169] width 358 height 299
click at [413, 241] on span "*********" at bounding box center [418, 241] width 20 height 5
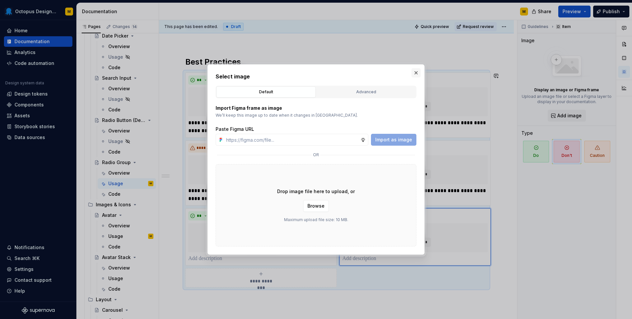
click at [414, 73] on button "button" at bounding box center [415, 72] width 9 height 9
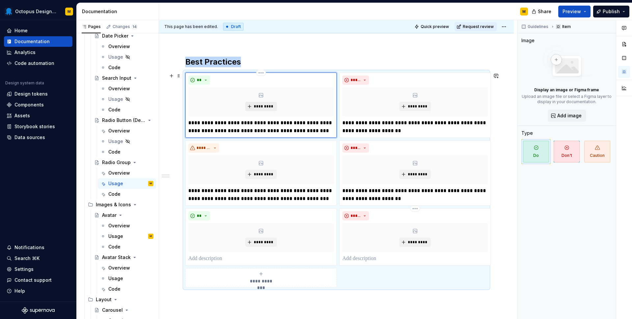
click at [265, 106] on span "*********" at bounding box center [263, 106] width 20 height 5
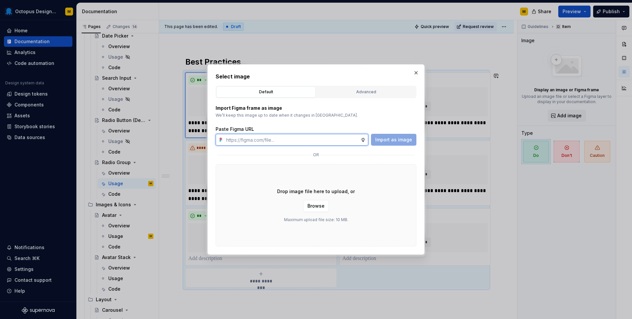
paste input "[URL][DOMAIN_NAME]"
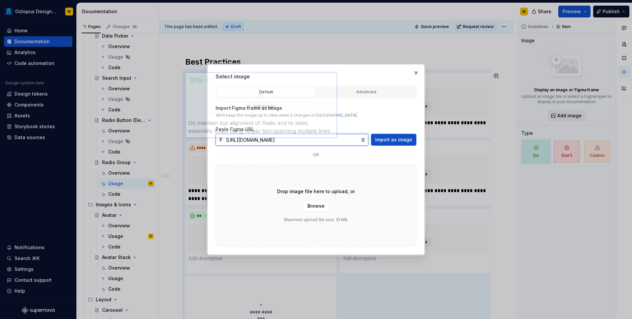
drag, startPoint x: 342, startPoint y: 139, endPoint x: 372, endPoint y: 139, distance: 30.3
click at [372, 139] on div "[URL][DOMAIN_NAME] Import as image" at bounding box center [316, 140] width 201 height 12
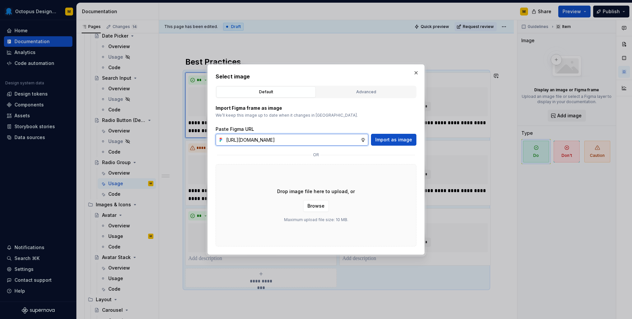
click at [357, 139] on input "[URL][DOMAIN_NAME]" at bounding box center [292, 140] width 137 height 12
click at [382, 140] on span "Import as image" at bounding box center [393, 139] width 37 height 7
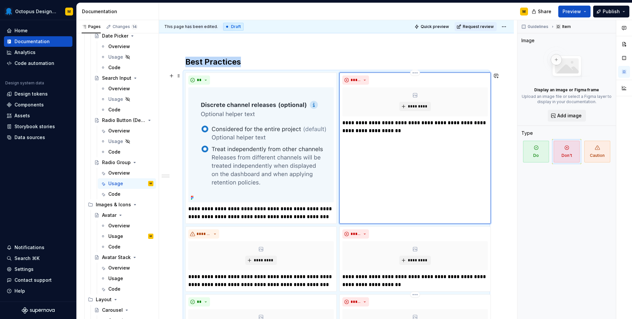
click at [394, 135] on div "**********" at bounding box center [414, 147] width 151 height 151
click at [417, 104] on span "*********" at bounding box center [418, 106] width 20 height 5
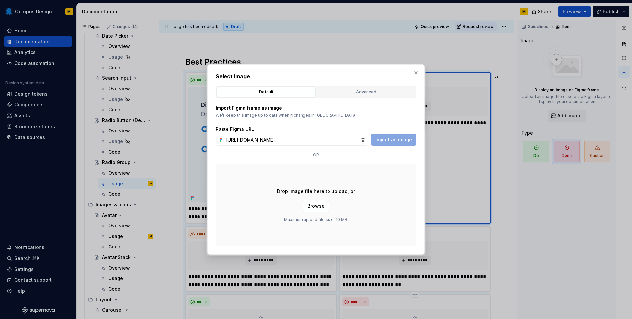
scroll to position [0, 201]
click at [389, 141] on span "Import as image" at bounding box center [393, 139] width 37 height 7
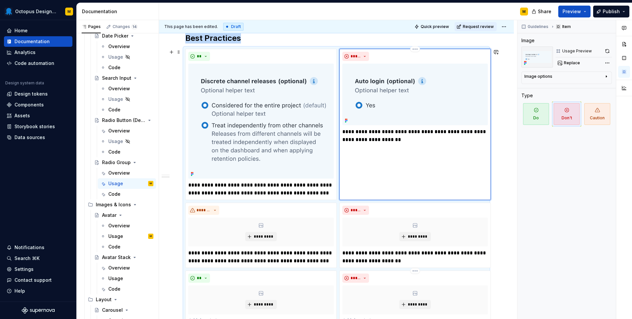
scroll to position [145, 0]
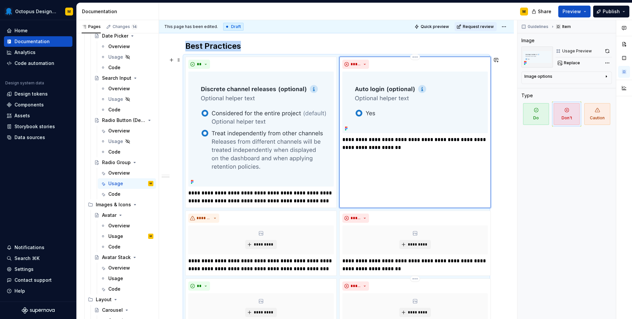
click at [399, 191] on div "**********" at bounding box center [414, 132] width 151 height 151
click at [262, 244] on span "*********" at bounding box center [263, 244] width 20 height 5
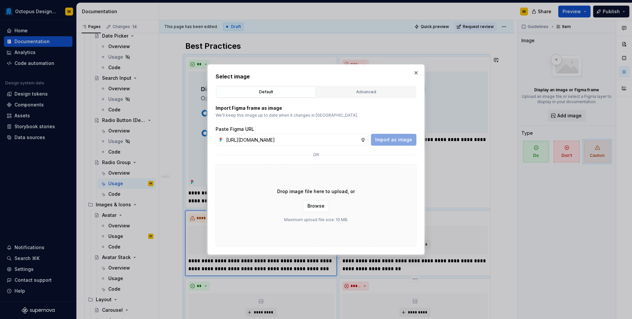
scroll to position [0, 201]
click at [384, 141] on span "Import as image" at bounding box center [393, 139] width 37 height 7
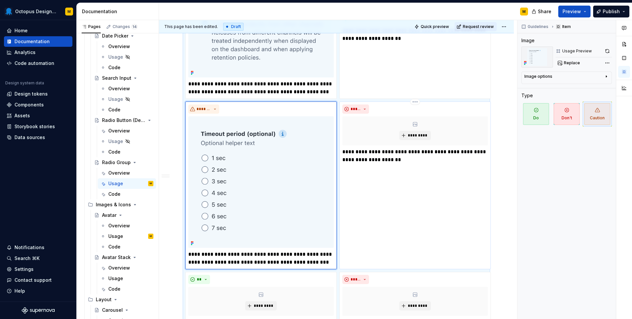
scroll to position [256, 0]
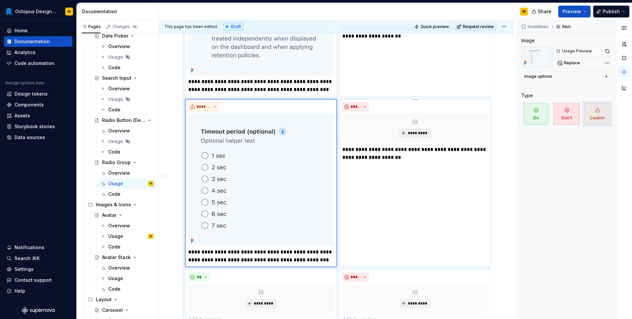
click at [414, 133] on span "*********" at bounding box center [418, 132] width 20 height 5
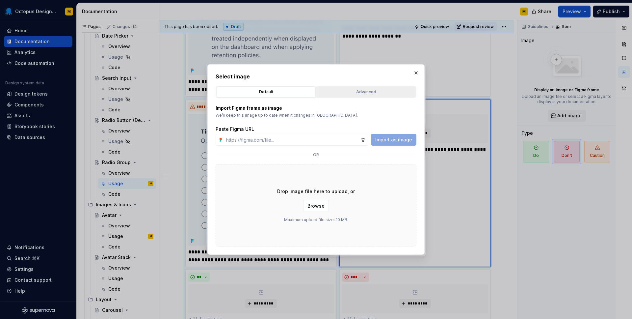
click at [349, 86] on button "Advanced" at bounding box center [365, 91] width 99 height 11
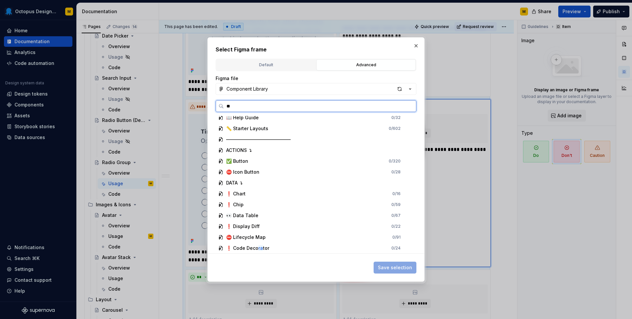
scroll to position [0, 0]
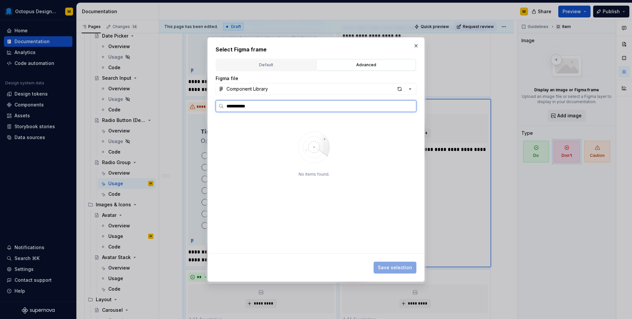
click at [247, 108] on input "**********" at bounding box center [320, 106] width 192 height 7
click at [401, 89] on div "button" at bounding box center [399, 88] width 9 height 9
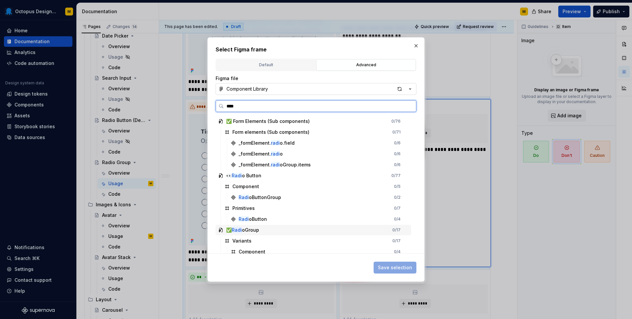
click at [244, 230] on div "✅ Radi oGroup" at bounding box center [242, 229] width 33 height 7
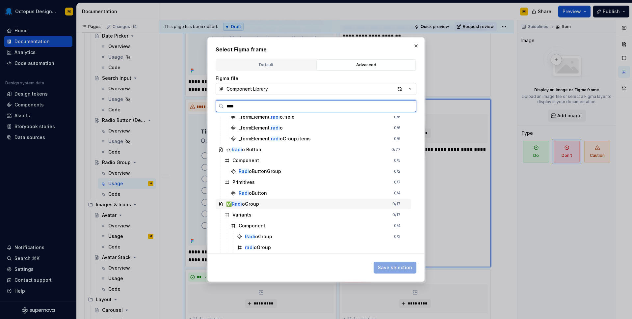
click at [222, 203] on icon at bounding box center [220, 203] width 5 height 5
click at [239, 204] on mark "Radi" at bounding box center [237, 204] width 10 height 6
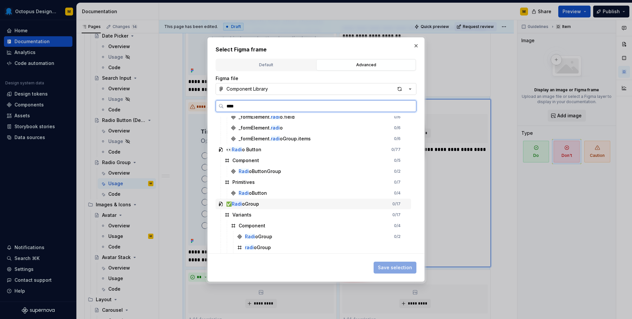
click at [239, 204] on mark "Radi" at bounding box center [237, 204] width 10 height 6
click at [270, 135] on div "_formElement. radi oGroup.items 0 / 6" at bounding box center [319, 138] width 183 height 11
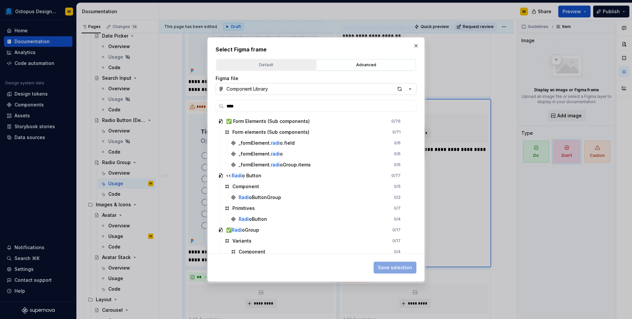
click at [278, 61] on button "Default" at bounding box center [265, 64] width 99 height 11
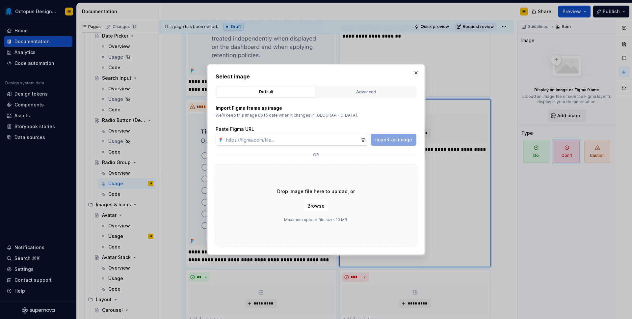
click at [273, 140] on input "text" at bounding box center [292, 140] width 137 height 12
paste input "[URL][DOMAIN_NAME]"
drag, startPoint x: 342, startPoint y: 140, endPoint x: 385, endPoint y: 140, distance: 43.8
click at [385, 140] on div "[URL][DOMAIN_NAME] Import as image" at bounding box center [316, 140] width 201 height 12
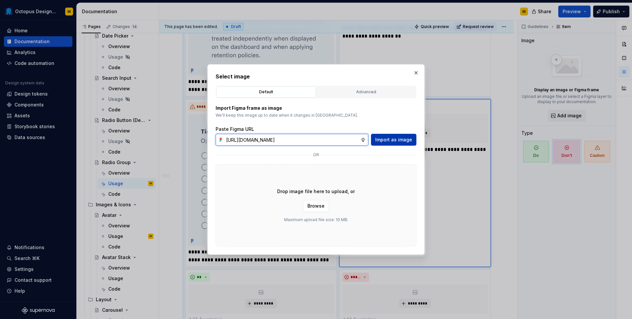
scroll to position [273, 0]
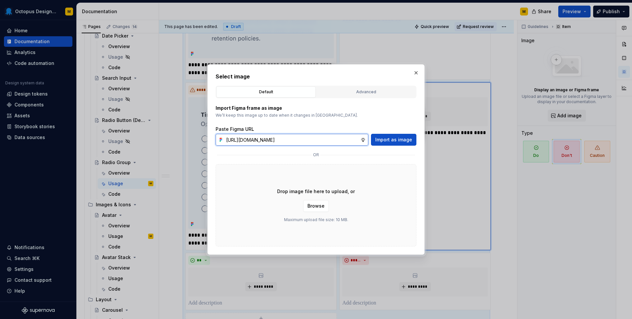
click at [359, 139] on input "[URL][DOMAIN_NAME]" at bounding box center [292, 140] width 137 height 12
click at [393, 140] on span "Import as image" at bounding box center [393, 139] width 37 height 7
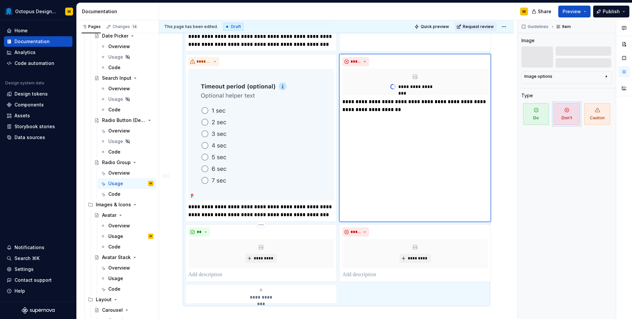
scroll to position [298, 0]
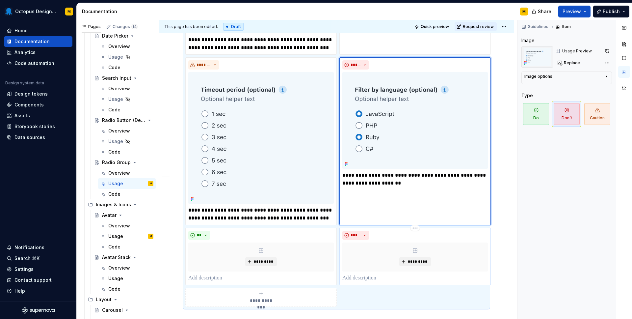
click at [370, 277] on p at bounding box center [414, 278] width 145 height 8
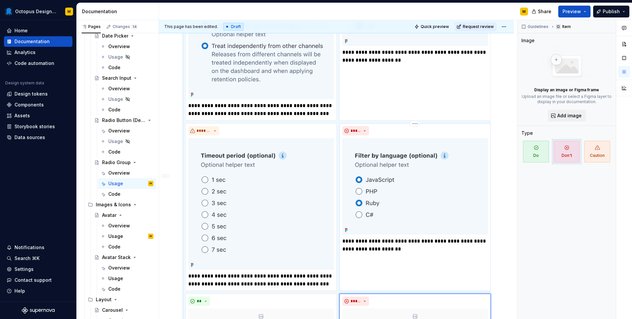
scroll to position [266, 0]
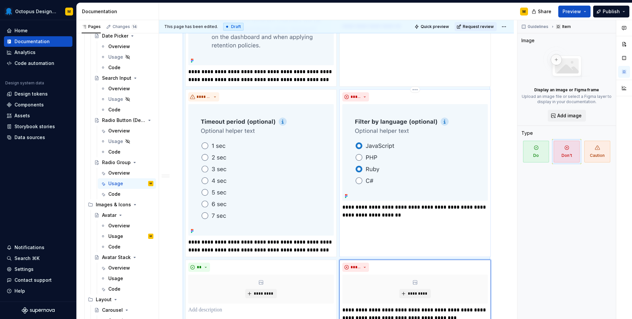
click at [396, 212] on p "**********" at bounding box center [414, 211] width 145 height 16
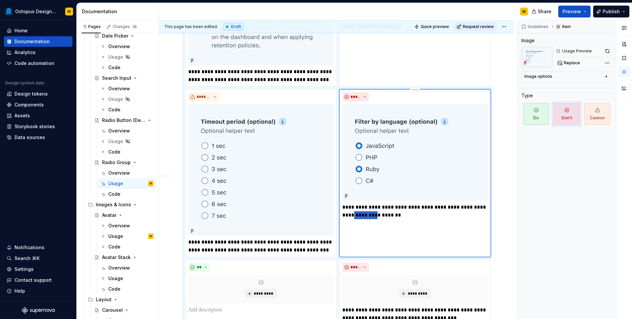
click at [396, 212] on p "**********" at bounding box center [414, 211] width 145 height 16
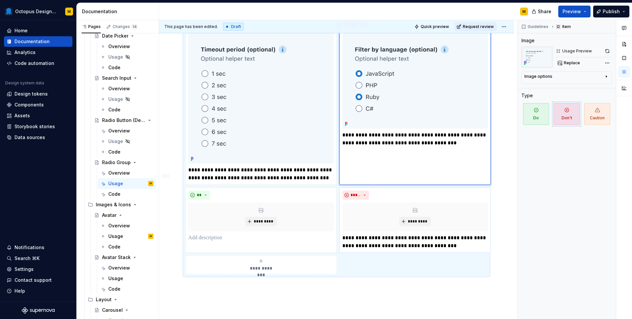
scroll to position [342, 0]
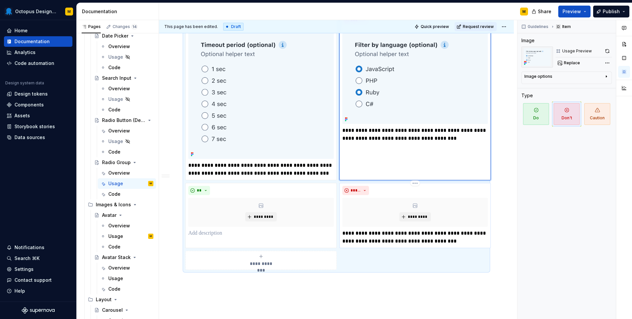
click at [397, 242] on p "**********" at bounding box center [414, 237] width 145 height 16
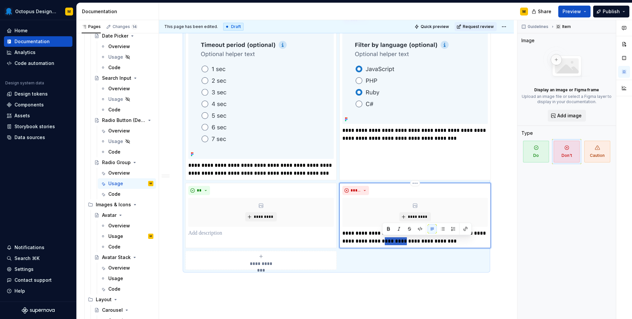
click at [397, 242] on p "**********" at bounding box center [414, 237] width 145 height 16
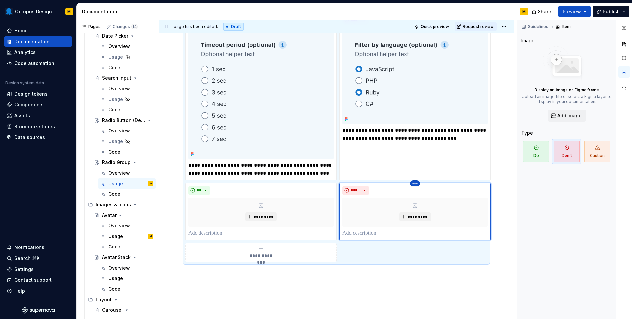
click at [414, 183] on html "Octopus Design System M Home Documentation Analytics Code automation Design sys…" at bounding box center [316, 159] width 632 height 319
click at [420, 192] on div "Delete item" at bounding box center [440, 194] width 56 height 11
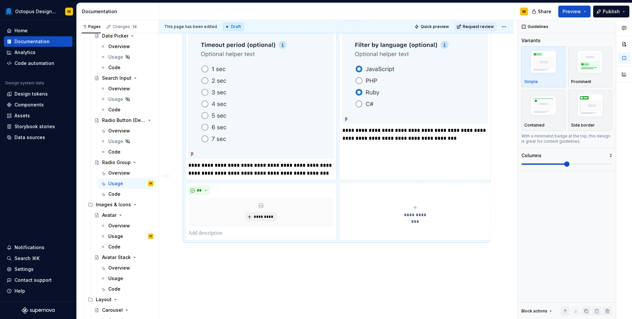
scroll to position [263, 0]
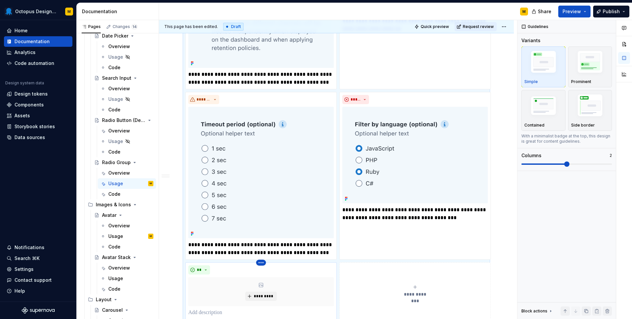
click at [262, 260] on html "Octopus Design System M Home Documentation Analytics Code automation Design sys…" at bounding box center [316, 159] width 632 height 319
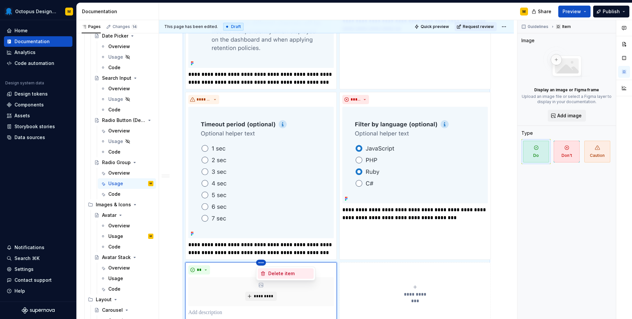
click at [267, 273] on div "Delete item" at bounding box center [286, 273] width 56 height 11
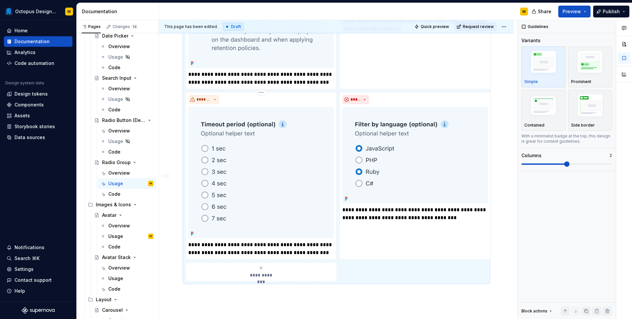
scroll to position [225, 0]
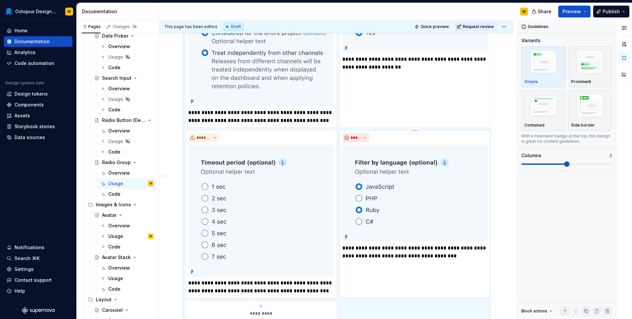
click at [384, 253] on p "**********" at bounding box center [414, 252] width 145 height 16
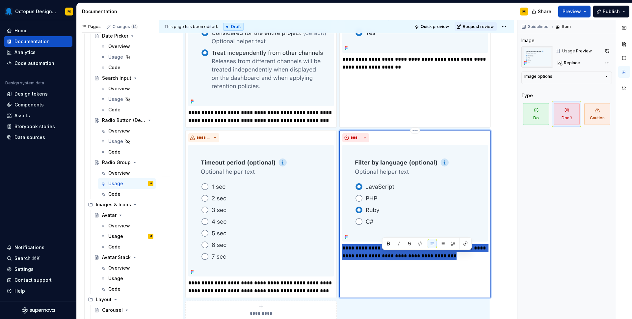
click at [384, 253] on p "**********" at bounding box center [414, 252] width 145 height 16
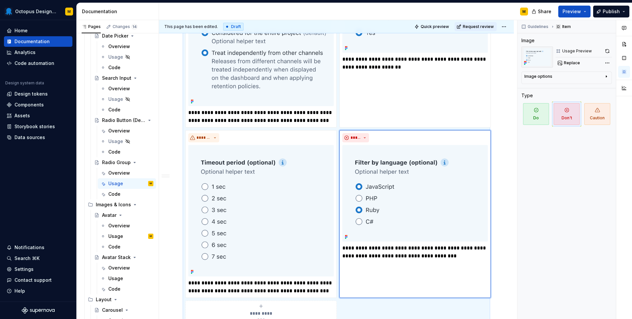
click at [504, 282] on div "**********" at bounding box center [338, 169] width 358 height 299
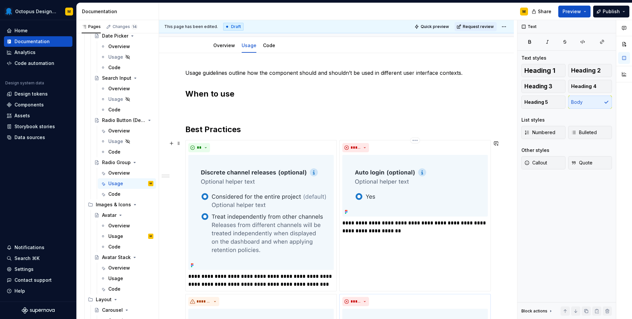
scroll to position [49, 0]
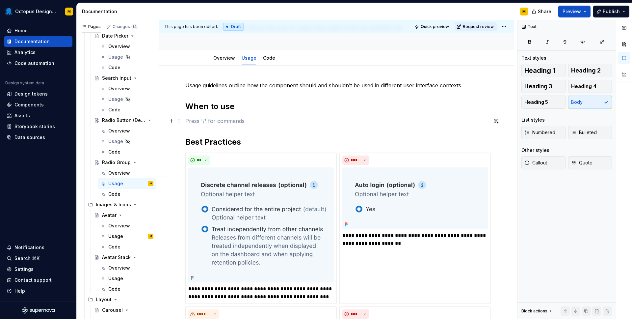
click at [209, 119] on p at bounding box center [336, 121] width 302 height 8
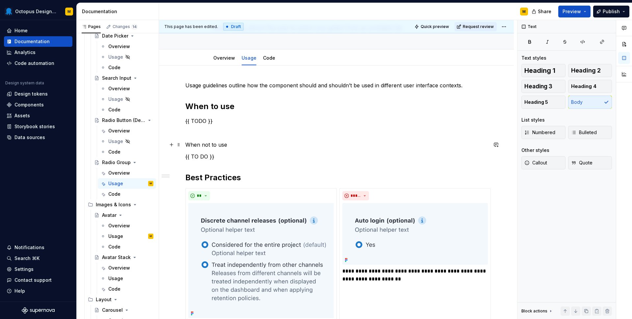
click at [200, 142] on p "When not to use" at bounding box center [336, 145] width 302 height 8
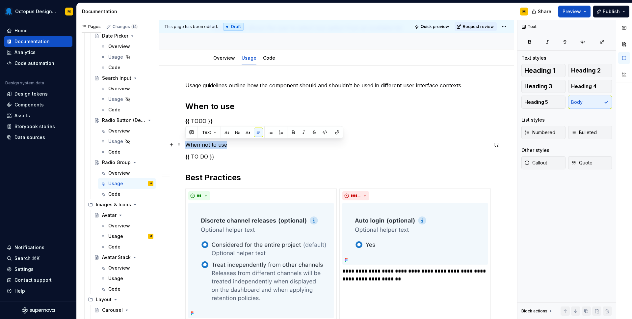
click at [200, 142] on p "When not to use" at bounding box center [336, 145] width 302 height 8
click at [238, 133] on button "button" at bounding box center [237, 132] width 9 height 9
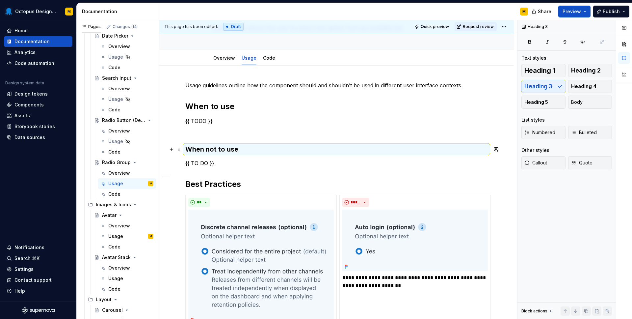
click at [205, 145] on h3 "When not to use" at bounding box center [336, 149] width 302 height 9
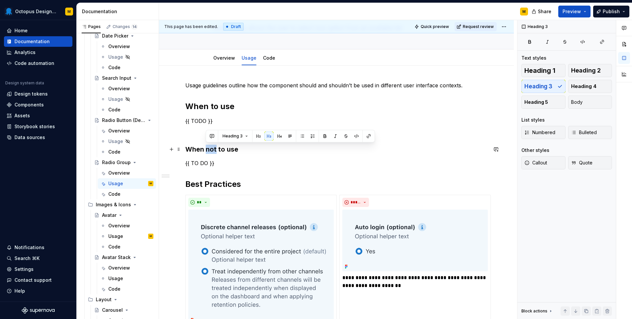
click at [205, 145] on h3 "When not to use" at bounding box center [336, 149] width 302 height 9
click at [220, 135] on span "Heading 3" at bounding box center [212, 135] width 20 height 5
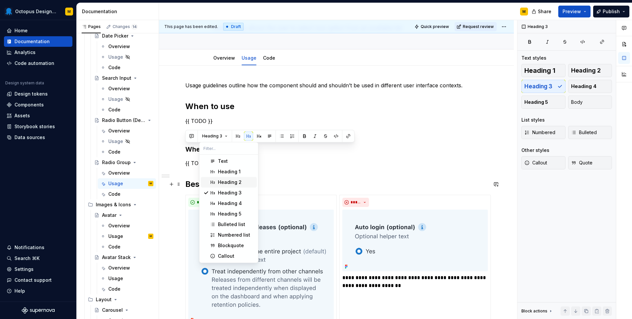
click at [230, 184] on div "Heading 2" at bounding box center [230, 182] width 24 height 7
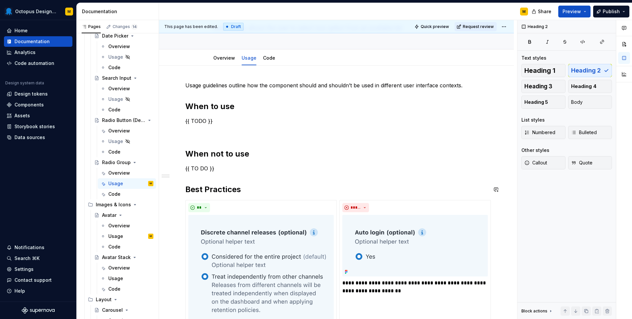
click at [215, 173] on div "**********" at bounding box center [336, 311] width 302 height 461
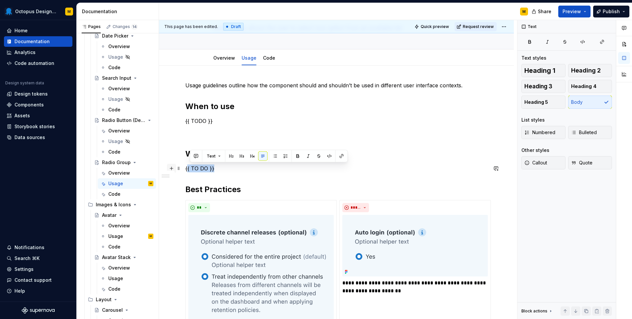
drag, startPoint x: 223, startPoint y: 168, endPoint x: 174, endPoint y: 168, distance: 49.4
click at [185, 168] on div "**********" at bounding box center [336, 315] width 302 height 469
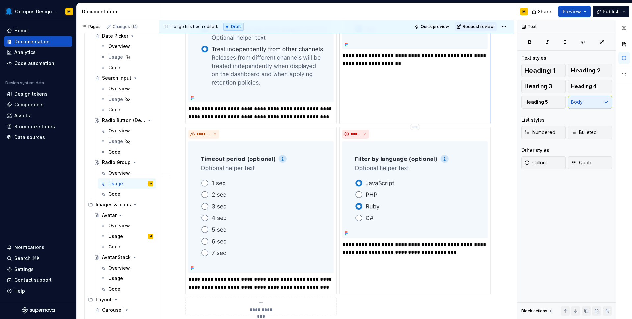
scroll to position [284, 0]
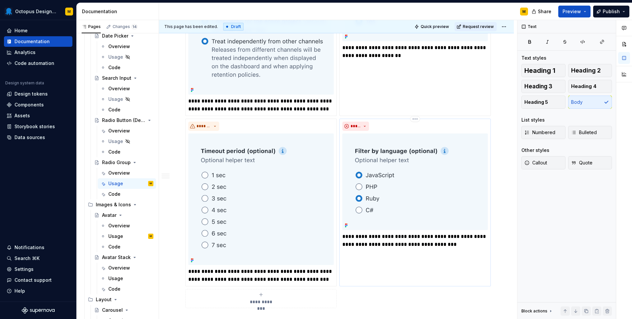
click at [367, 237] on p "**********" at bounding box center [414, 240] width 145 height 16
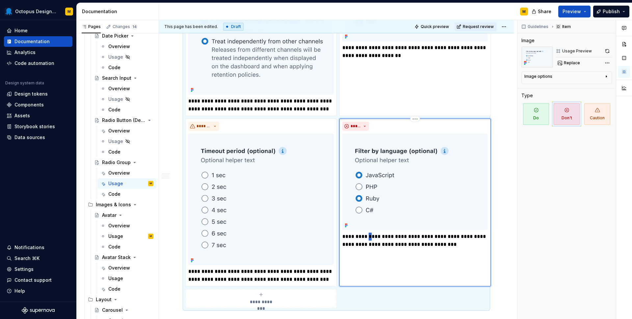
click at [367, 237] on p "**********" at bounding box center [414, 240] width 145 height 16
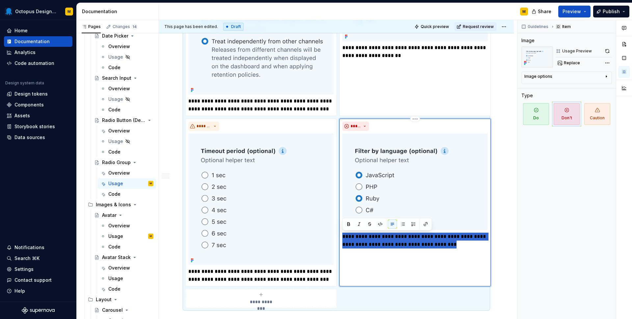
click at [367, 237] on p "**********" at bounding box center [414, 240] width 145 height 16
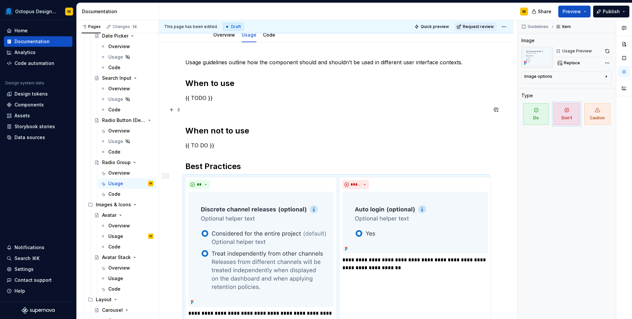
scroll to position [66, 0]
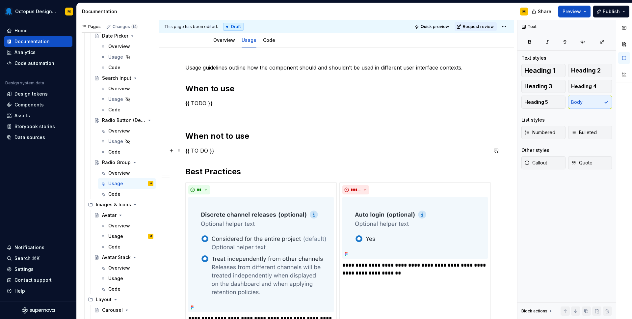
click at [200, 147] on p "{{ TO DO }}" at bounding box center [336, 150] width 302 height 8
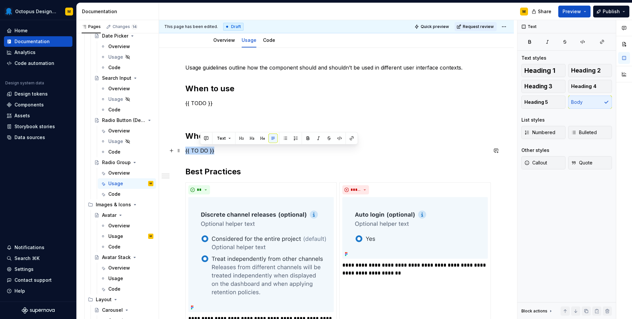
click at [200, 147] on p "{{ TO DO }}" at bounding box center [336, 150] width 302 height 8
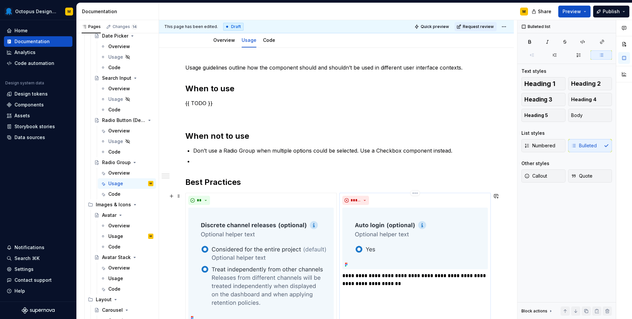
click at [364, 279] on p "**********" at bounding box center [414, 280] width 145 height 16
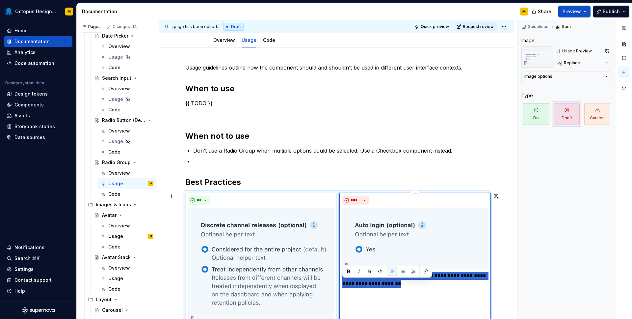
click at [364, 279] on p "**********" at bounding box center [414, 280] width 145 height 16
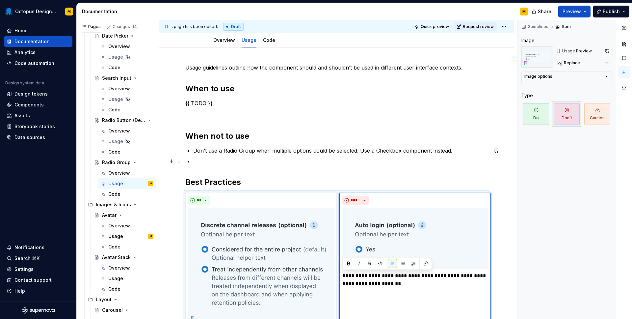
click at [459, 163] on p at bounding box center [340, 161] width 294 height 8
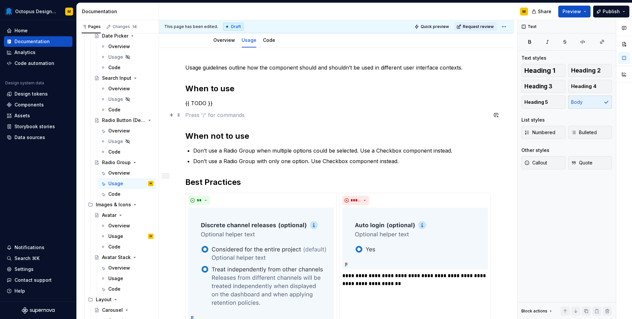
click at [207, 115] on p at bounding box center [336, 115] width 302 height 8
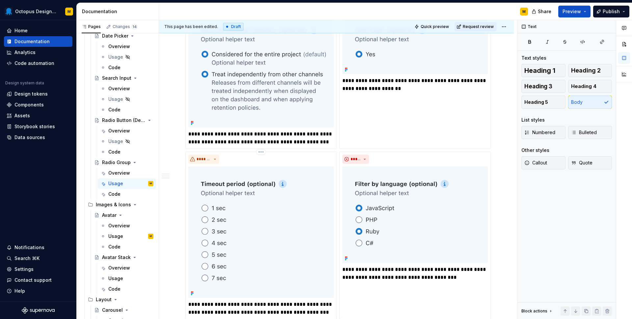
scroll to position [322, 0]
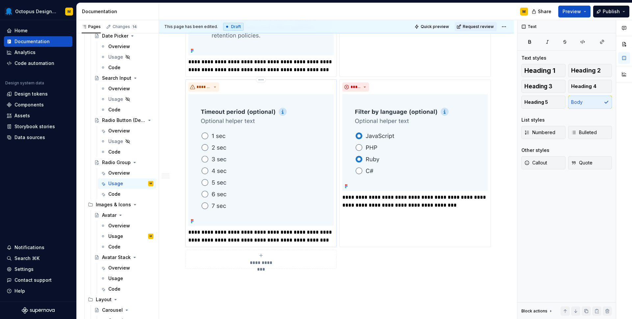
click at [249, 239] on p "**********" at bounding box center [260, 236] width 145 height 16
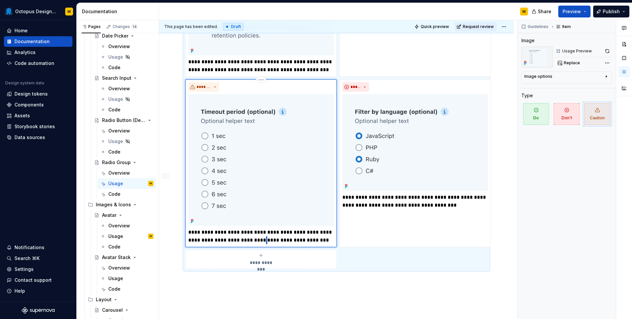
click at [249, 239] on p "**********" at bounding box center [260, 236] width 145 height 16
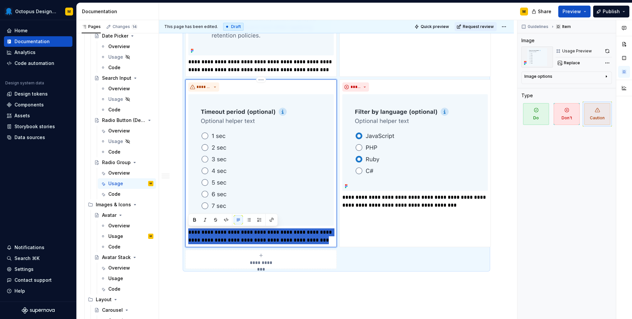
click at [249, 239] on p "**********" at bounding box center [260, 236] width 145 height 16
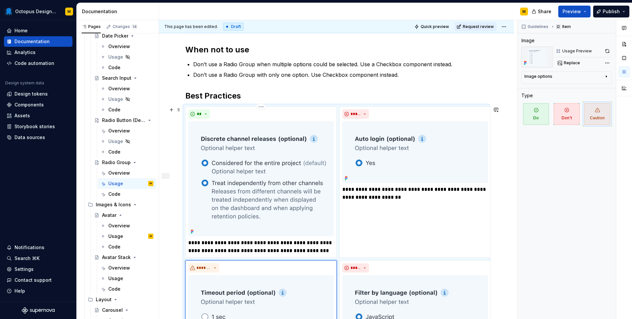
scroll to position [0, 0]
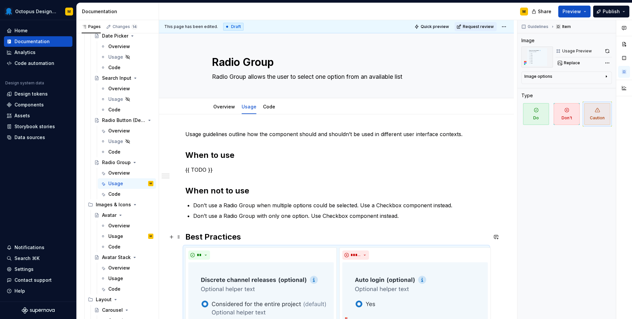
click at [250, 237] on h2 "Best Practices" at bounding box center [336, 236] width 302 height 11
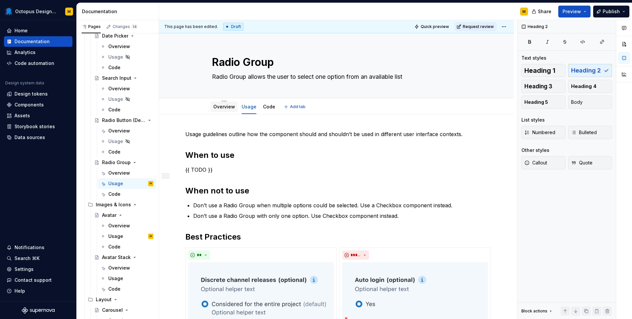
click at [221, 110] on div "Overview" at bounding box center [224, 106] width 22 height 7
click at [223, 107] on link "Overview" at bounding box center [224, 107] width 22 height 6
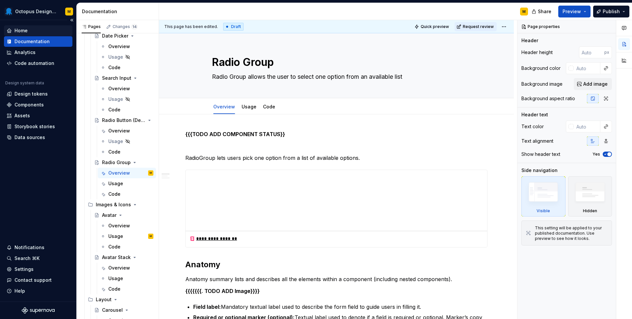
click at [27, 29] on div "Home" at bounding box center [38, 30] width 63 height 7
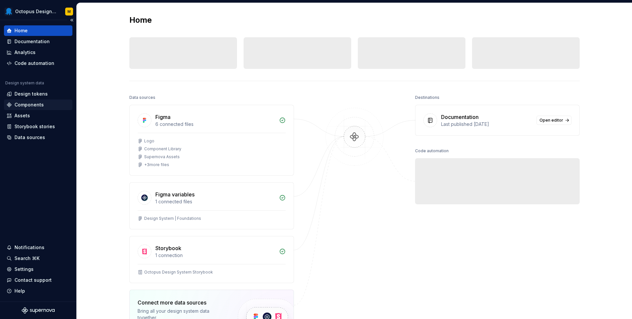
click at [31, 105] on div "Components" at bounding box center [28, 104] width 29 height 7
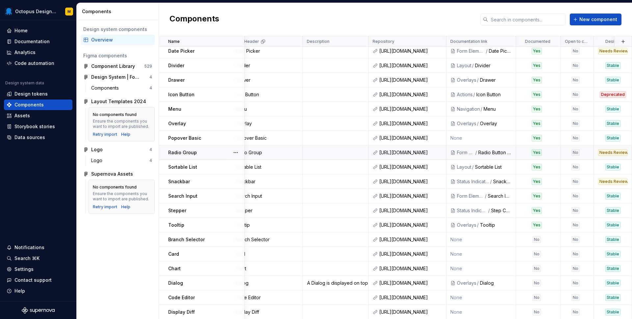
scroll to position [148, 0]
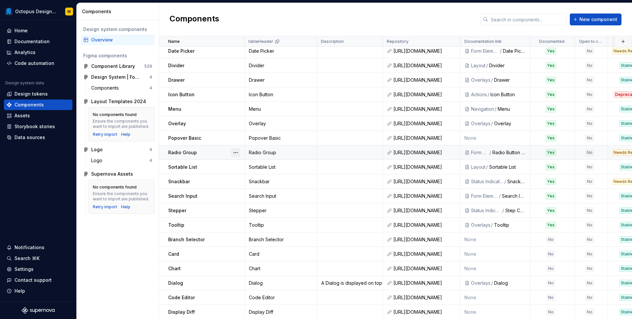
click at [236, 152] on button "button" at bounding box center [235, 152] width 9 height 9
click at [255, 164] on div "Open component detail" at bounding box center [270, 165] width 54 height 7
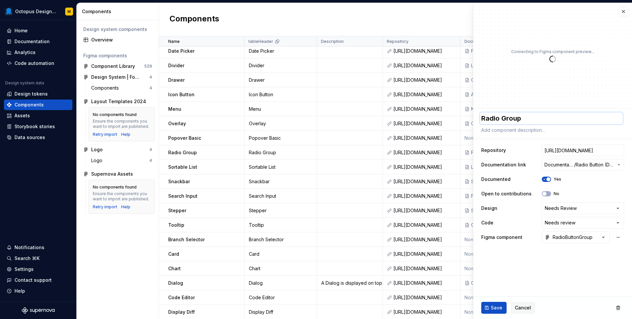
click at [505, 118] on textarea "Radio Group" at bounding box center [551, 118] width 143 height 12
click at [513, 118] on textarea "Radio Group" at bounding box center [551, 118] width 143 height 12
click at [543, 117] on textarea "Radio Button (Deprecatded" at bounding box center [551, 118] width 143 height 12
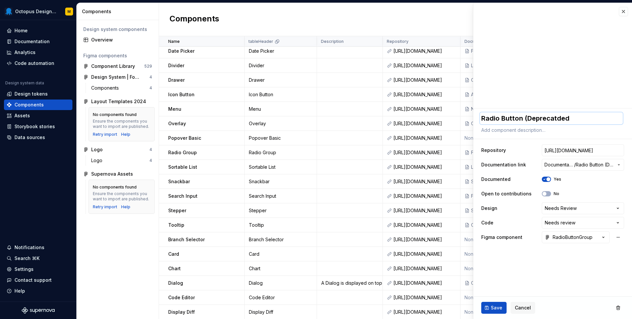
click at [543, 117] on textarea "Radio Button (Deprecatded" at bounding box center [551, 118] width 143 height 12
click at [558, 117] on textarea "Radio Button (Deprecatded" at bounding box center [551, 118] width 143 height 12
drag, startPoint x: 555, startPoint y: 117, endPoint x: 601, endPoint y: 117, distance: 46.7
click at [601, 117] on textarea "Radio Button (Deprecatded" at bounding box center [551, 118] width 143 height 12
click at [494, 305] on span "Save" at bounding box center [497, 307] width 12 height 7
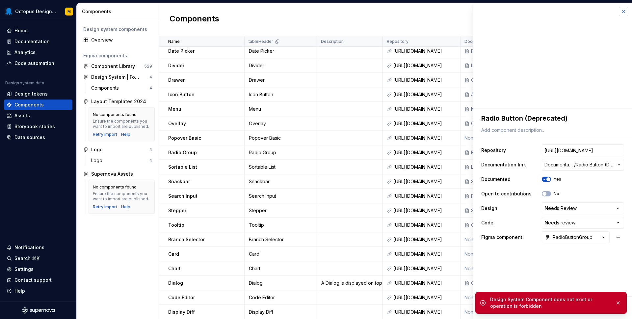
click at [623, 15] on button "button" at bounding box center [623, 11] width 9 height 9
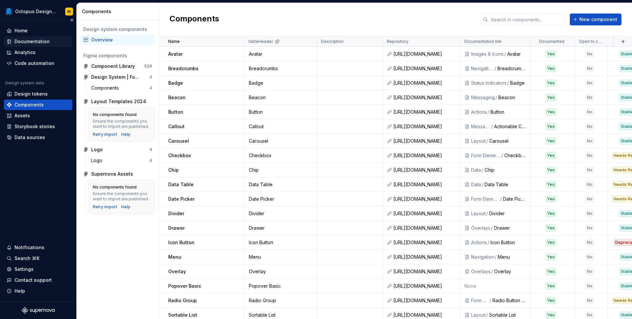
click at [27, 43] on div "Documentation" at bounding box center [31, 41] width 35 height 7
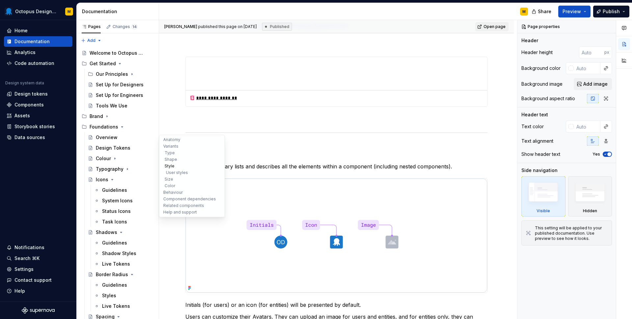
scroll to position [282, 0]
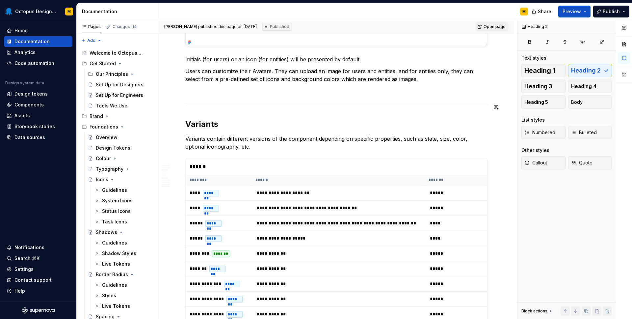
scroll to position [542, 0]
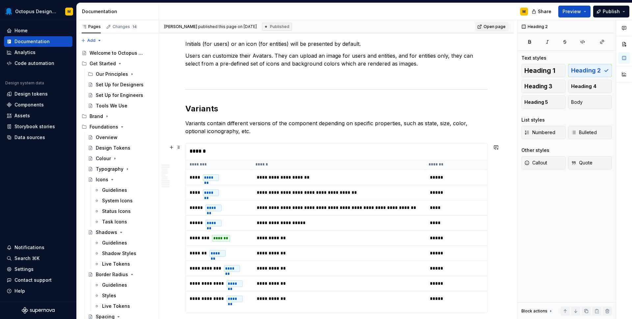
click at [207, 153] on div "******" at bounding box center [338, 151] width 305 height 16
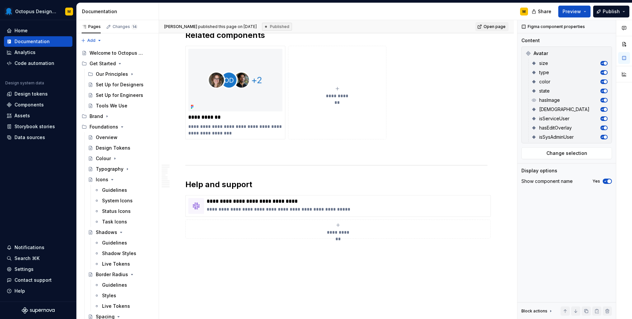
scroll to position [2583, 0]
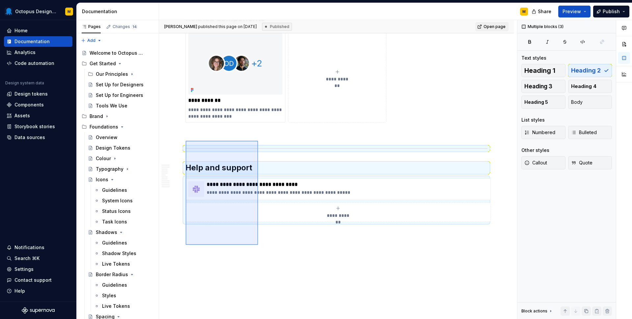
drag, startPoint x: 258, startPoint y: 245, endPoint x: 186, endPoint y: 141, distance: 126.7
click at [186, 141] on div "**********" at bounding box center [338, 169] width 358 height 299
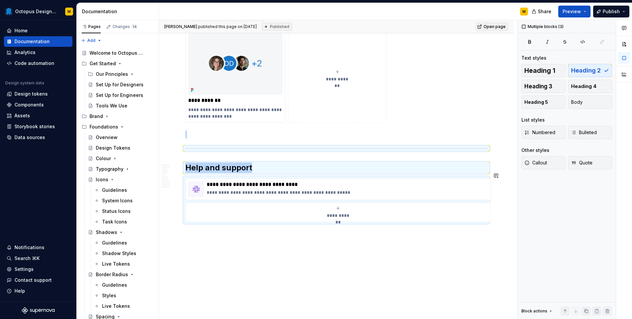
copy div "Help and support"
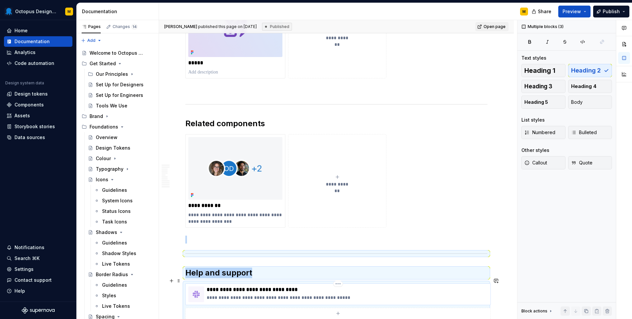
scroll to position [2445, 0]
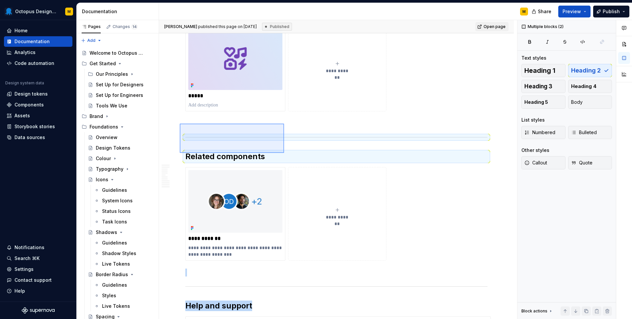
drag, startPoint x: 200, startPoint y: 126, endPoint x: 284, endPoint y: 152, distance: 87.9
click at [284, 152] on div "**********" at bounding box center [338, 169] width 358 height 299
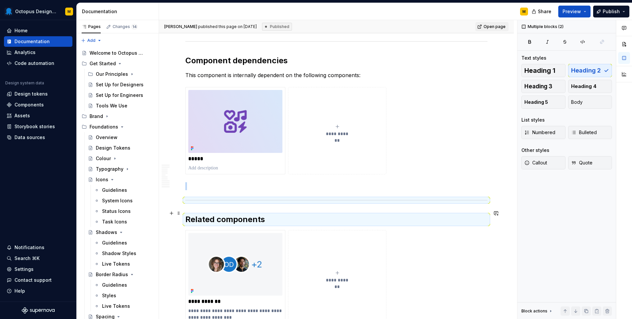
scroll to position [2367, 0]
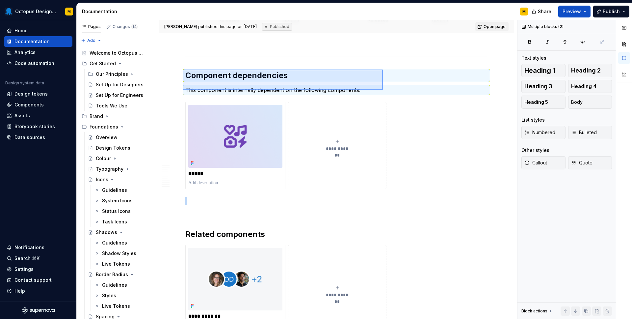
drag, startPoint x: 183, startPoint y: 69, endPoint x: 382, endPoint y: 89, distance: 200.8
click at [383, 90] on div "**********" at bounding box center [338, 169] width 358 height 299
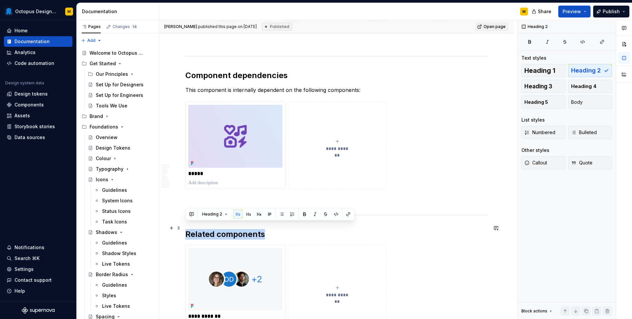
drag, startPoint x: 185, startPoint y: 223, endPoint x: 273, endPoint y: 224, distance: 87.6
click at [273, 229] on h2 "Related components" at bounding box center [336, 234] width 302 height 11
copy h2 "Related components"
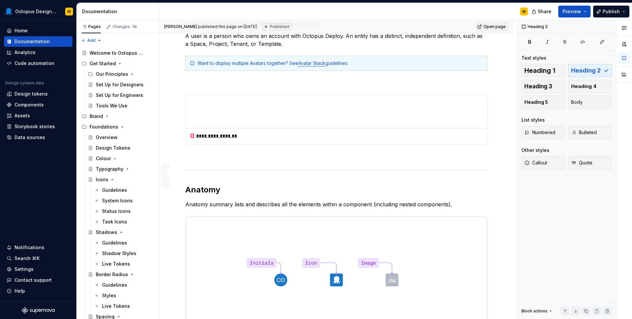
scroll to position [0, 0]
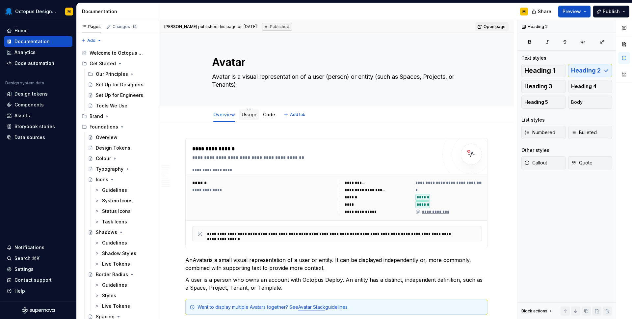
click at [243, 114] on link "Usage" at bounding box center [249, 115] width 15 height 6
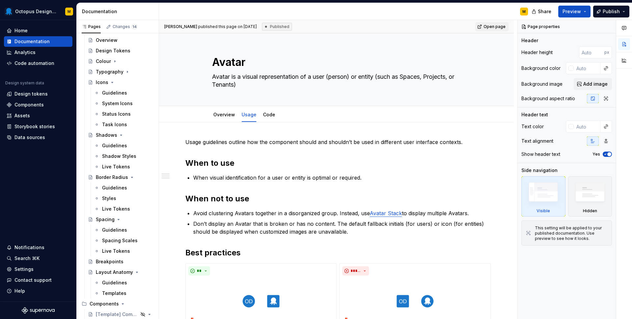
scroll to position [106, 0]
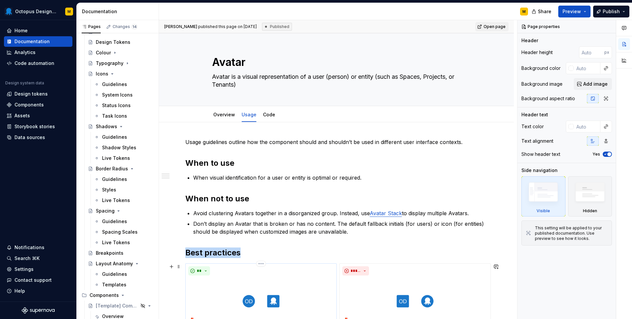
click at [239, 287] on img at bounding box center [260, 301] width 145 height 46
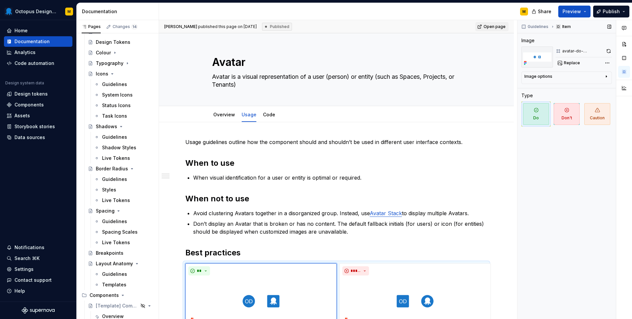
click at [566, 51] on div "avatar-do-predefined-shapes" at bounding box center [583, 50] width 42 height 5
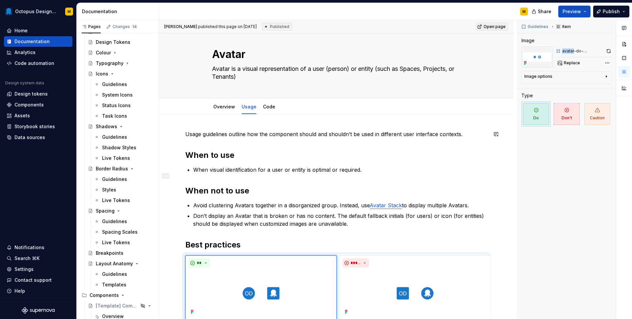
scroll to position [9, 0]
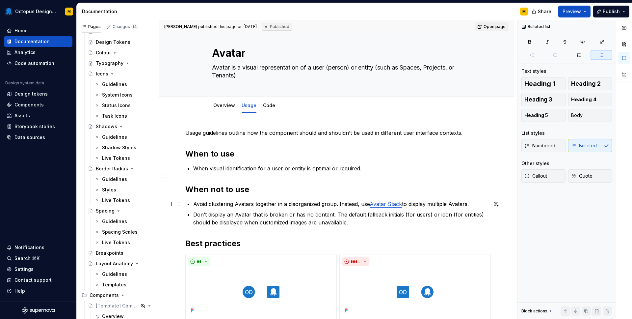
click at [302, 205] on p "Avoid clustering Avatars together in a disorganized group. Instead, use Avatar …" at bounding box center [340, 204] width 294 height 8
click at [311, 205] on p "Avoid clustering Avatars together in a disorganized group. Instead, use Avatar …" at bounding box center [340, 204] width 294 height 8
click at [316, 203] on p "Avoid clustering Avatars together in a disorganized group. Instead, use Avatar …" at bounding box center [340, 204] width 294 height 8
type textarea "*"
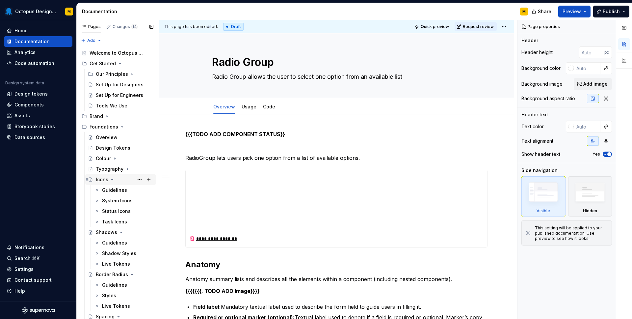
click at [113, 178] on icon "Page tree" at bounding box center [112, 179] width 5 height 5
click at [119, 191] on icon "Page tree" at bounding box center [121, 189] width 5 height 5
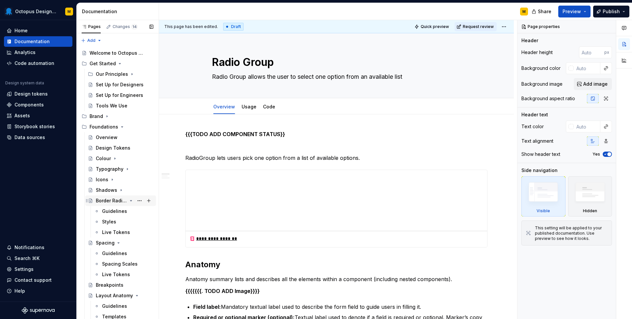
click at [129, 202] on icon "Page tree" at bounding box center [130, 200] width 5 height 5
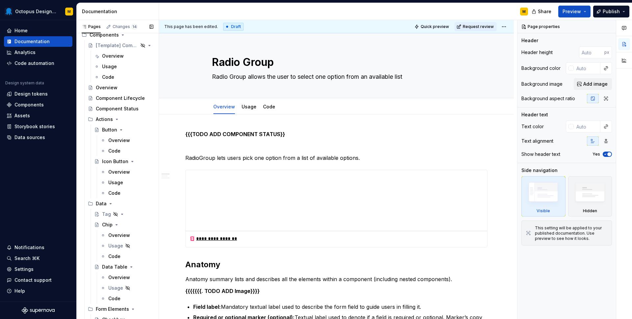
scroll to position [271, 0]
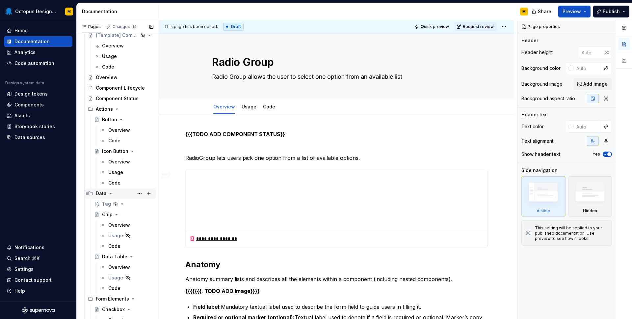
click at [111, 193] on icon "Page tree" at bounding box center [110, 193] width 5 height 5
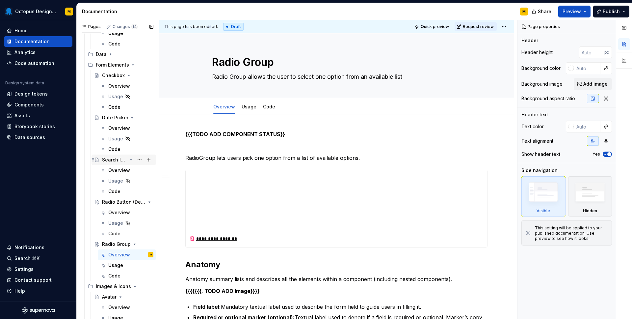
scroll to position [409, 0]
click at [150, 66] on button "Page tree" at bounding box center [148, 65] width 9 height 9
type textarea "*"
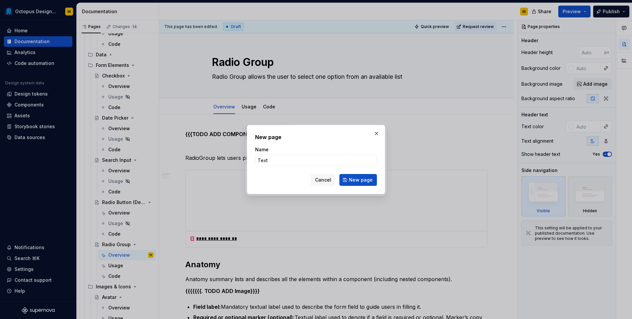
type input "Text"
type textarea "*"
click at [269, 157] on input "Text Field" at bounding box center [316, 160] width 122 height 12
type input "TextField"
type textarea "*"
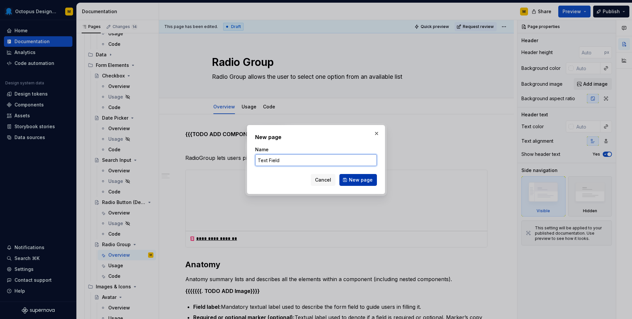
type input "Text Field"
click at [361, 181] on span "New page" at bounding box center [361, 179] width 24 height 7
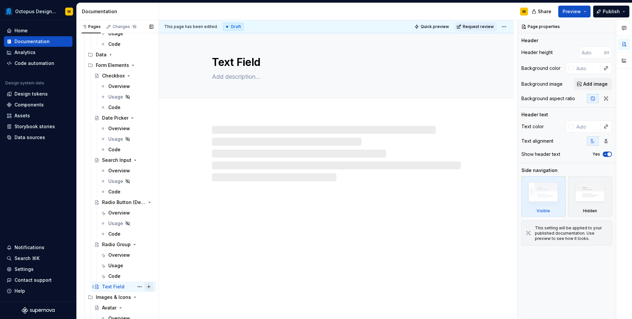
click at [147, 286] on button "Page tree" at bounding box center [148, 286] width 9 height 9
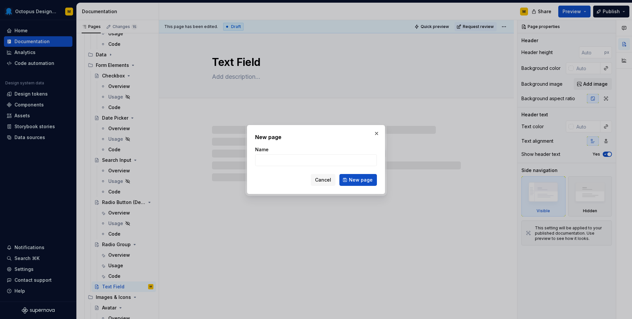
click at [328, 176] on button "Cancel" at bounding box center [323, 180] width 25 height 12
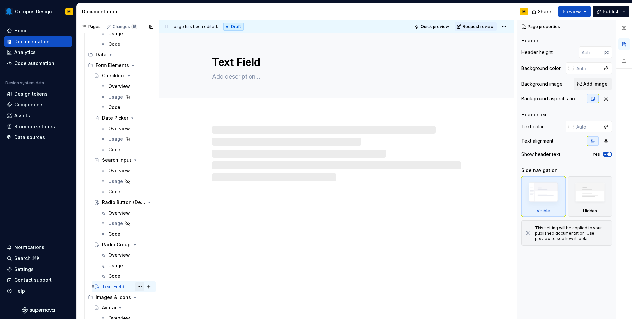
click at [140, 286] on button "Page tree" at bounding box center [139, 286] width 9 height 9
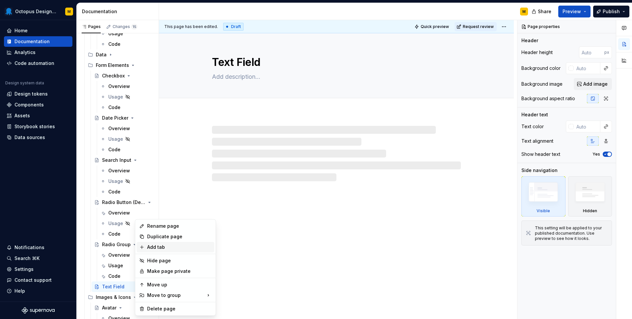
click at [166, 244] on div "Add tab" at bounding box center [179, 247] width 65 height 7
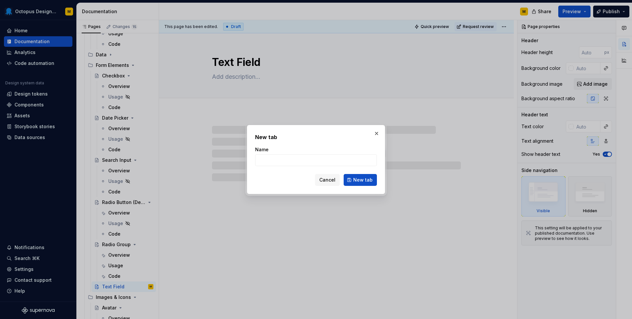
type textarea "*"
type input "OVer"
type textarea "*"
type input "Overview"
click button "New tab" at bounding box center [360, 180] width 33 height 12
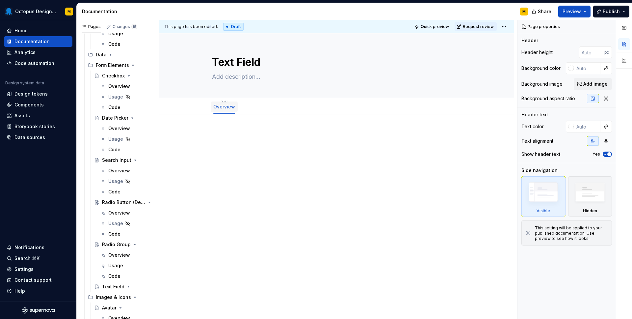
type textarea "*"
click at [248, 107] on button "Add tab" at bounding box center [255, 106] width 27 height 9
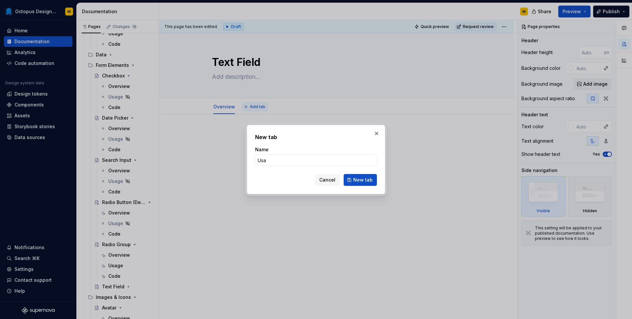
type input "Usag"
type textarea "*"
type input "Usage"
click at [359, 181] on span "New tab" at bounding box center [362, 179] width 19 height 7
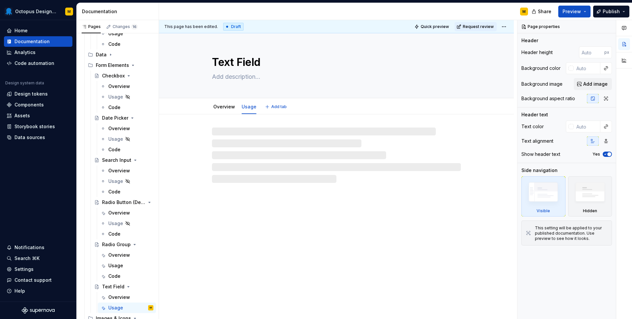
click at [277, 106] on div "Overview Usage Add tab" at bounding box center [336, 106] width 257 height 14
type textarea "*"
click at [277, 106] on span "Add tab" at bounding box center [278, 106] width 15 height 5
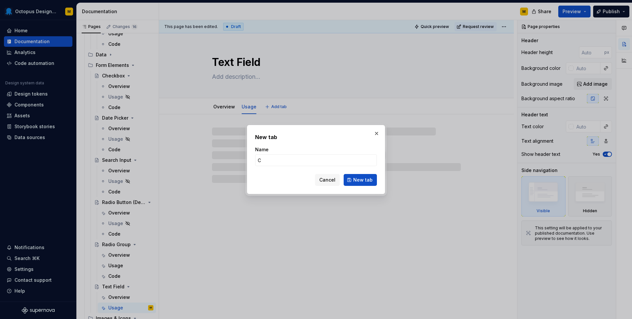
type input "Co"
type textarea "*"
type input "Code"
click button "New tab" at bounding box center [360, 180] width 33 height 12
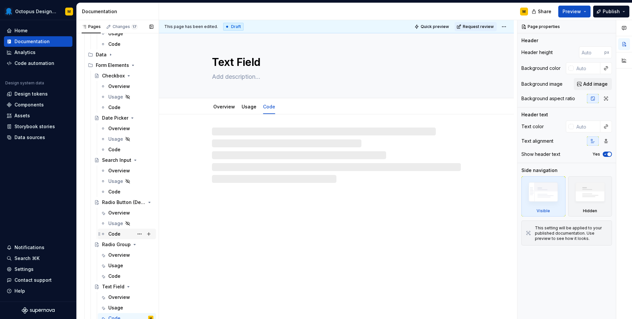
click at [115, 234] on div "Code" at bounding box center [114, 233] width 12 height 7
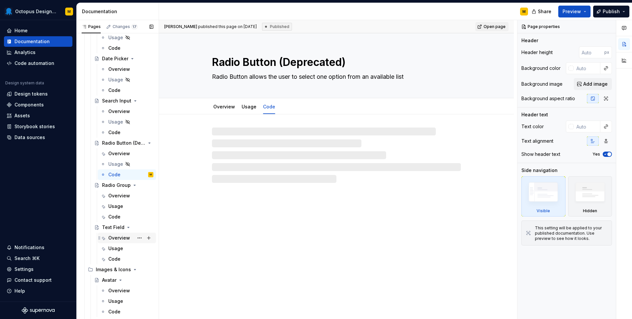
scroll to position [470, 0]
click at [114, 215] on div "Code" at bounding box center [114, 215] width 12 height 7
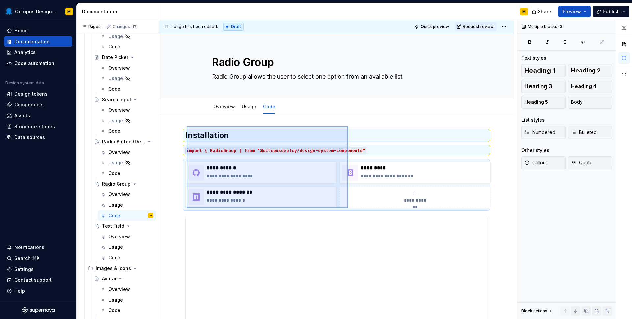
drag, startPoint x: 187, startPoint y: 126, endPoint x: 348, endPoint y: 207, distance: 180.5
click at [348, 208] on div "**********" at bounding box center [338, 169] width 358 height 299
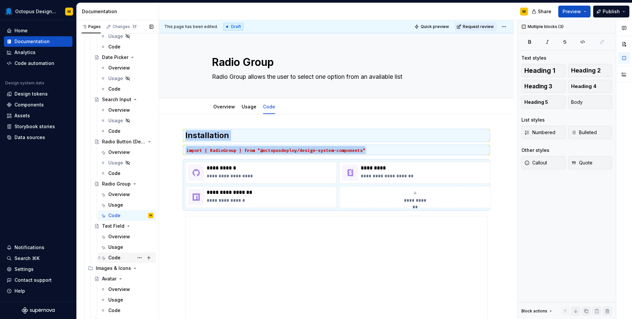
click at [119, 259] on div "Code" at bounding box center [114, 257] width 12 height 7
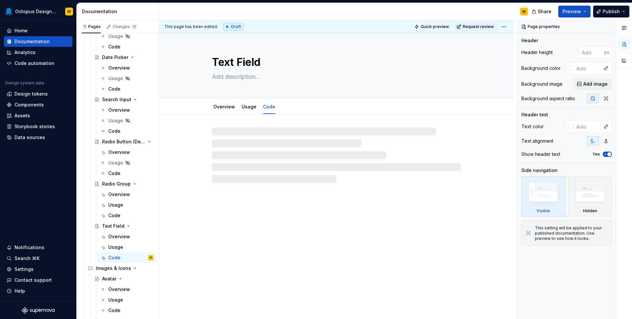
click at [231, 133] on div at bounding box center [336, 154] width 249 height 55
click at [228, 132] on div at bounding box center [336, 154] width 249 height 55
type textarea "*"
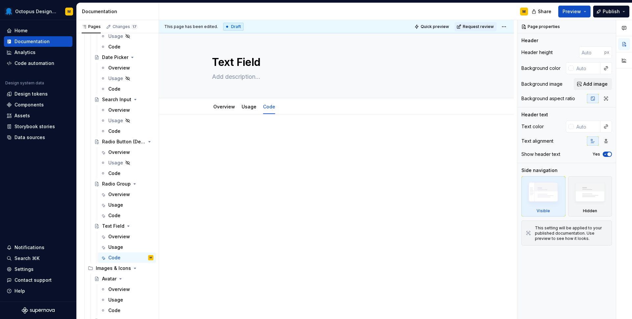
click at [217, 133] on p at bounding box center [336, 134] width 302 height 8
paste div
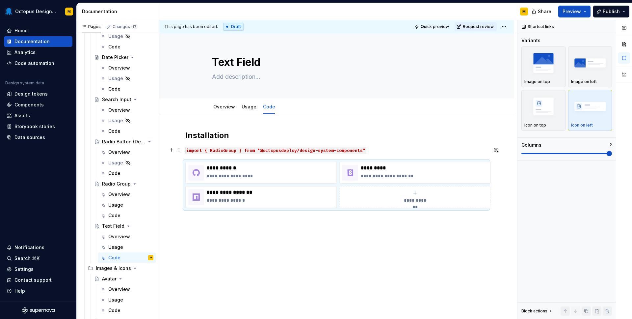
click at [223, 151] on code "import { RadioGroup } from "@octopusdeploy/design-system-components"" at bounding box center [275, 150] width 181 height 8
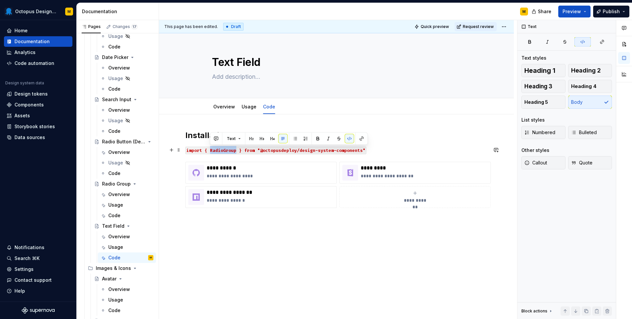
click at [223, 151] on code "import { RadioGroup } from "@octopusdeploy/design-system-components"" at bounding box center [275, 150] width 181 height 8
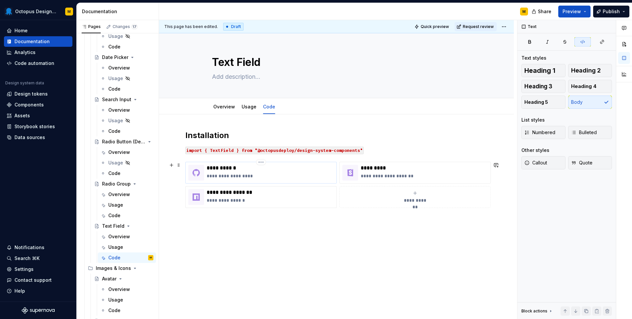
click at [255, 171] on div "**********" at bounding box center [270, 173] width 127 height 16
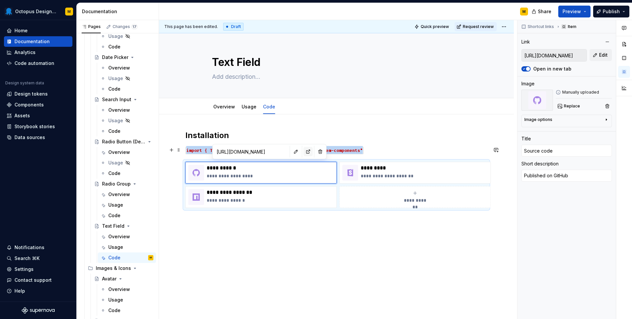
click at [303, 152] on button "button" at bounding box center [307, 151] width 9 height 9
click at [248, 197] on p "**********" at bounding box center [270, 200] width 127 height 7
type textarea "*"
type input "[URL][DOMAIN_NAME]"
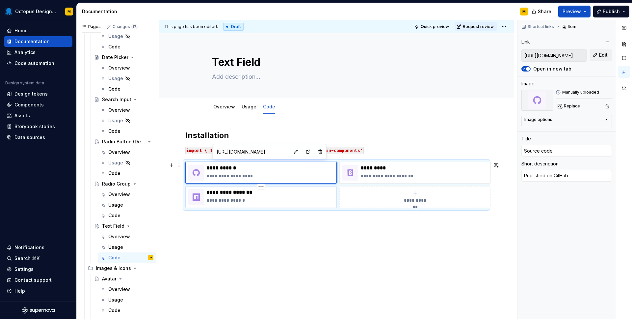
type input "Component Package"
type textarea "Published on npm"
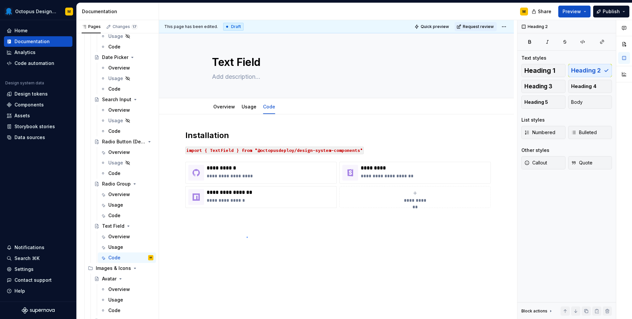
click at [247, 237] on div "**********" at bounding box center [338, 169] width 358 height 299
click at [245, 258] on div "**********" at bounding box center [338, 169] width 358 height 299
click at [503, 204] on div "**********" at bounding box center [336, 212] width 355 height 197
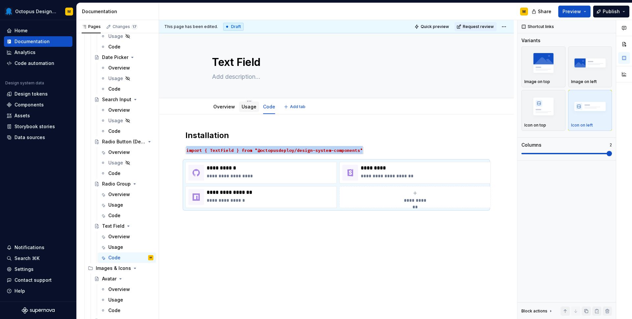
click at [244, 105] on link "Usage" at bounding box center [249, 107] width 15 height 6
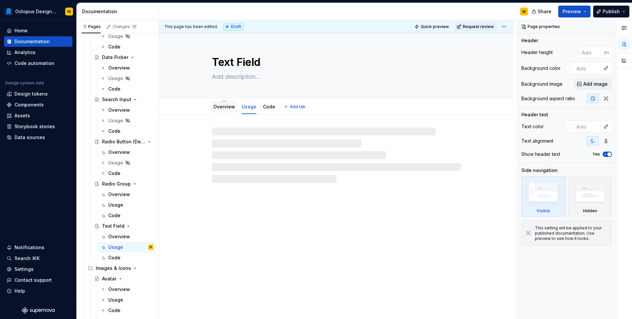
click at [225, 106] on link "Overview" at bounding box center [224, 107] width 22 height 6
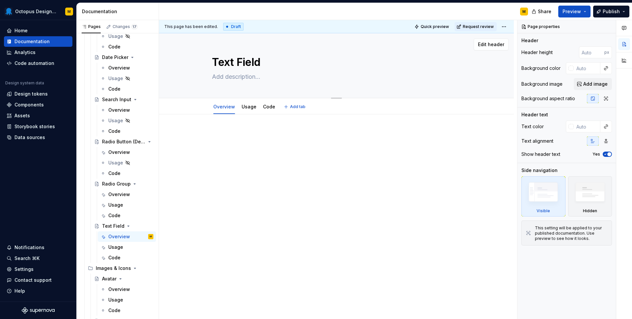
click at [227, 72] on textarea at bounding box center [335, 76] width 249 height 11
paste textarea "Used to enter free form text that’s no longer than one line."
type textarea "*"
type textarea "Used to enter free form text that’s no longer than one line."
type textarea "*"
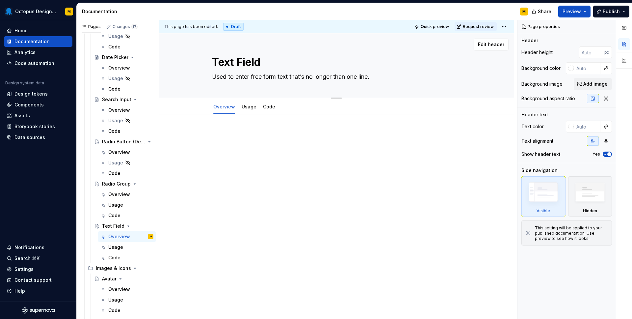
type textarea "Used to enter free-form text that’s no longer than one line."
type textarea "*"
type textarea "Used to enter free-form text that’s no longer than one line."
click at [231, 145] on div at bounding box center [336, 142] width 302 height 25
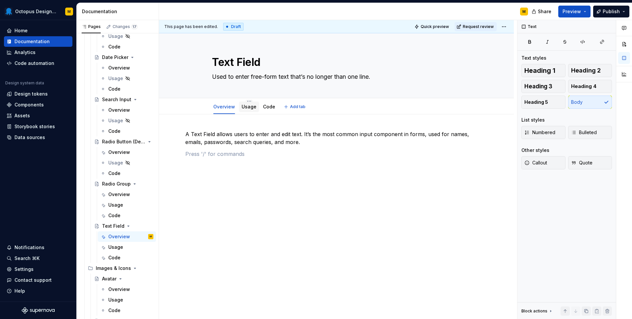
click at [251, 107] on link "Usage" at bounding box center [249, 107] width 15 height 6
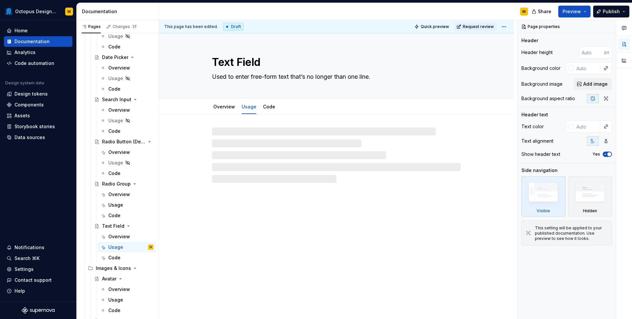
click at [231, 142] on div at bounding box center [336, 154] width 249 height 55
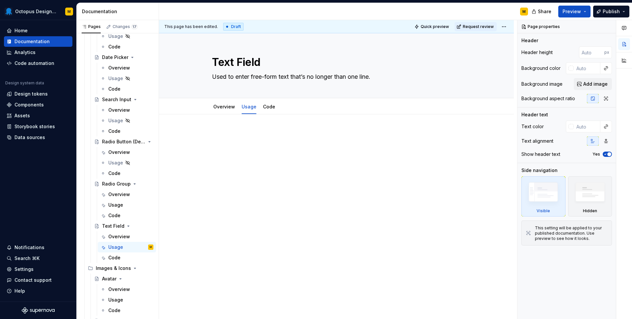
type textarea "*"
click at [224, 135] on p at bounding box center [336, 134] width 302 height 8
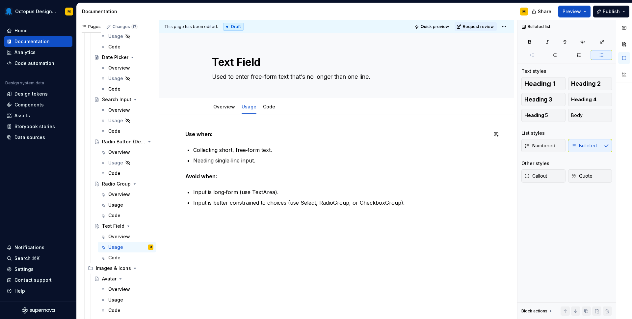
click at [208, 137] on p "Use when:" at bounding box center [336, 134] width 302 height 8
click at [207, 143] on div "Use when: Collecting short, free‑form text. Needing single‑line input. Avoid wh…" at bounding box center [336, 168] width 302 height 76
click at [194, 139] on div "Use when: Collecting short, free‑form text. Needing single‑line input. Avoid wh…" at bounding box center [336, 168] width 302 height 76
click at [191, 134] on strong "Use when:" at bounding box center [198, 134] width 27 height 7
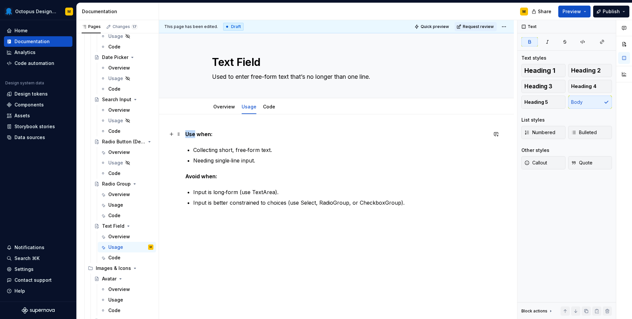
click at [191, 134] on strong "Use when:" at bounding box center [198, 134] width 27 height 7
click at [191, 134] on strong "When to use:" at bounding box center [202, 134] width 35 height 7
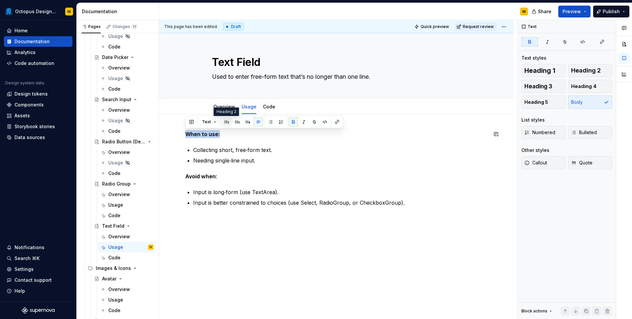
click at [225, 122] on button "button" at bounding box center [226, 121] width 9 height 9
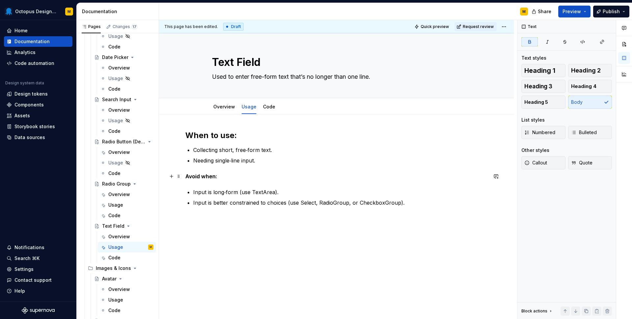
click at [204, 176] on strong "Avoid when:" at bounding box center [201, 176] width 32 height 7
click at [208, 177] on strong "When not to use:" at bounding box center [207, 176] width 45 height 7
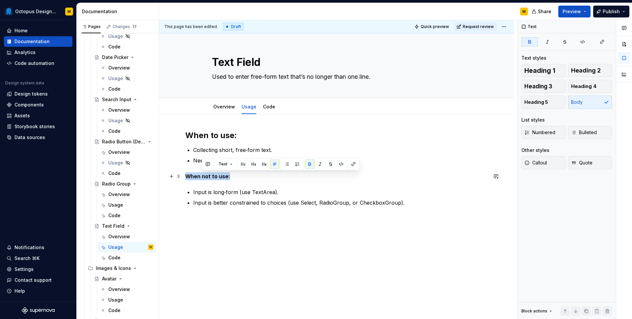
click at [208, 177] on strong "When not to use:" at bounding box center [207, 176] width 45 height 7
click at [225, 164] on button "button" at bounding box center [226, 163] width 9 height 9
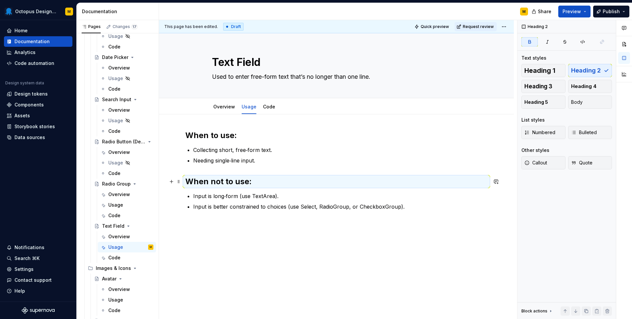
click at [254, 183] on h2 "When not to use:" at bounding box center [336, 181] width 302 height 11
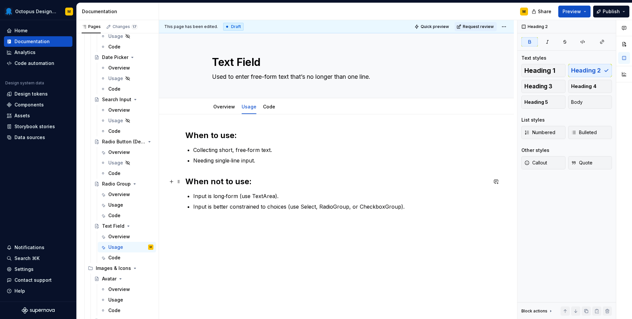
click at [250, 181] on h2 "When not to use:" at bounding box center [336, 181] width 302 height 11
click at [237, 138] on h2 "When to use:" at bounding box center [336, 135] width 302 height 11
click at [224, 105] on link "Overview" at bounding box center [224, 107] width 22 height 6
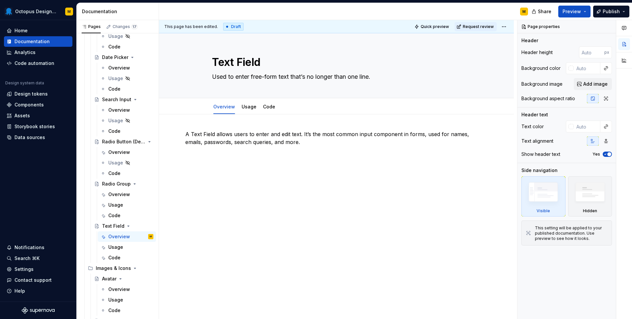
click at [234, 187] on div "A Text Field allows users to enter and edit text. It’s the most common input co…" at bounding box center [336, 187] width 355 height 147
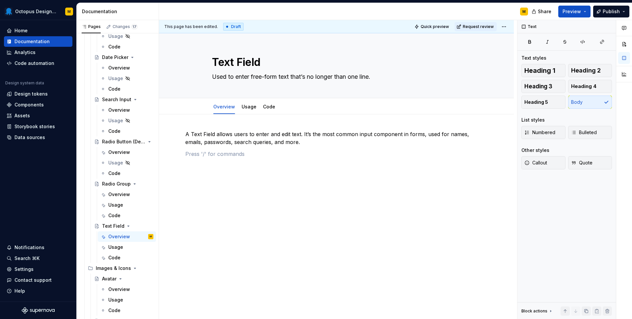
type textarea "*"
click at [230, 157] on p "{{TODO COMPONENT SHOWCASE LINK}}" at bounding box center [336, 154] width 302 height 8
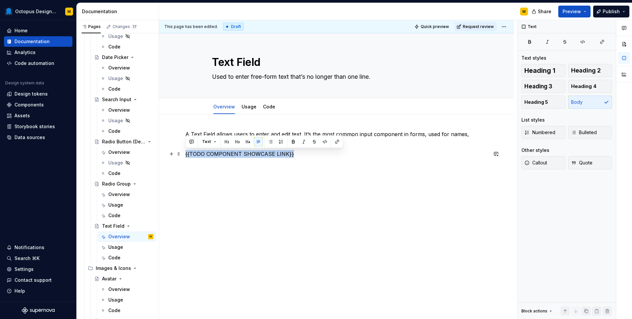
click at [230, 157] on p "{{TODO COMPONENT SHOWCASE LINK}}" at bounding box center [336, 154] width 302 height 8
click at [233, 173] on div "This page has been edited. Draft Quick preview Request review Text Field Used t…" at bounding box center [338, 169] width 358 height 299
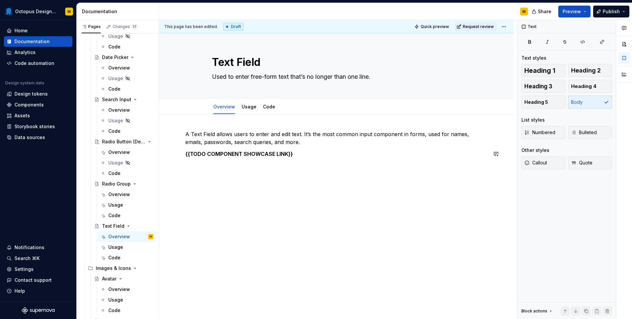
click at [309, 165] on div "A Text Field allows users to enter and edit text. It’s the most common input co…" at bounding box center [336, 148] width 302 height 36
click at [195, 179] on p "Anatomy" at bounding box center [336, 177] width 302 height 8
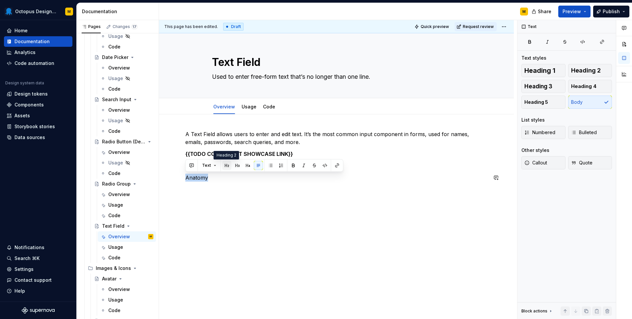
click at [226, 165] on button "button" at bounding box center [226, 165] width 9 height 9
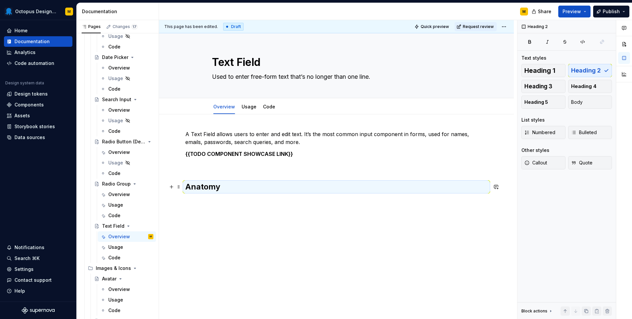
click at [222, 195] on div "A Text Field allows users to enter and edit text. It’s the most common input co…" at bounding box center [336, 165] width 302 height 70
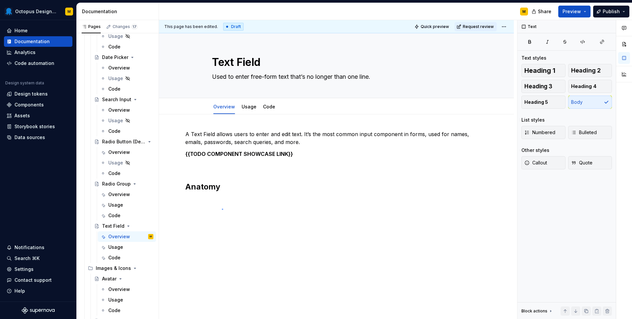
click at [222, 209] on div "This page has been edited. Draft Quick preview Request review Text Field Used t…" at bounding box center [338, 169] width 358 height 299
click at [222, 209] on div "A Text Field allows users to enter and edit text. It’s the most common input co…" at bounding box center [336, 204] width 355 height 181
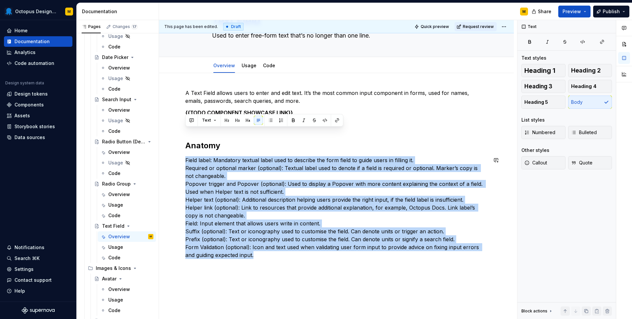
scroll to position [84, 0]
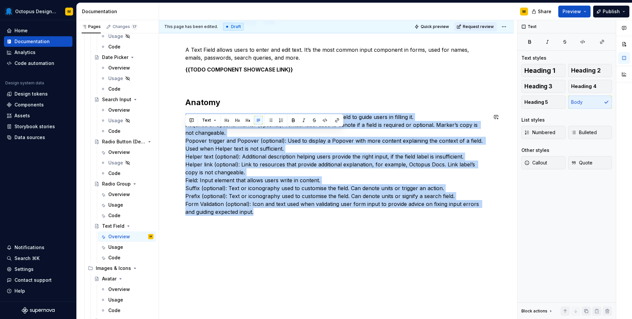
drag, startPoint x: 186, startPoint y: 200, endPoint x: 287, endPoint y: 294, distance: 137.2
click at [287, 294] on div "A Text Field allows users to enter and edit text. It’s the most common input co…" at bounding box center [336, 174] width 355 height 289
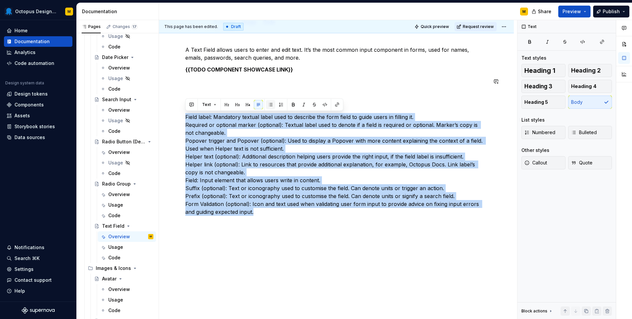
click at [269, 104] on button "button" at bounding box center [270, 104] width 9 height 9
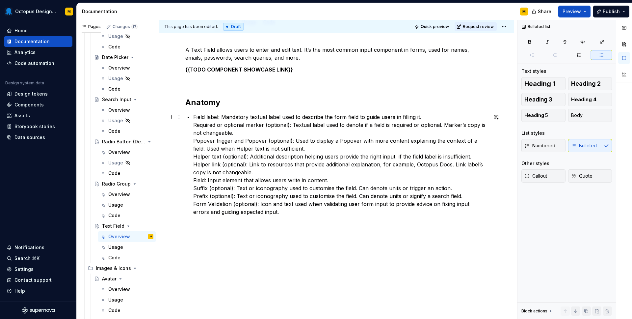
click at [193, 125] on div "A Text Field allows users to enter and edit text. It’s the most common input co…" at bounding box center [336, 131] width 302 height 170
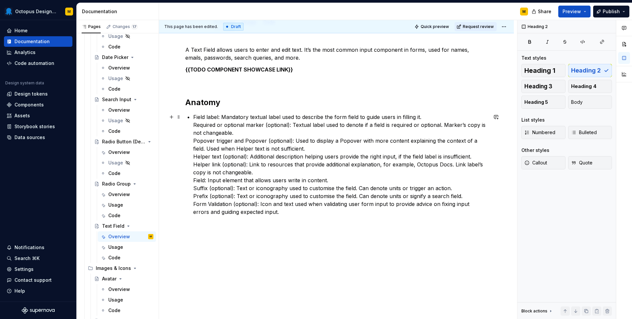
click at [194, 123] on p "Field label: Mandatory textual label used to describe the form field to guide u…" at bounding box center [340, 164] width 294 height 103
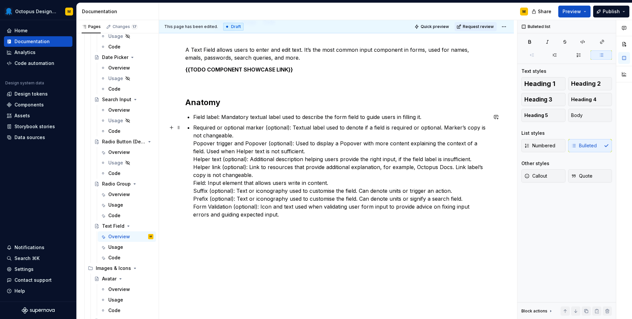
click at [190, 140] on div "A Text Field allows users to enter and edit text. It’s the most common input co…" at bounding box center [336, 132] width 302 height 172
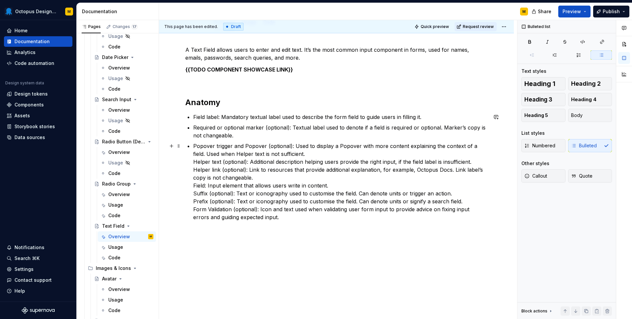
click at [192, 160] on div "A Text Field allows users to enter and edit text. It’s the most common input co…" at bounding box center [336, 133] width 302 height 175
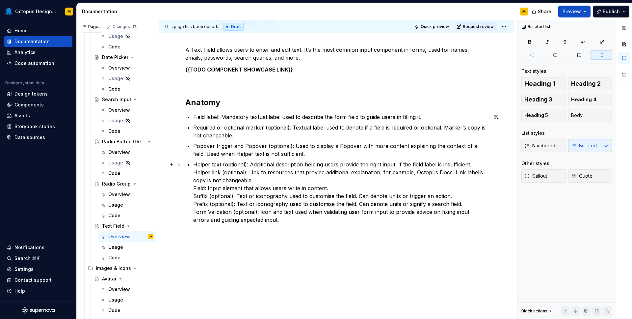
click at [193, 172] on p "Helper text (optional): Additional description helping users provide the right …" at bounding box center [340, 191] width 294 height 63
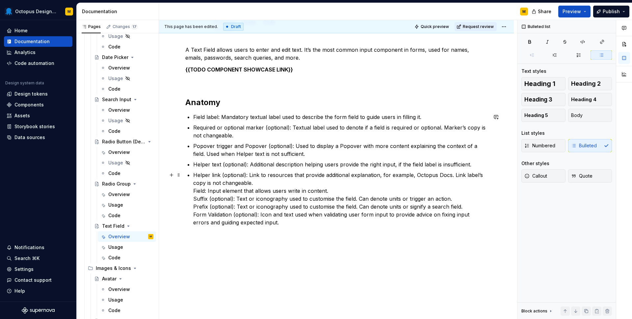
click at [193, 190] on p "Helper link (optional): Link to resources that provide additional explanation, …" at bounding box center [340, 198] width 294 height 55
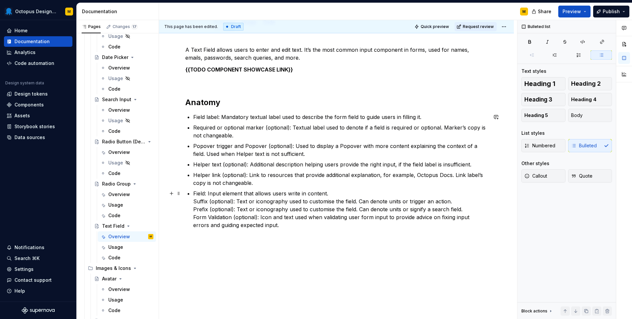
click at [192, 200] on div "A Text Field allows users to enter and edit text. It’s the most common input co…" at bounding box center [336, 137] width 302 height 183
click at [191, 213] on div "A Text Field allows users to enter and edit text. It’s the most common input co…" at bounding box center [336, 139] width 302 height 186
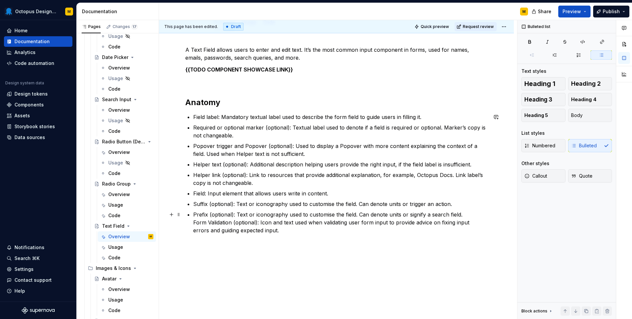
click at [190, 223] on div "A Text Field allows users to enter and edit text. It’s the most common input co…" at bounding box center [336, 140] width 302 height 188
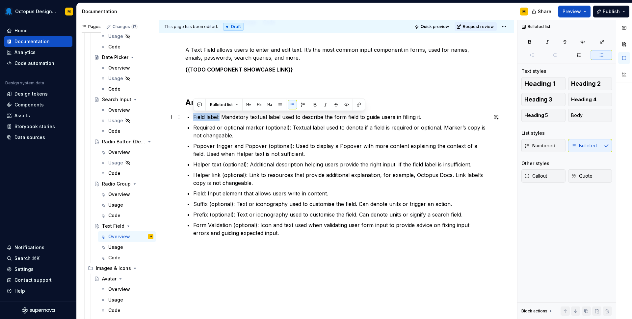
drag, startPoint x: 194, startPoint y: 118, endPoint x: 220, endPoint y: 118, distance: 26.3
click at [220, 118] on p "Field label: Mandatory textual label used to describe the form field to guide u…" at bounding box center [340, 117] width 294 height 8
click at [242, 118] on p "Field label: Mandatory textual label used to describe the form field to guide u…" at bounding box center [340, 117] width 294 height 8
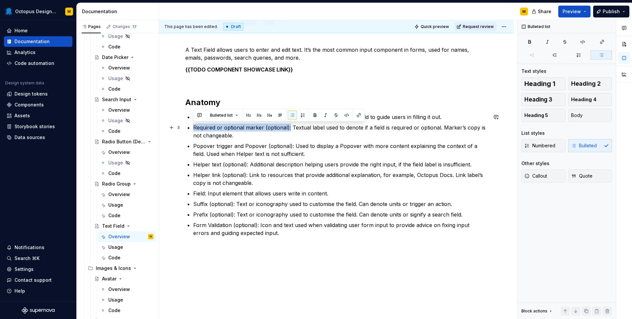
drag, startPoint x: 194, startPoint y: 125, endPoint x: 288, endPoint y: 126, distance: 94.1
click at [288, 126] on div "A Text Field allows users to enter and edit text. It’s the most common input co…" at bounding box center [336, 141] width 302 height 191
drag, startPoint x: 289, startPoint y: 128, endPoint x: 195, endPoint y: 129, distance: 93.8
click at [195, 129] on p "Required or optional marker (optional): Textual label used to denote if a field…" at bounding box center [340, 131] width 294 height 16
click at [301, 156] on p "Popover trigger and Popover (optional): Used to display a Popover with more con…" at bounding box center [340, 150] width 294 height 16
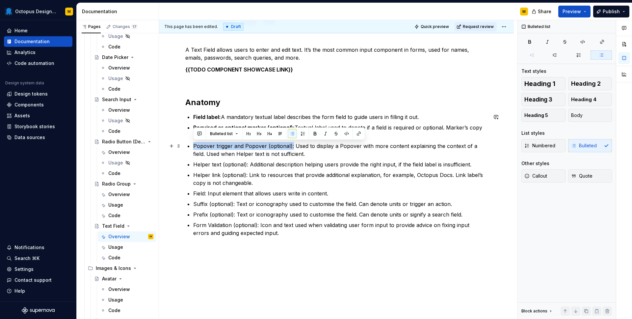
drag, startPoint x: 194, startPoint y: 145, endPoint x: 292, endPoint y: 144, distance: 98.1
click at [292, 144] on p "Popover trigger and Popover (optional): Used to display a Popover with more con…" at bounding box center [340, 150] width 294 height 16
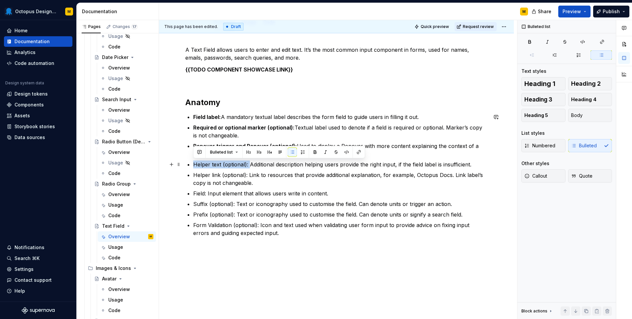
drag, startPoint x: 194, startPoint y: 163, endPoint x: 248, endPoint y: 163, distance: 54.3
click at [248, 163] on p "Helper text (optional): Additional description helping users provide the right …" at bounding box center [340, 164] width 294 height 8
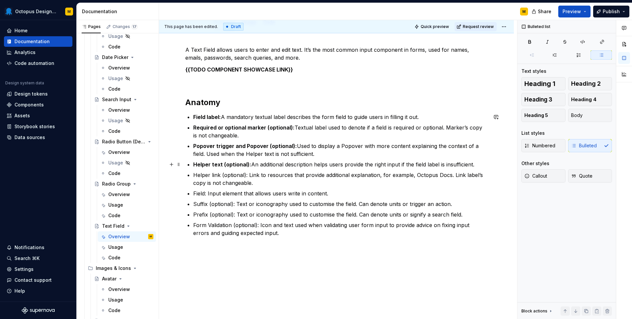
click at [327, 164] on p "Helper text (optional): An additional description helps users provide the right…" at bounding box center [340, 164] width 294 height 8
click at [313, 163] on p "Helper text (optional): An additional description helps users provide the right…" at bounding box center [340, 164] width 294 height 8
click at [316, 128] on p "Required or optional marker (optional): Textual label used to denote if a field…" at bounding box center [340, 131] width 294 height 16
click at [194, 154] on p "Popover trigger and Popover (optional): Used to display a Popover with more con…" at bounding box center [340, 150] width 294 height 16
click at [284, 154] on p "Popover trigger and Popover (optional): Used to display a Popover with more con…" at bounding box center [340, 150] width 294 height 16
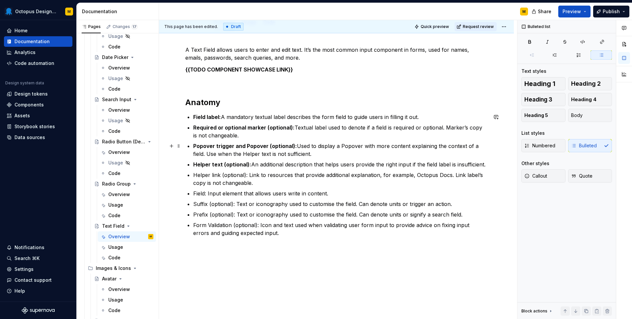
click at [282, 155] on p "Popover trigger and Popover (optional): Used to display a Popover with more con…" at bounding box center [340, 150] width 294 height 16
click at [402, 180] on p "Helper link (optional): Link to resources that provide additional explanation, …" at bounding box center [340, 179] width 294 height 16
click at [389, 164] on p "Helper text (optional): An additional description that helps users provide the …" at bounding box center [340, 164] width 294 height 8
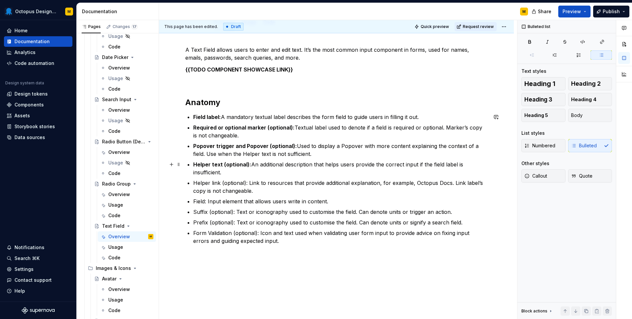
click at [291, 174] on p "Helper text (optional): An additional description that helps users provide the …" at bounding box center [340, 168] width 294 height 16
click at [387, 164] on p "Helper text (optional): An additional description that helps users provide the …" at bounding box center [340, 168] width 294 height 16
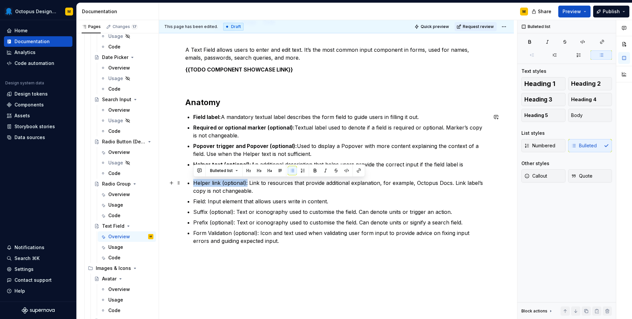
drag, startPoint x: 201, startPoint y: 182, endPoint x: 247, endPoint y: 179, distance: 45.5
click at [247, 179] on div "A Text Field allows users to enter and edit text. It’s the most common input co…" at bounding box center [336, 145] width 302 height 199
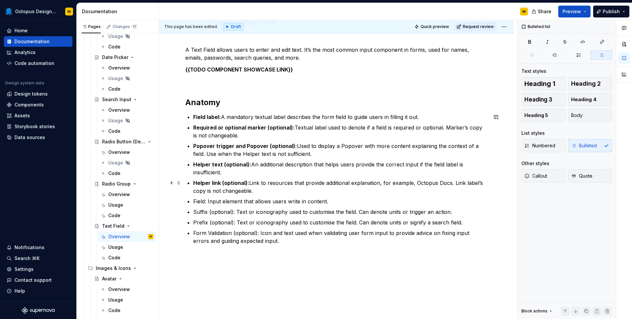
click at [267, 191] on p "Helper link (optional): Link to resources that provide additional explanation, …" at bounding box center [340, 187] width 294 height 16
click at [403, 183] on p "Helper link (optional): Link to resources that provide additional explanation, …" at bounding box center [340, 187] width 294 height 16
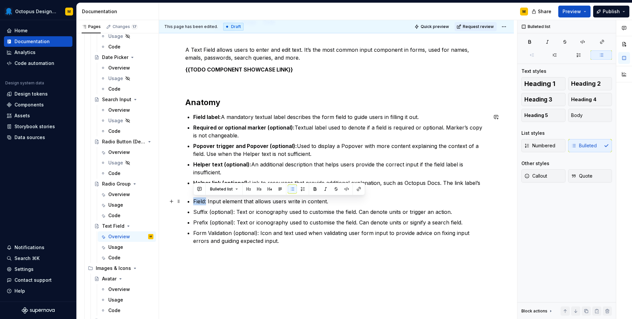
drag, startPoint x: 192, startPoint y: 200, endPoint x: 207, endPoint y: 199, distance: 15.2
click at [207, 199] on div "A Text Field allows users to enter and edit text. It’s the most common input co…" at bounding box center [336, 145] width 302 height 199
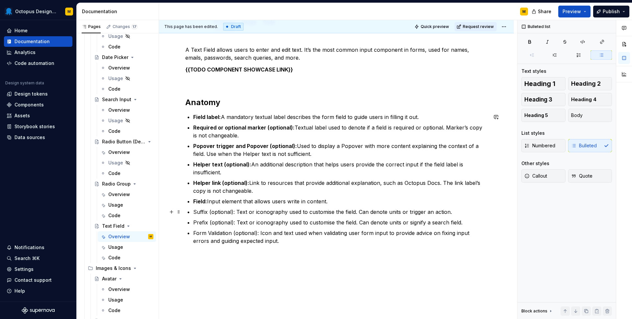
click at [227, 207] on ul "Field label: A mandatory textual label describes the form field to guide users …" at bounding box center [340, 179] width 294 height 132
click at [319, 143] on p "Popover trigger and Popover (optional): Used to display a Popover with more con…" at bounding box center [340, 150] width 294 height 16
click at [298, 144] on p "Popover trigger and Popover (optional): Used to display a Popover with more con…" at bounding box center [340, 150] width 294 height 16
click at [296, 144] on p "Popover trigger and Popover (optional): Used to display a Popover with more con…" at bounding box center [340, 150] width 294 height 16
drag, startPoint x: 217, startPoint y: 155, endPoint x: 221, endPoint y: 155, distance: 3.6
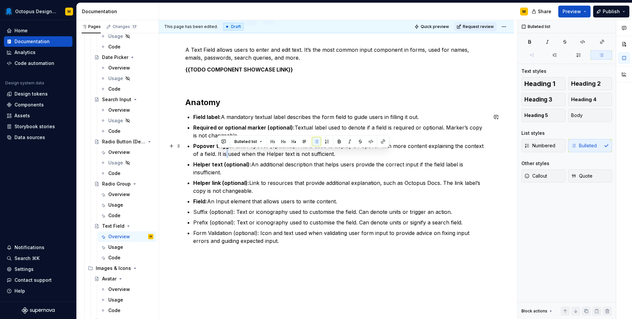
click at [221, 155] on p "Popover trigger and Popover (optional): This is used to display a Popover with …" at bounding box center [340, 150] width 294 height 16
click at [328, 199] on p "Field: An Input element that allows users to write content." at bounding box center [340, 201] width 294 height 8
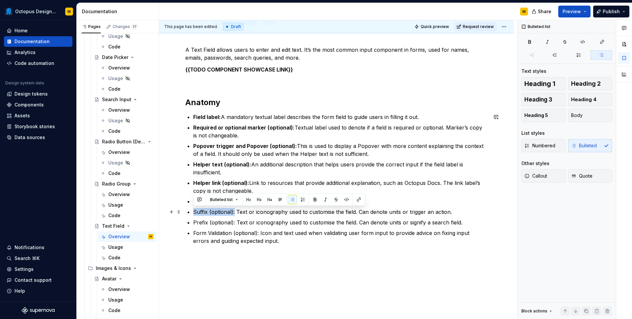
drag, startPoint x: 194, startPoint y: 211, endPoint x: 234, endPoint y: 211, distance: 40.5
click at [234, 211] on p "Suffix (optional): Text or iconography used to customise the field. Can denote …" at bounding box center [340, 212] width 294 height 8
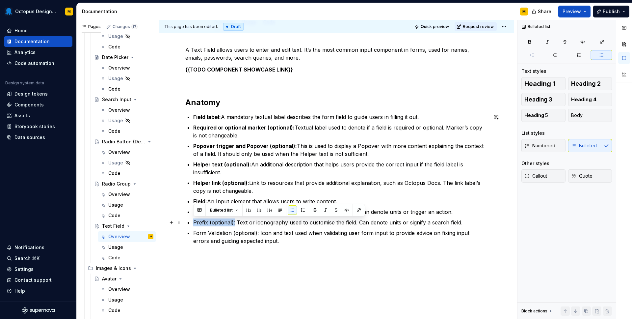
drag, startPoint x: 194, startPoint y: 222, endPoint x: 235, endPoint y: 223, distance: 40.8
click at [235, 223] on p "Prefix (optional): Text or iconography used to customise the field. Can denote …" at bounding box center [340, 222] width 294 height 8
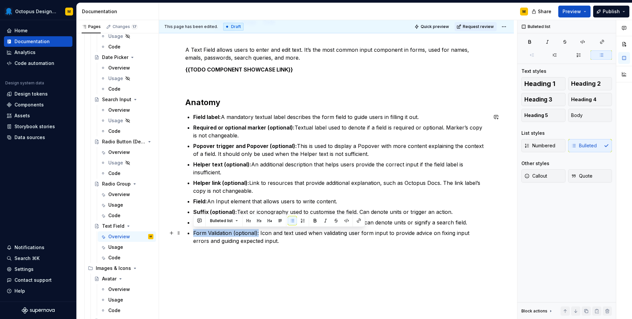
drag, startPoint x: 194, startPoint y: 233, endPoint x: 258, endPoint y: 234, distance: 64.8
click at [258, 234] on p "Form Validation (optional): Icon and text used when validating user form input …" at bounding box center [340, 237] width 294 height 16
click at [286, 248] on div "A Text Field allows users to enter and edit text. It’s the most common input co…" at bounding box center [336, 149] width 302 height 207
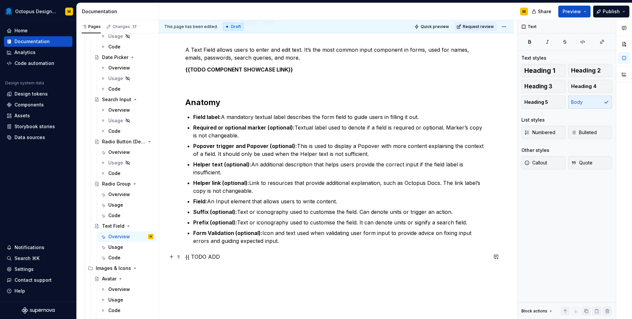
click at [190, 256] on p "{{ TODO ADD" at bounding box center [336, 256] width 302 height 8
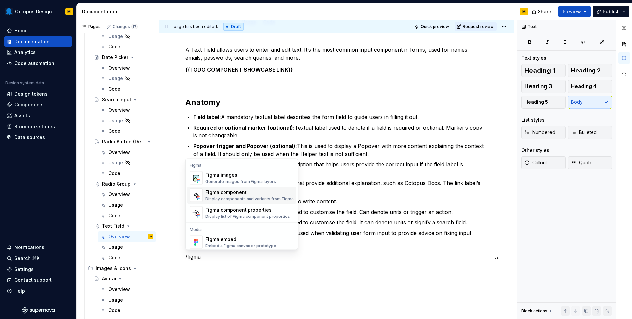
click at [248, 198] on div "Display components and variants from Figma" at bounding box center [249, 198] width 88 height 5
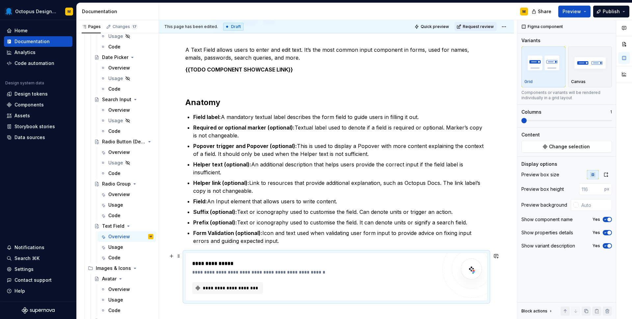
click at [185, 252] on div "**********" at bounding box center [336, 276] width 302 height 48
click at [209, 288] on span "**********" at bounding box center [230, 287] width 57 height 7
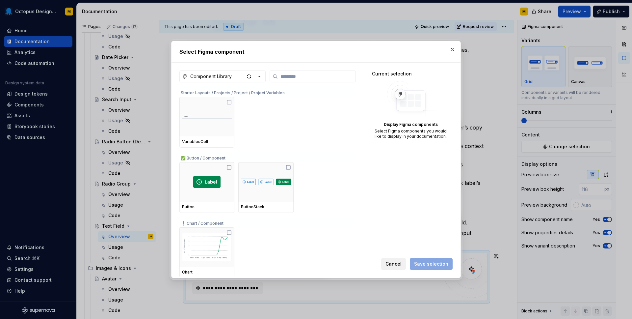
click at [392, 262] on span "Cancel" at bounding box center [393, 263] width 16 height 7
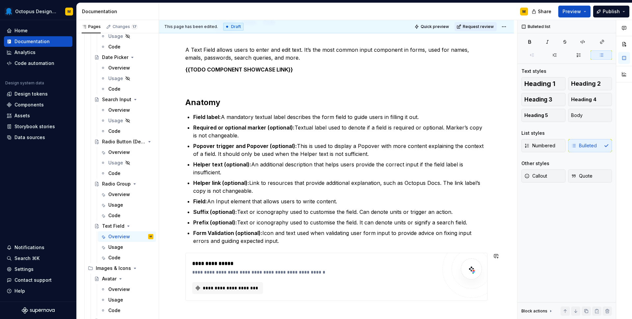
click at [255, 305] on div "**********" at bounding box center [336, 177] width 302 height 263
click at [261, 310] on div "**********" at bounding box center [336, 217] width 355 height 374
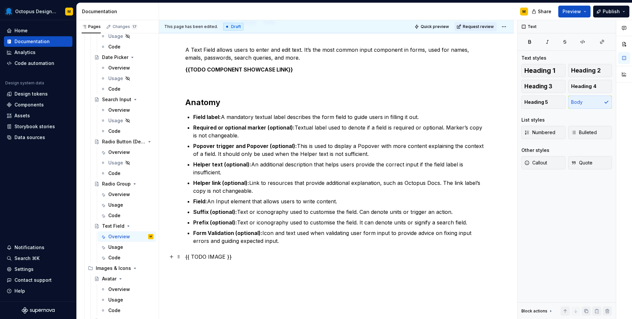
click at [211, 259] on p "{{ TODO IMAGE }}" at bounding box center [336, 256] width 302 height 8
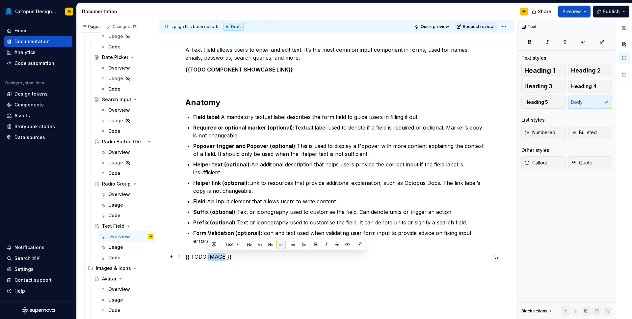
click at [211, 259] on p "{{ TODO IMAGE }}" at bounding box center [336, 256] width 302 height 8
click at [241, 287] on div "A Text Field allows users to enter and edit text. It’s the most common input co…" at bounding box center [336, 197] width 355 height 334
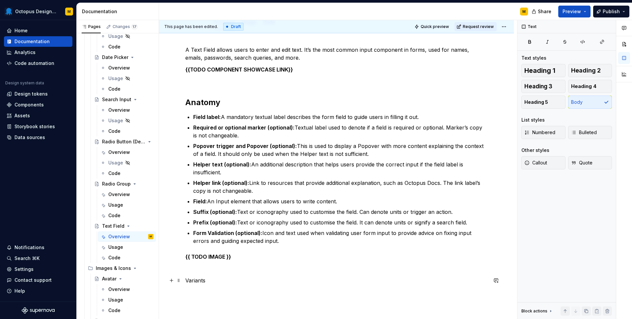
click at [189, 282] on p "Variants" at bounding box center [336, 280] width 302 height 8
click at [225, 268] on button "button" at bounding box center [226, 267] width 9 height 9
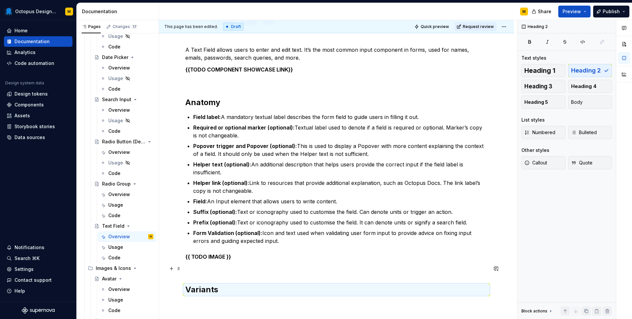
click at [201, 268] on p at bounding box center [336, 268] width 302 height 8
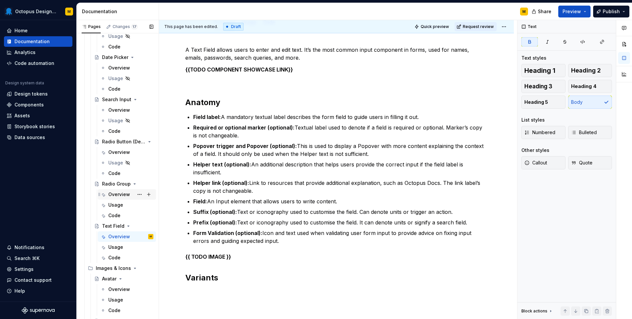
click at [113, 193] on div "Overview" at bounding box center [119, 194] width 22 height 7
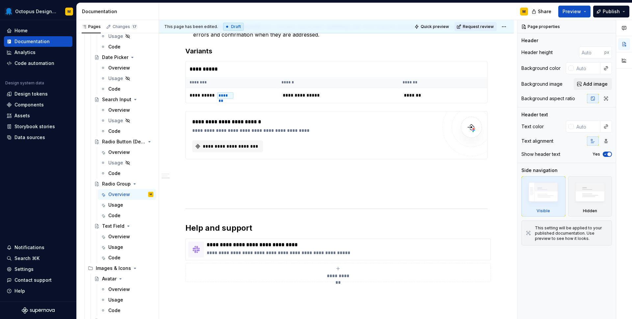
scroll to position [406, 0]
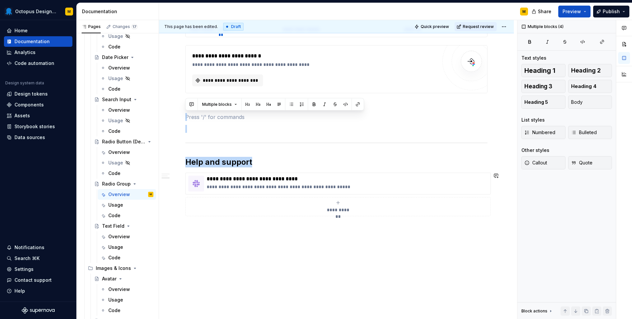
drag, startPoint x: 189, startPoint y: 118, endPoint x: 334, endPoint y: 229, distance: 182.9
click at [334, 231] on div "**********" at bounding box center [336, 13] width 355 height 611
click at [334, 230] on div "**********" at bounding box center [338, 169] width 358 height 299
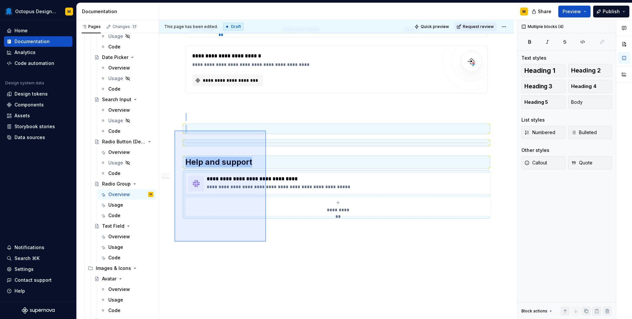
drag, startPoint x: 266, startPoint y: 241, endPoint x: 174, endPoint y: 130, distance: 143.8
click at [174, 130] on div "**********" at bounding box center [338, 169] width 358 height 299
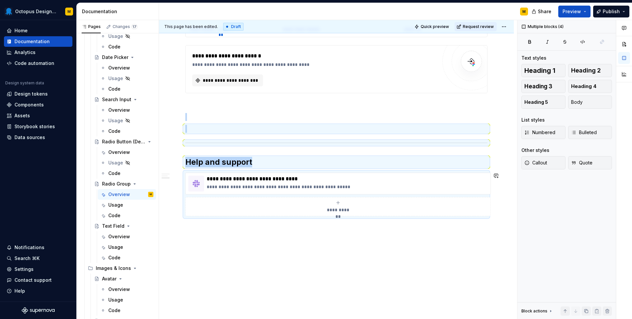
copy div "Help and support"
click at [116, 235] on div "Overview" at bounding box center [119, 236] width 22 height 7
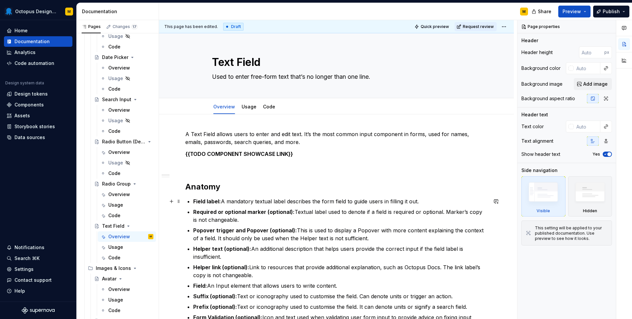
scroll to position [151, 0]
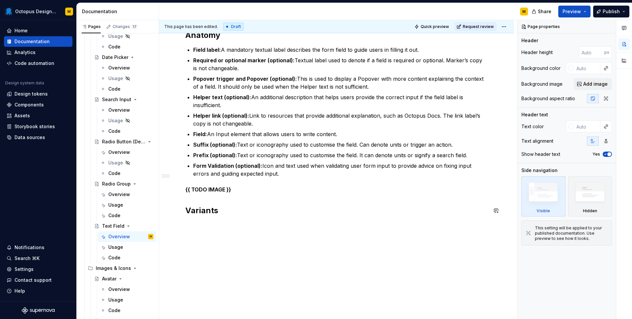
click at [220, 236] on div "This page has been edited. Draft Quick preview Request review Text Field Used t…" at bounding box center [338, 169] width 358 height 299
type textarea "*"
click at [229, 237] on div "A Text Field allows users to enter and edit text. It’s the most common input co…" at bounding box center [336, 141] width 355 height 356
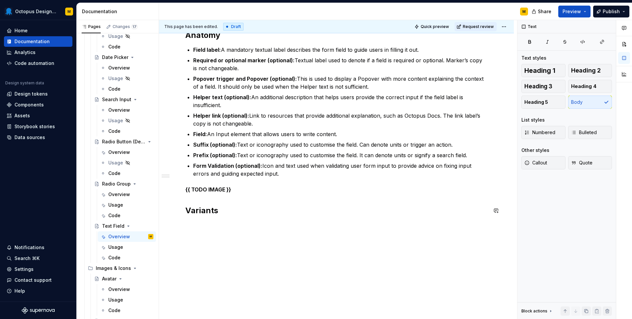
click at [229, 237] on div "A Text Field allows users to enter and edit text. It’s the most common input co…" at bounding box center [336, 147] width 355 height 369
paste div
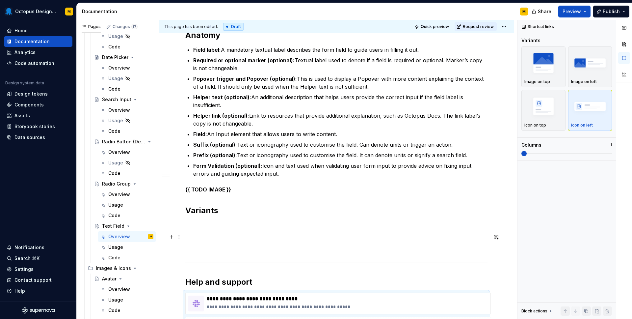
click at [207, 236] on p at bounding box center [336, 237] width 302 height 8
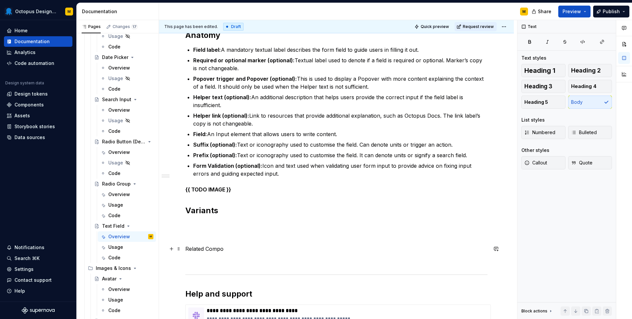
click at [220, 247] on p "Related Compo" at bounding box center [336, 249] width 302 height 8
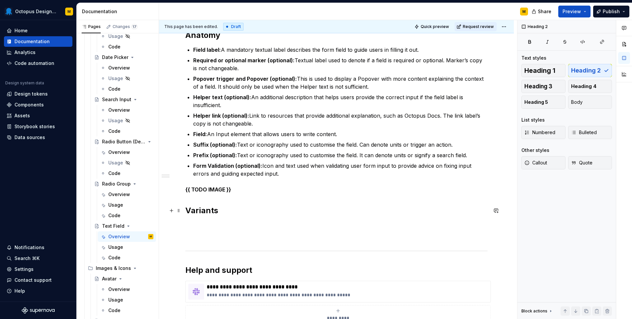
click at [293, 212] on h2 "Variants" at bounding box center [336, 210] width 302 height 11
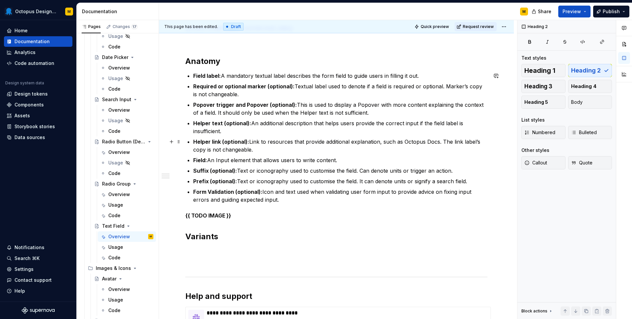
scroll to position [0, 0]
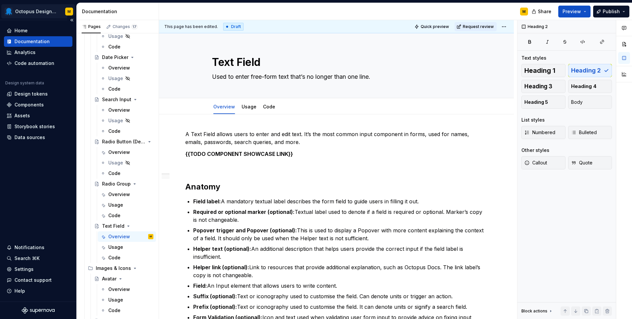
type textarea "*"
